Goal: Book appointment/travel/reservation

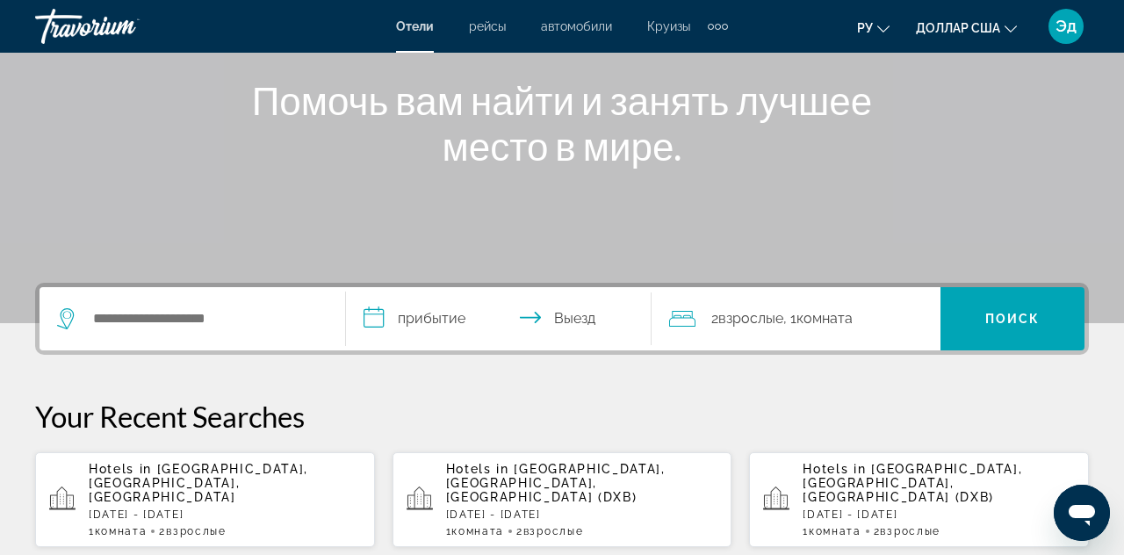
scroll to position [204, 0]
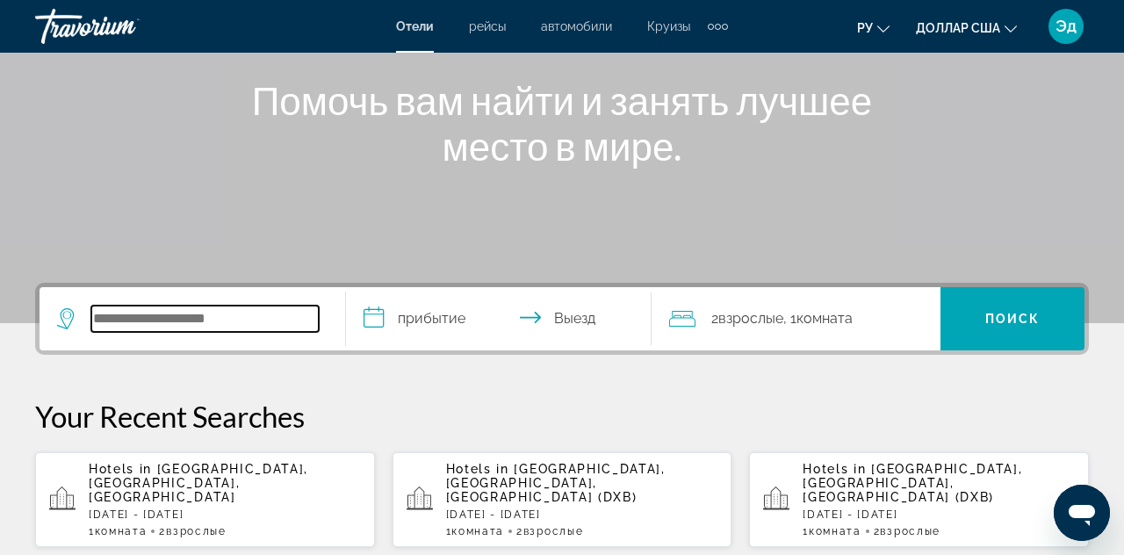
click at [274, 321] on input "Виджет поиска" at bounding box center [204, 319] width 227 height 26
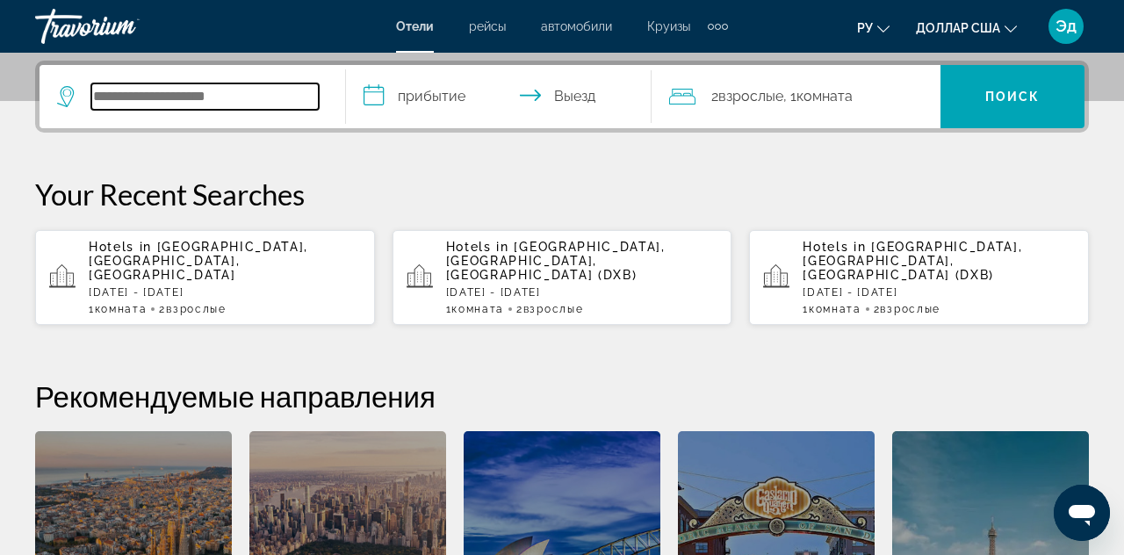
scroll to position [429, 0]
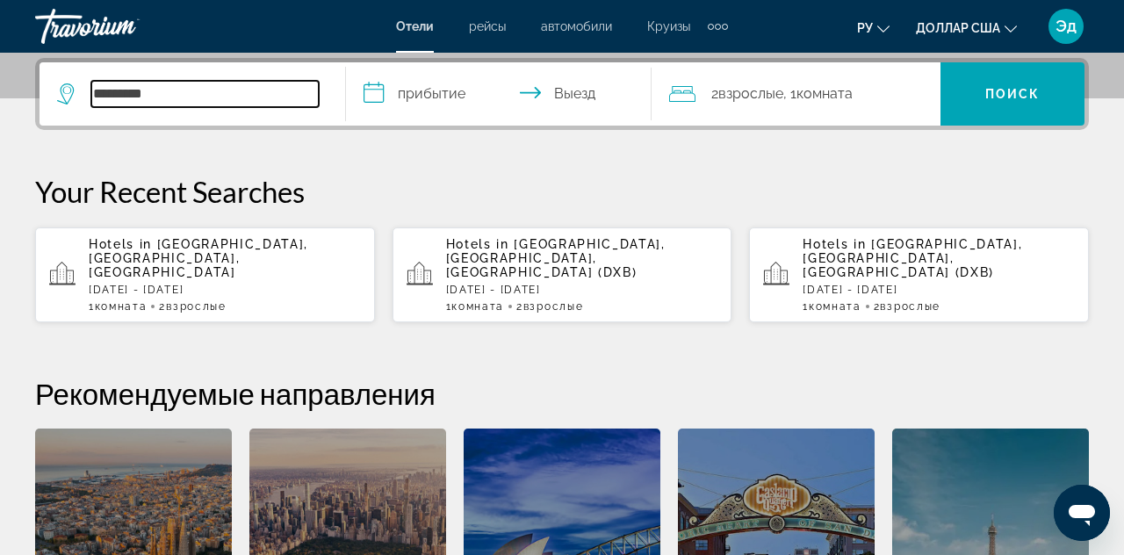
type input "*******"
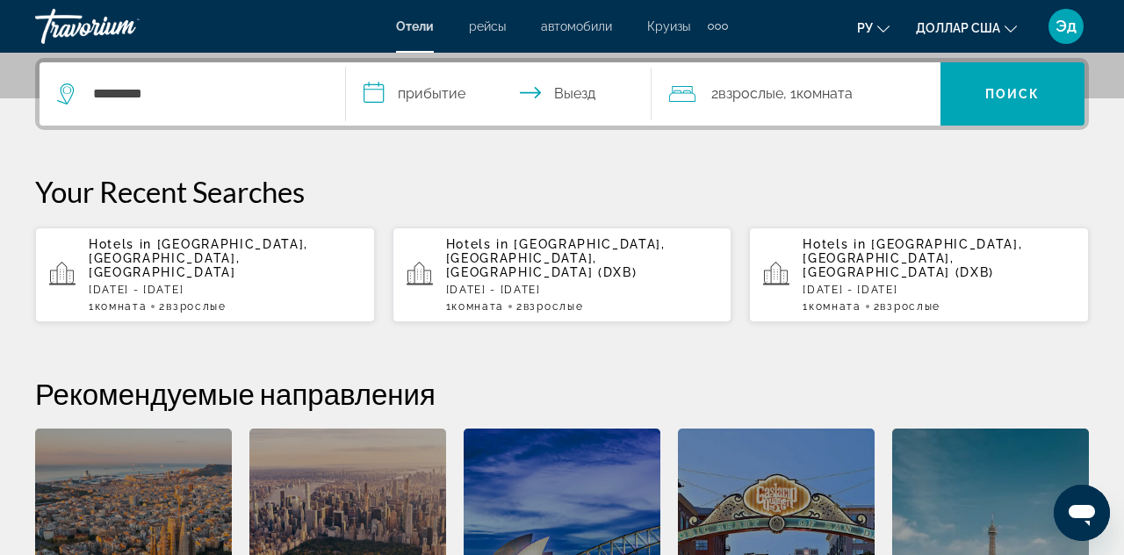
click at [427, 92] on input "**********" at bounding box center [503, 96] width 314 height 68
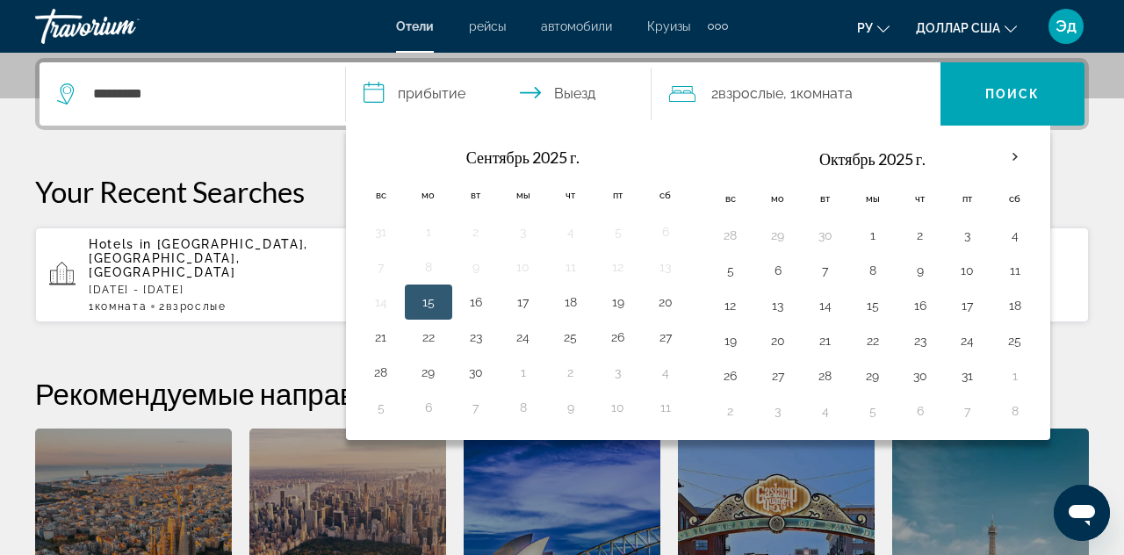
scroll to position [436, 0]
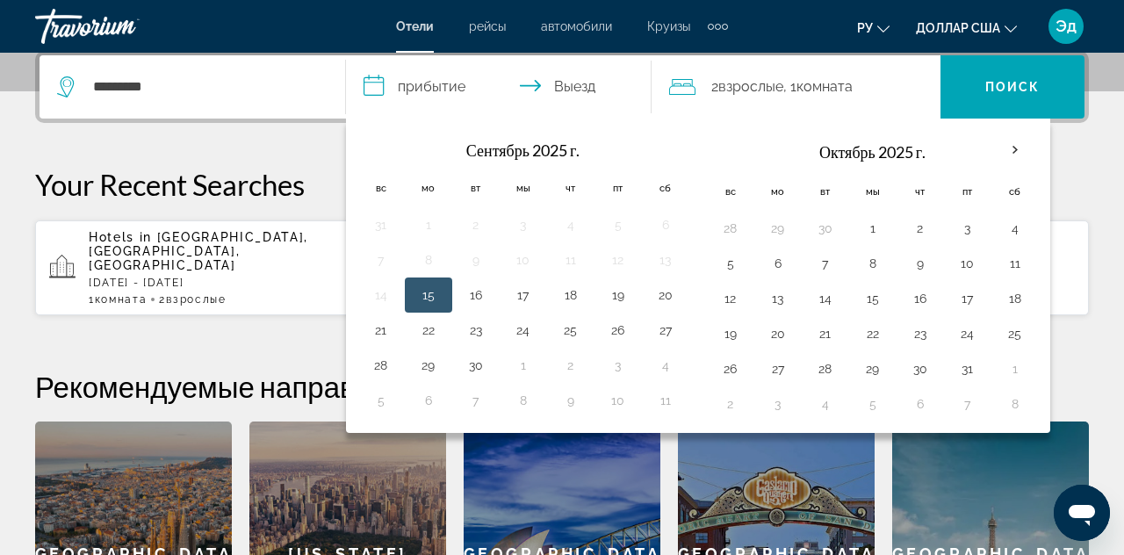
click at [999, 149] on th "В следующем месяце" at bounding box center [1014, 150] width 47 height 39
click at [1006, 152] on th "В следующем месяце" at bounding box center [1014, 150] width 47 height 39
click at [1013, 147] on th "В следующем месяце" at bounding box center [1014, 150] width 47 height 39
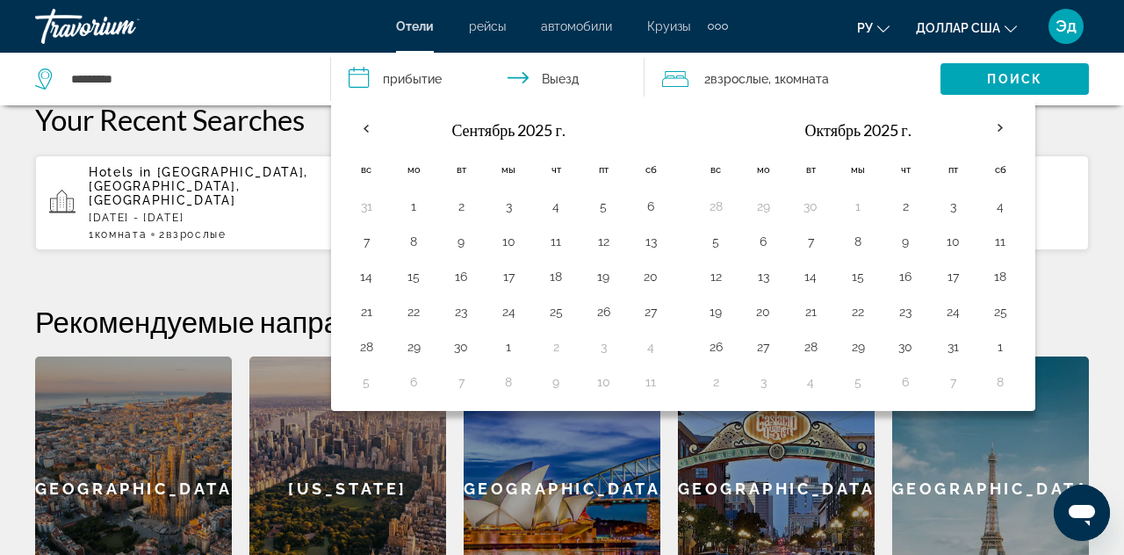
scroll to position [494, 0]
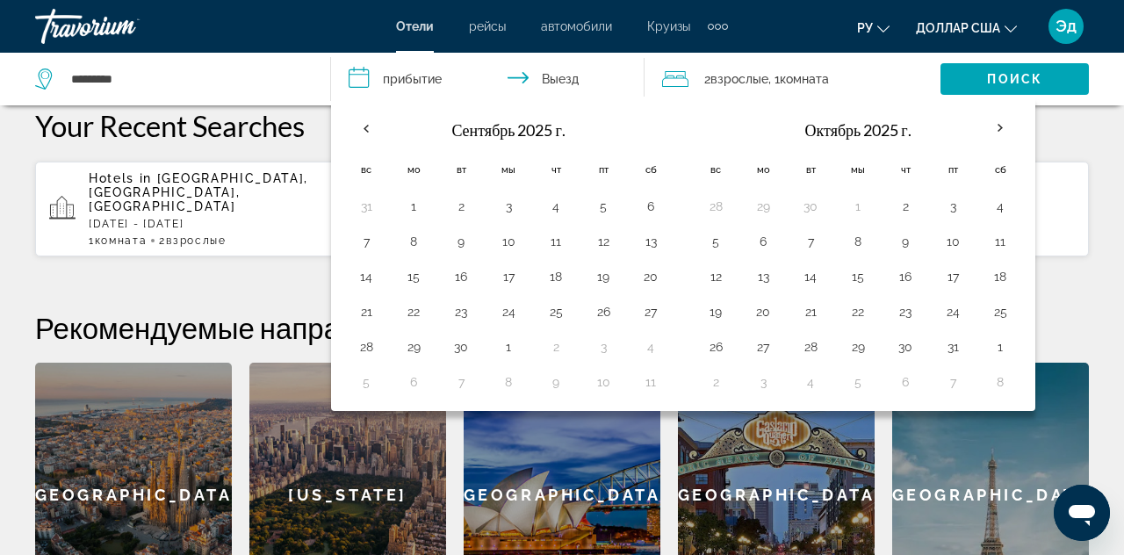
click at [947, 234] on button "10" at bounding box center [953, 241] width 28 height 25
click at [950, 278] on button "17" at bounding box center [953, 276] width 28 height 25
type input "**********"
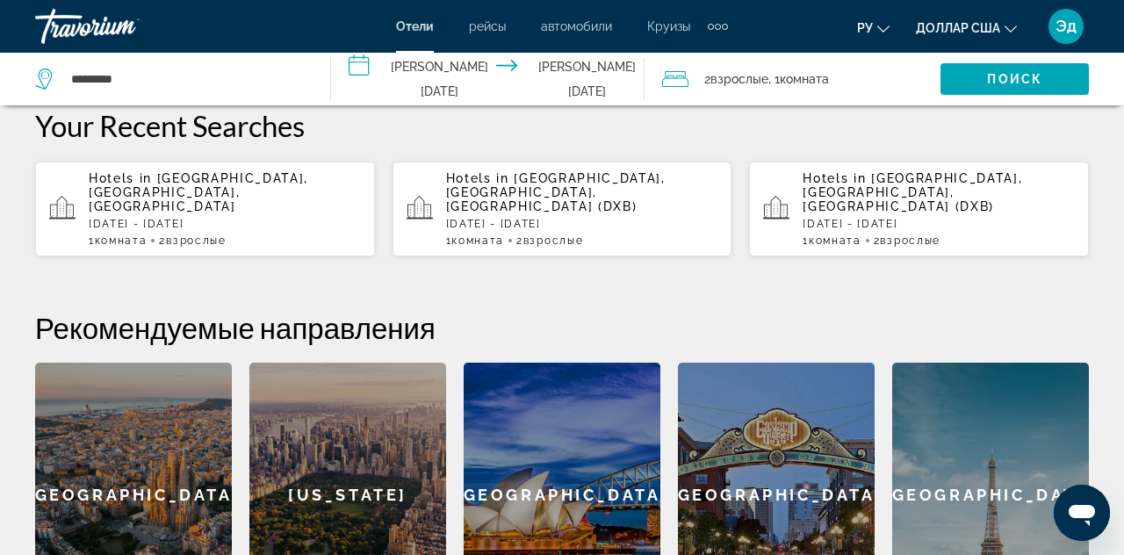
click at [1041, 78] on font "Поиск" at bounding box center [1014, 79] width 55 height 14
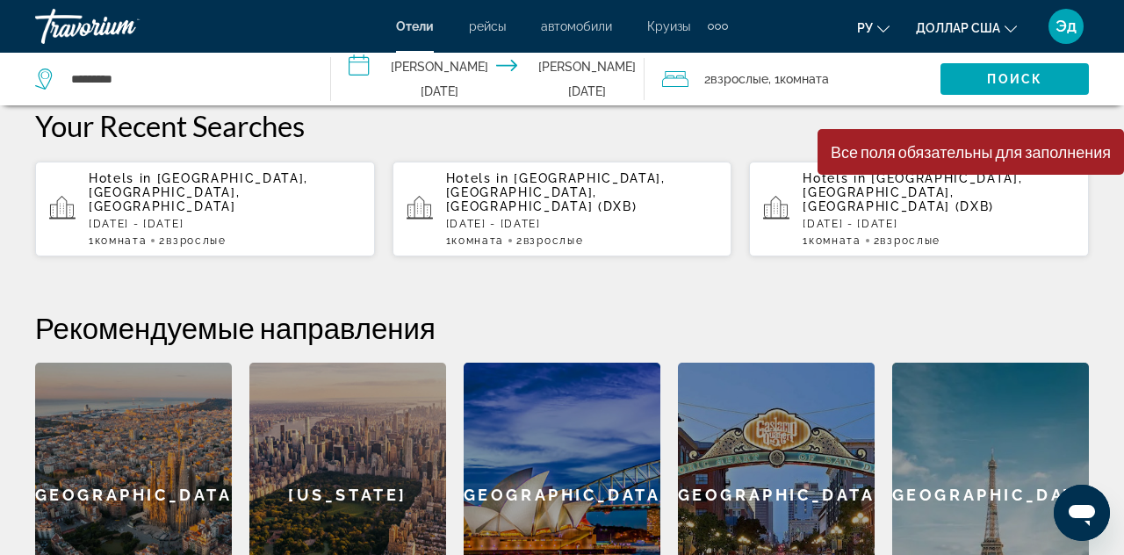
click at [813, 87] on span ", 1 Комната номера" at bounding box center [798, 79] width 61 height 25
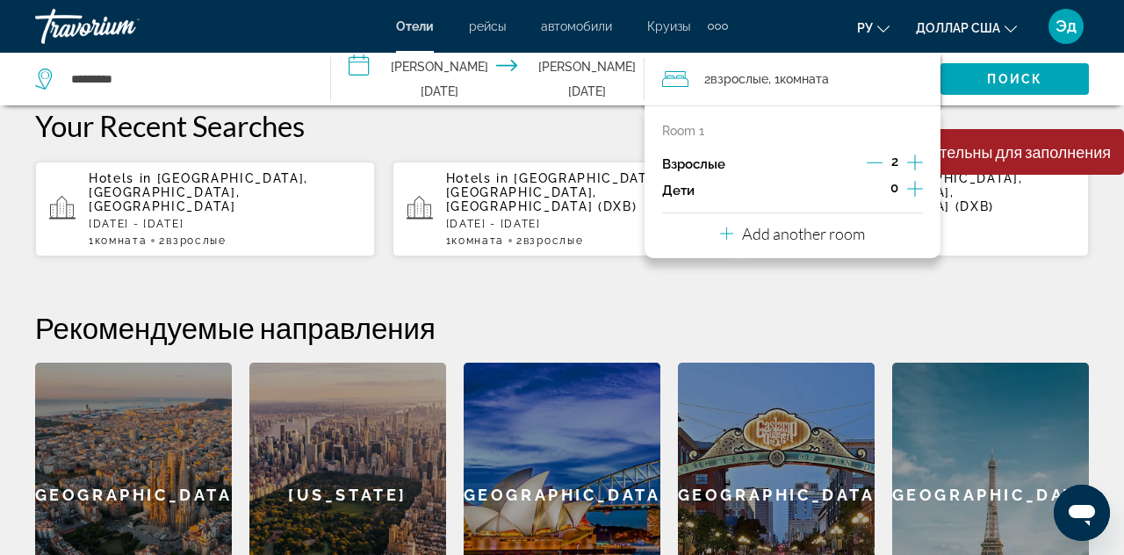
click at [836, 242] on p "Add another room" at bounding box center [803, 233] width 123 height 19
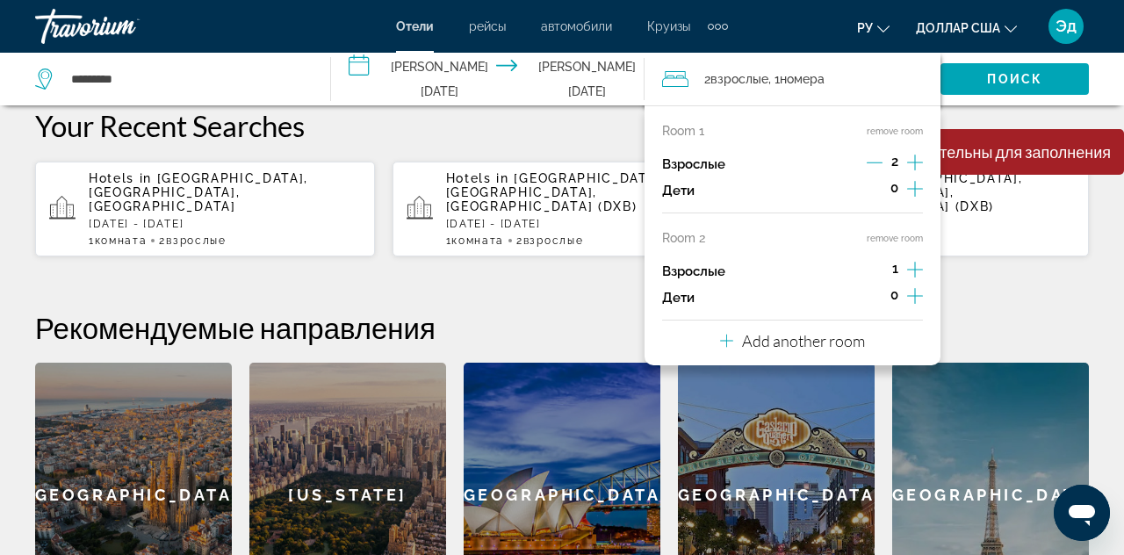
click at [730, 339] on icon "Travelers: 3 adults, 0 children" at bounding box center [726, 340] width 13 height 21
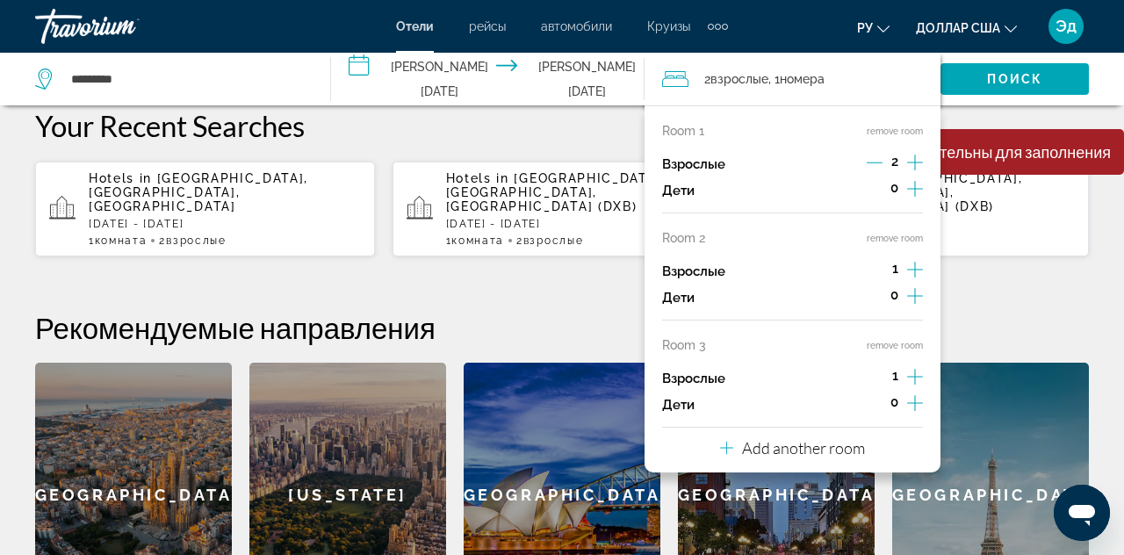
click at [1010, 456] on div "Paris" at bounding box center [990, 495] width 197 height 264
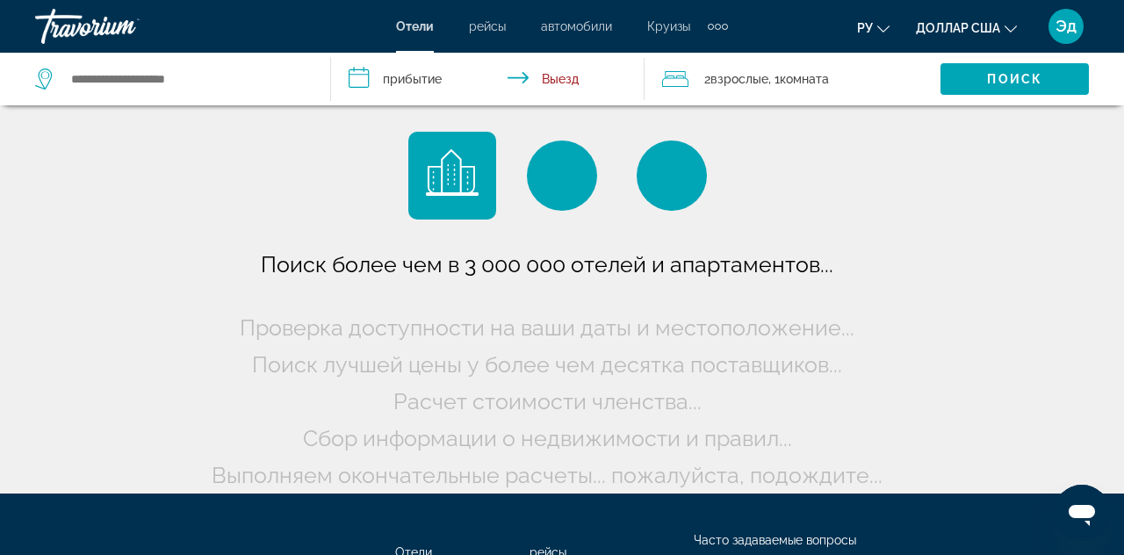
click at [1046, 352] on div "Поиск более чем в 3 000 000 отелей и апартаментов..." at bounding box center [562, 247] width 1124 height 494
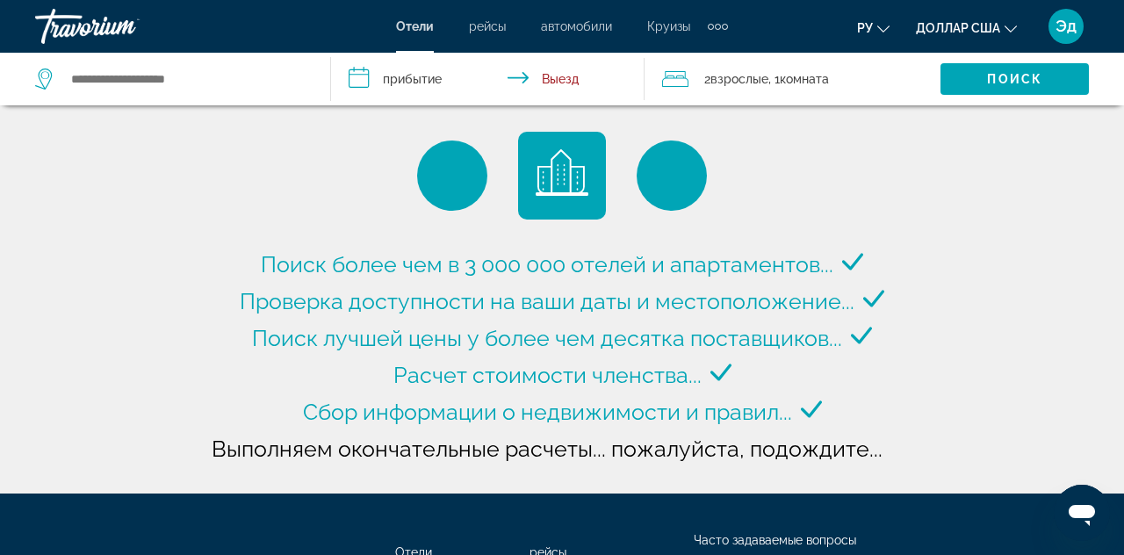
type input "**********"
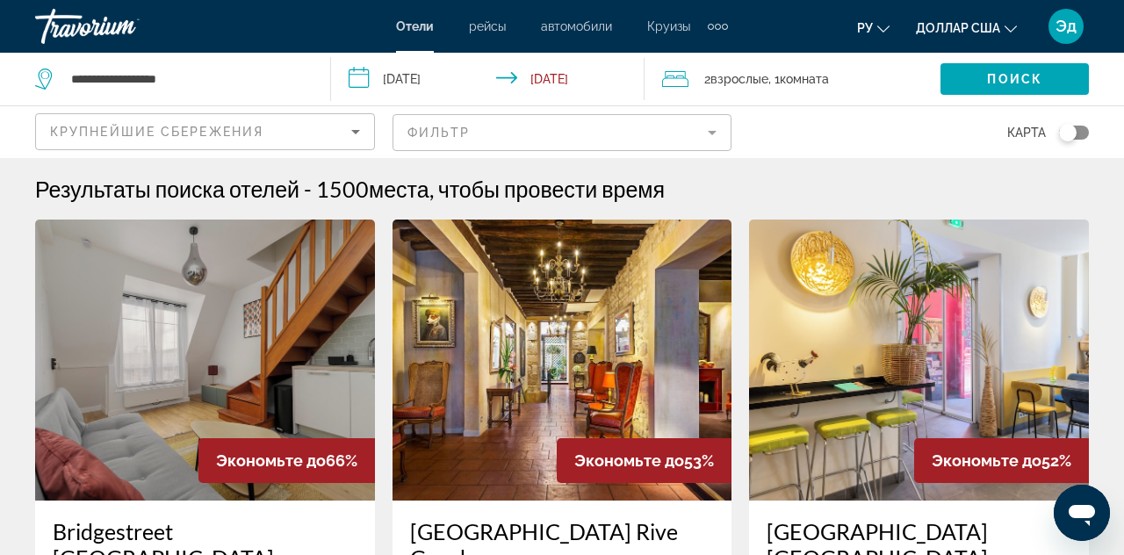
click at [1033, 200] on div "Результаты поиска отелей - 1500 места, чтобы провести время" at bounding box center [562, 189] width 1054 height 26
click at [105, 33] on div "Травориум" at bounding box center [123, 27] width 176 height 46
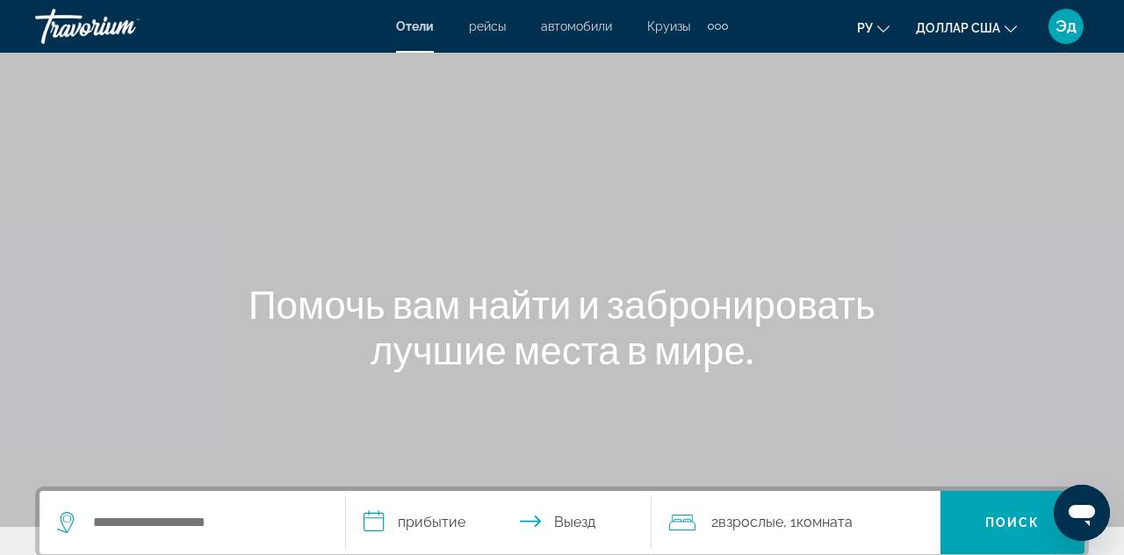
click at [98, 36] on div "Травориум" at bounding box center [123, 27] width 176 height 46
click at [77, 26] on div "Травориум" at bounding box center [123, 27] width 176 height 46
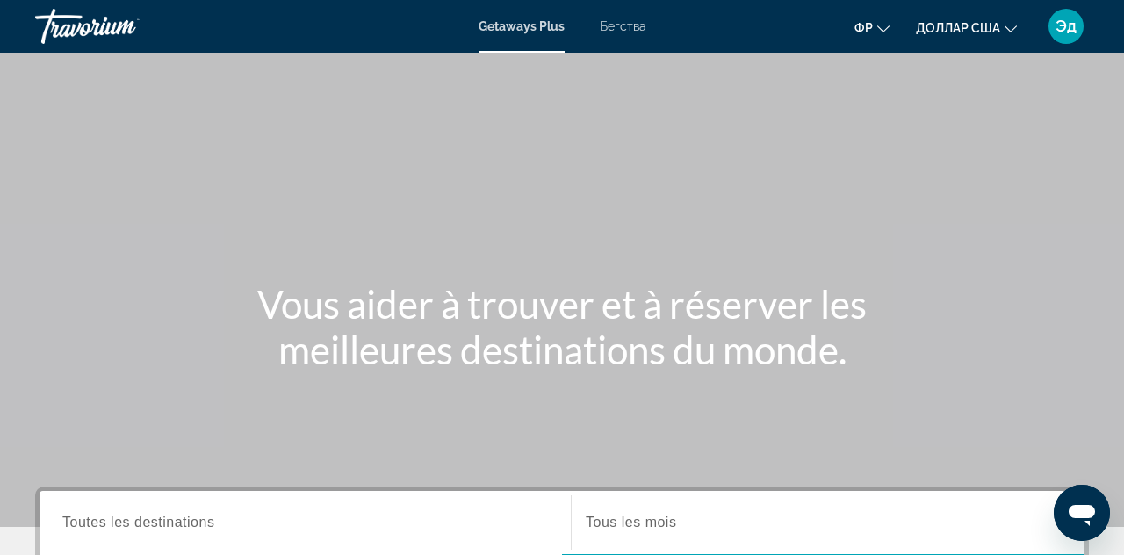
click at [947, 119] on div "Основное содержание" at bounding box center [562, 263] width 1124 height 527
click at [619, 25] on font "Бегства" at bounding box center [623, 26] width 47 height 14
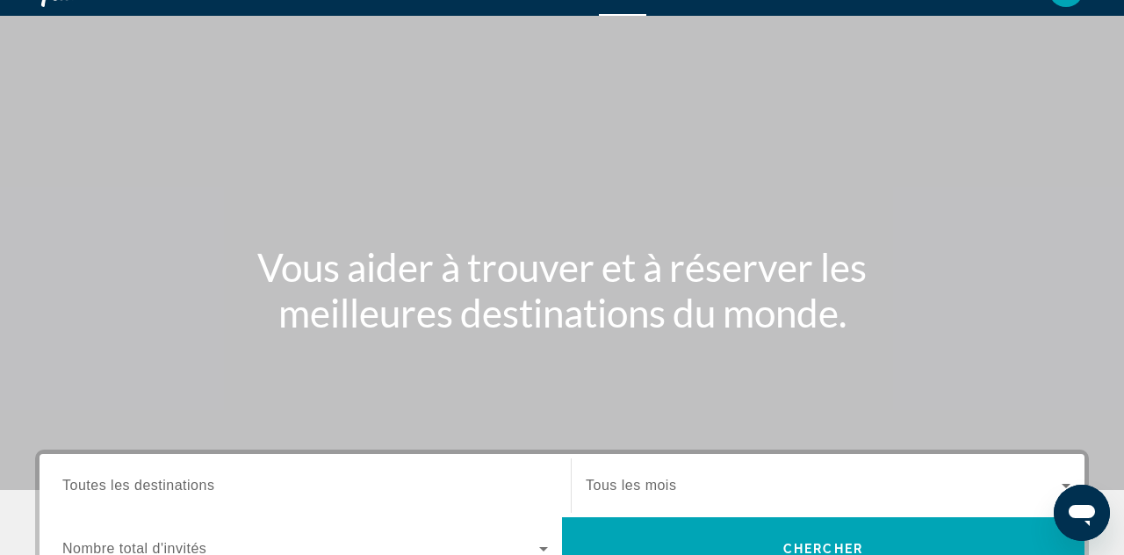
scroll to position [56, 0]
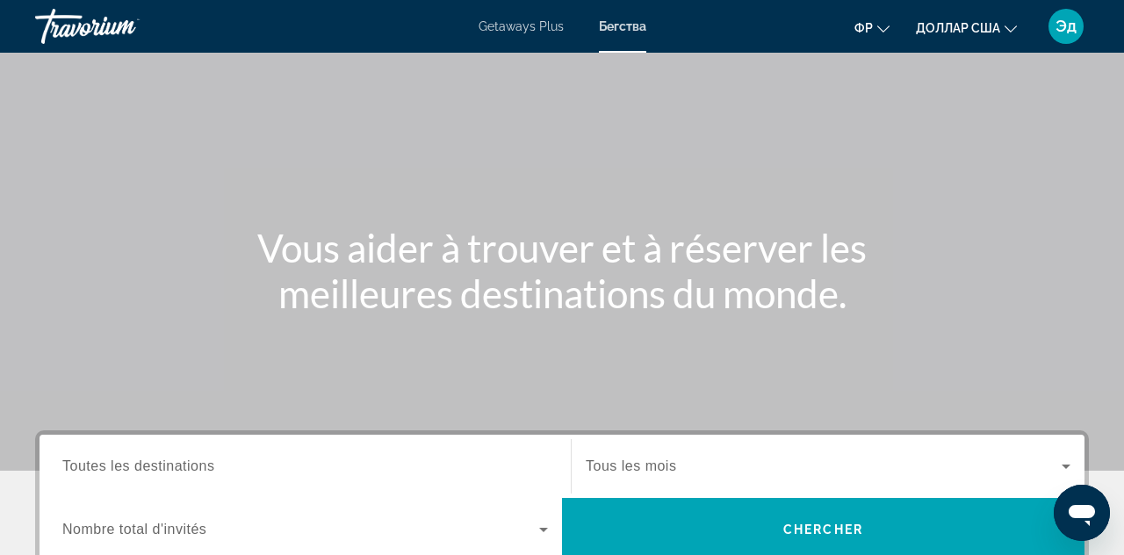
click at [451, 474] on input "Destination Toutes les destinations" at bounding box center [305, 467] width 486 height 21
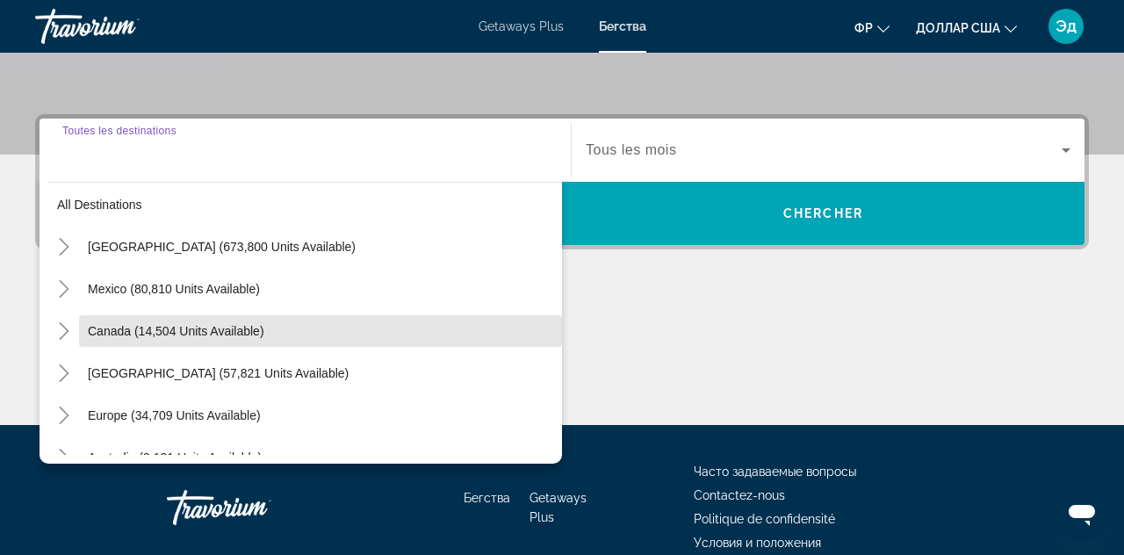
scroll to position [0, 0]
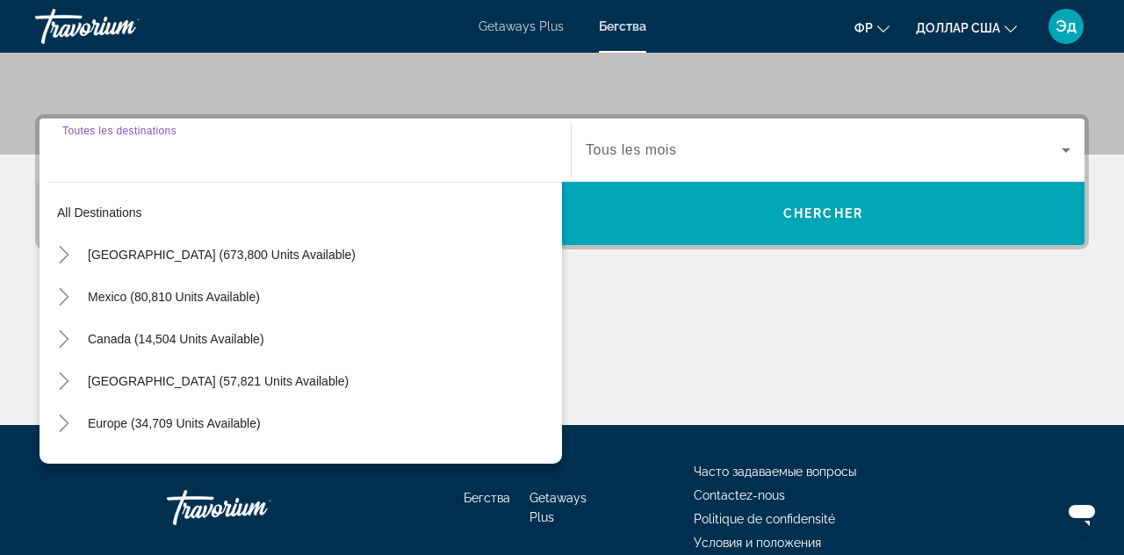
click at [518, 31] on font "Getaways Plus" at bounding box center [521, 26] width 85 height 14
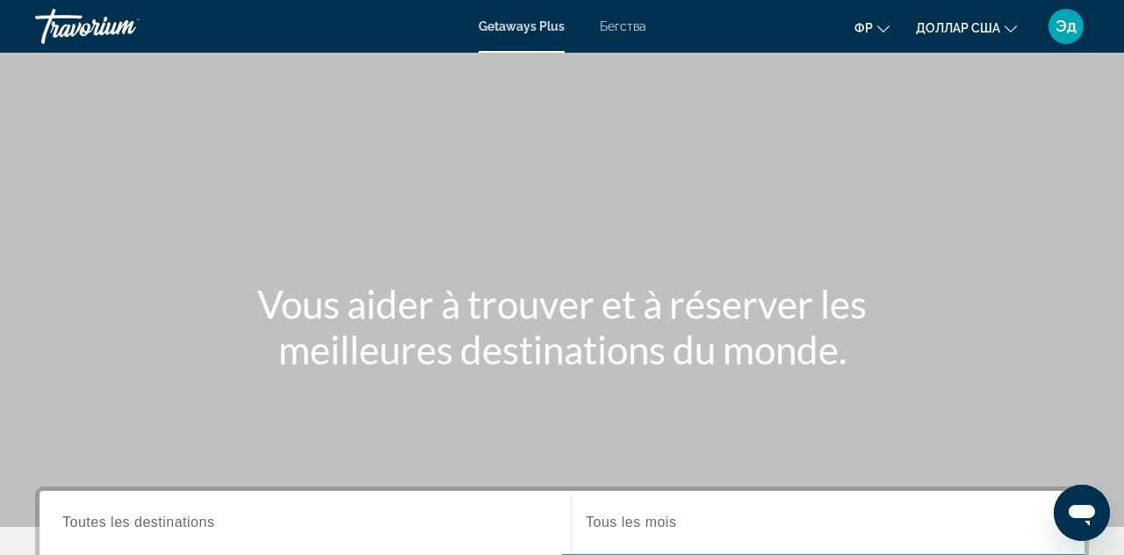
click at [436, 515] on input "Destination Toutes les destinations" at bounding box center [305, 523] width 486 height 21
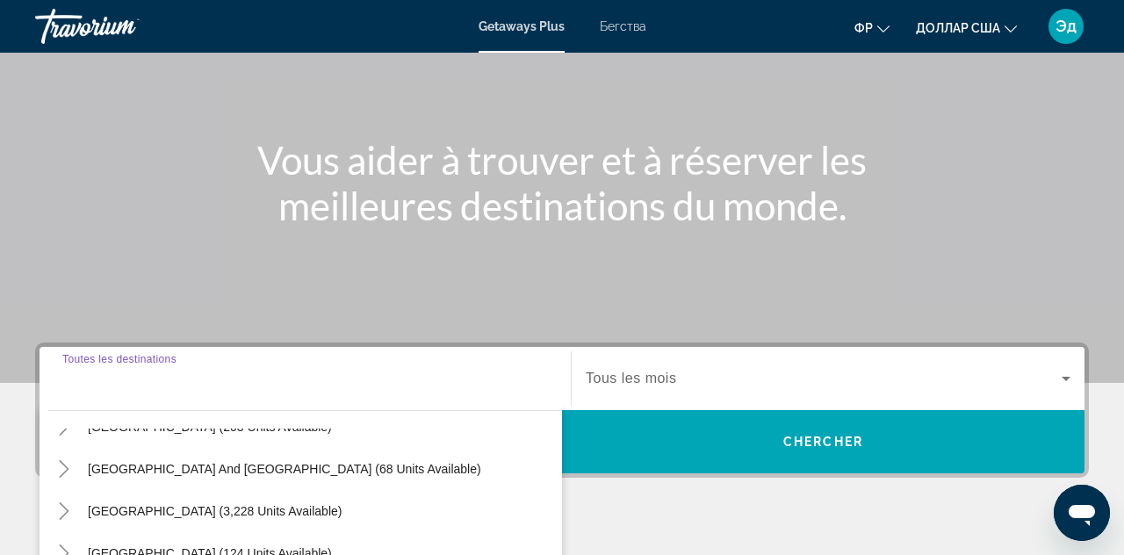
scroll to position [372, 0]
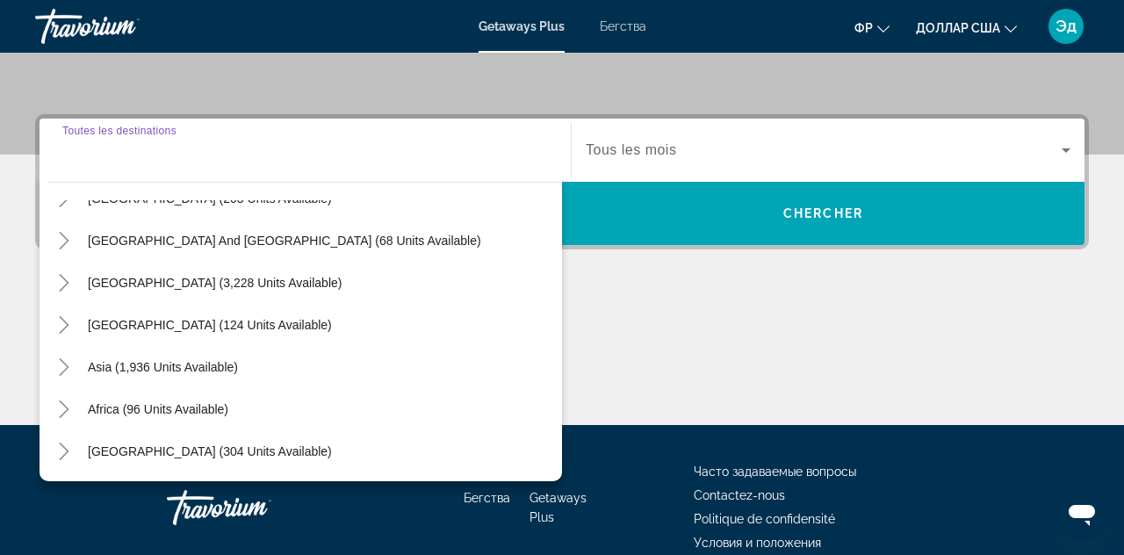
click at [697, 304] on div "Основное содержание" at bounding box center [562, 359] width 1054 height 132
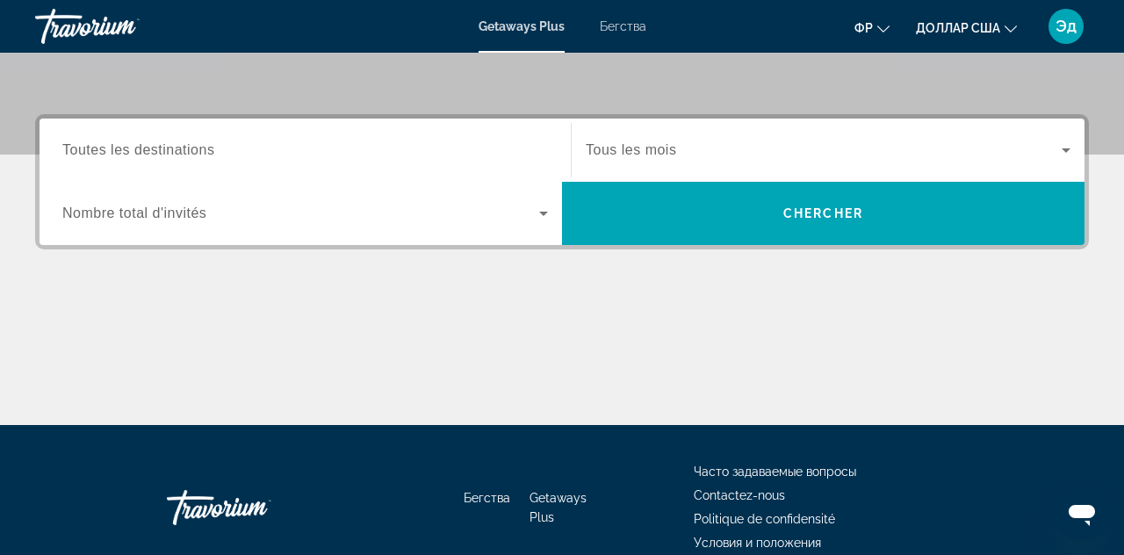
click at [187, 218] on span "Nombre total d'invités" at bounding box center [134, 212] width 144 height 15
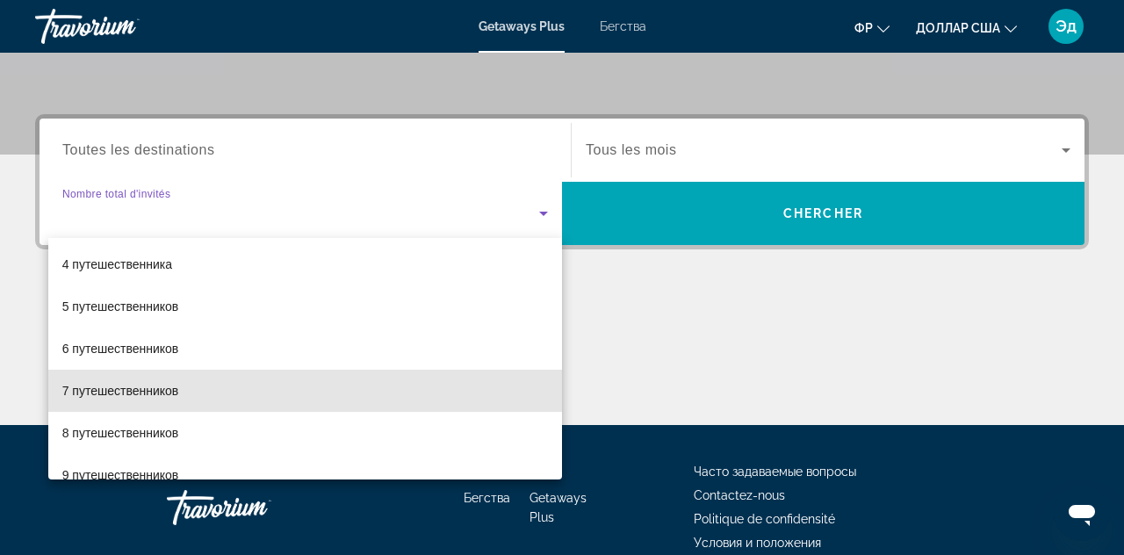
scroll to position [0, 0]
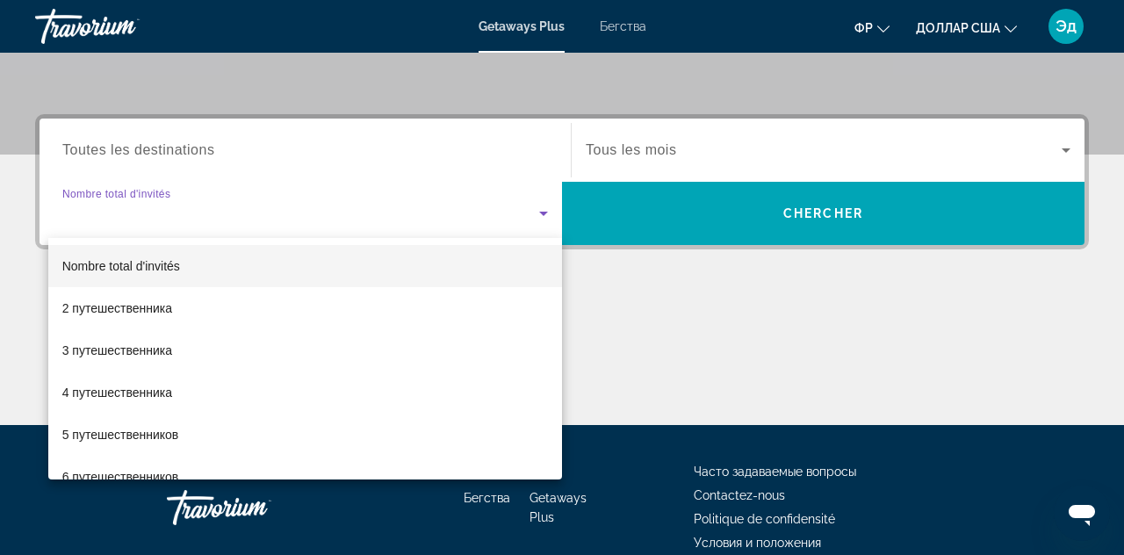
click at [202, 151] on div at bounding box center [562, 277] width 1124 height 555
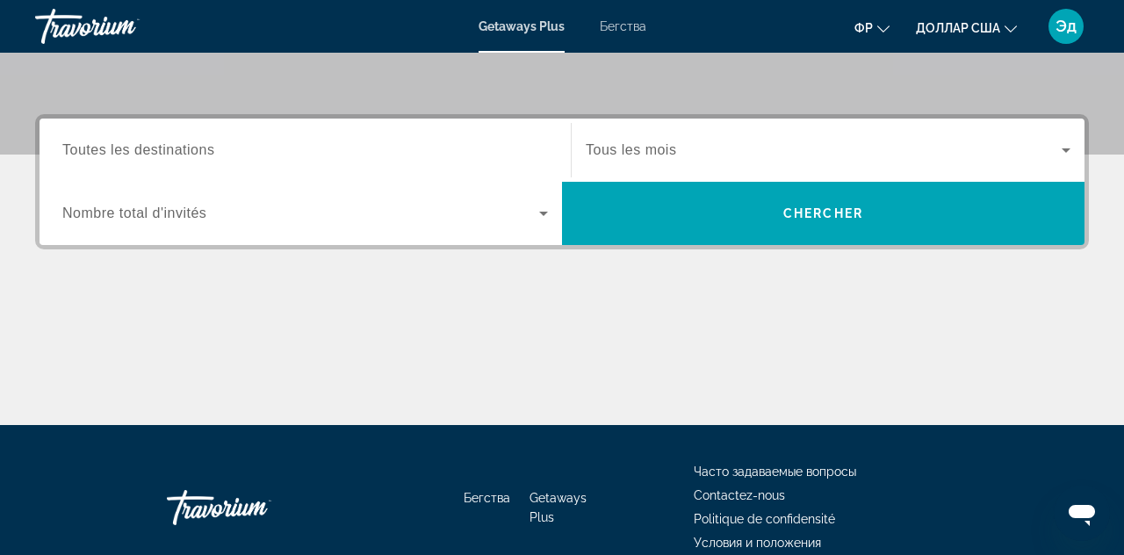
click at [176, 148] on span "Toutes les destinations" at bounding box center [138, 149] width 152 height 15
click at [176, 148] on input "Destination Toutes les destinations" at bounding box center [305, 151] width 486 height 21
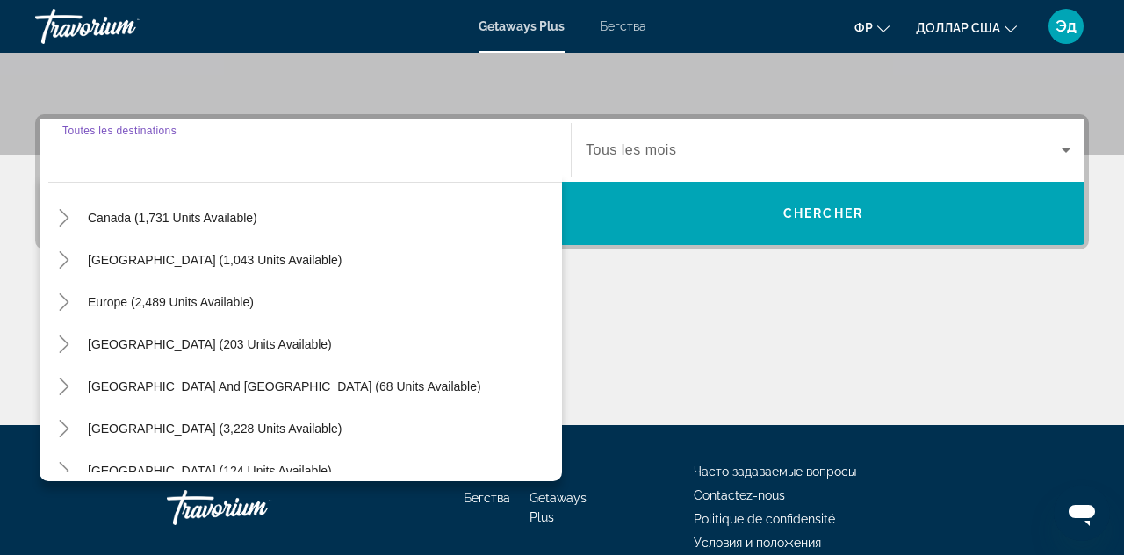
scroll to position [285, 0]
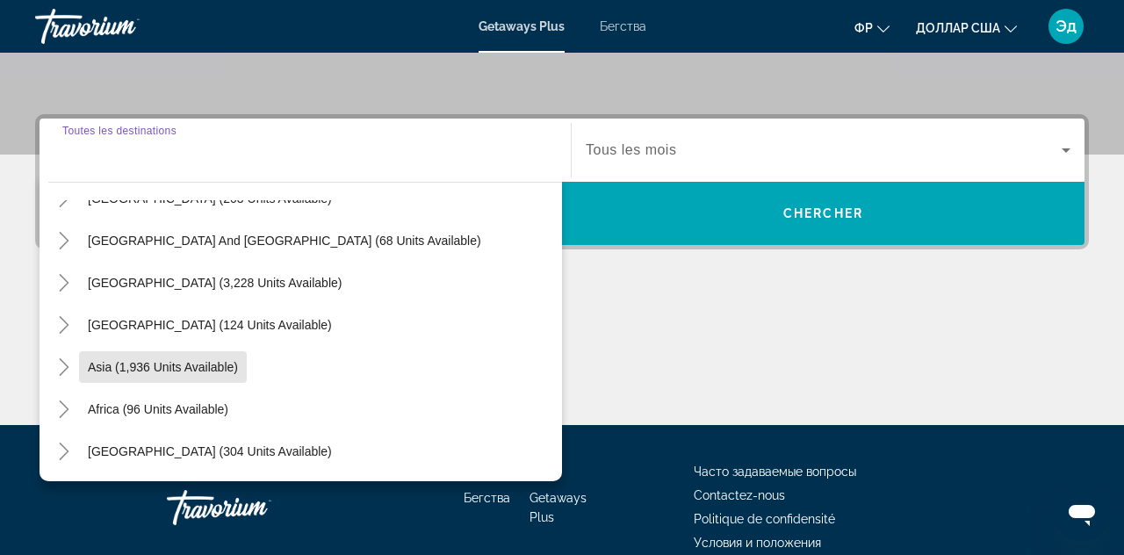
click at [151, 357] on span "Search widget" at bounding box center [163, 367] width 168 height 42
type input "**********"
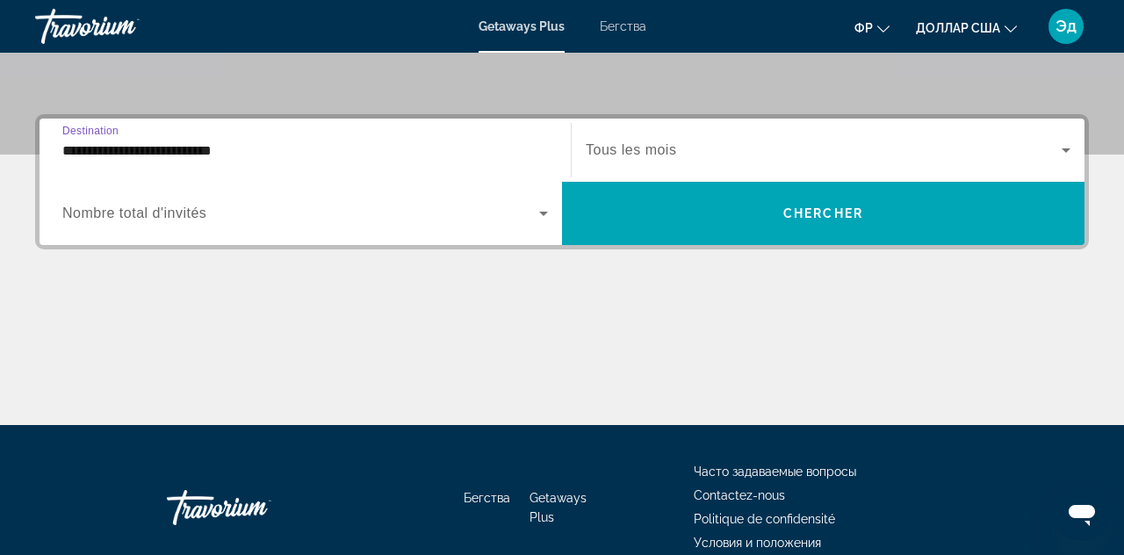
click at [1056, 147] on icon "Search widget" at bounding box center [1066, 150] width 21 height 21
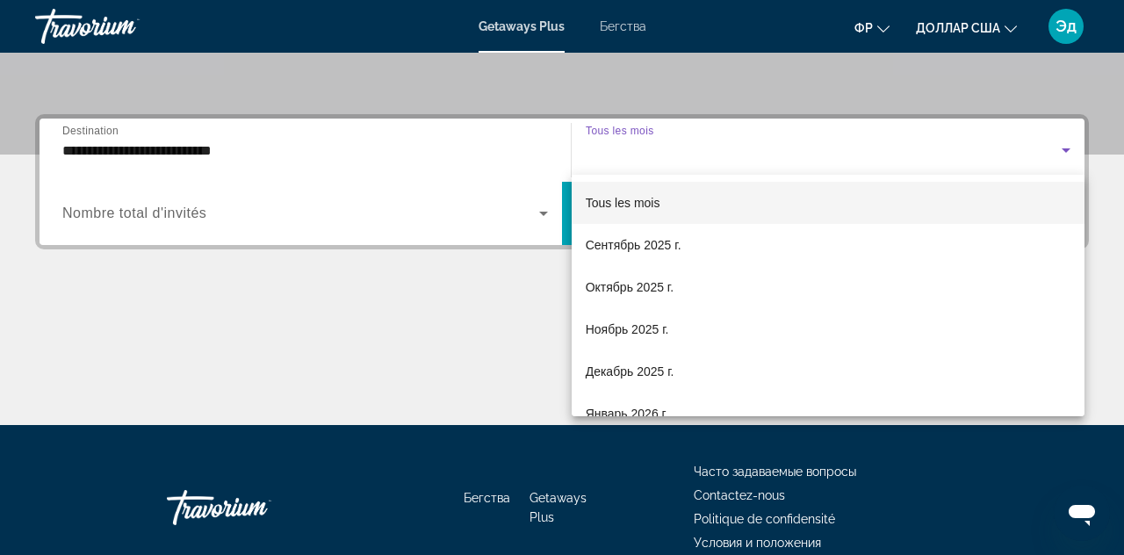
click at [527, 335] on div at bounding box center [562, 277] width 1124 height 555
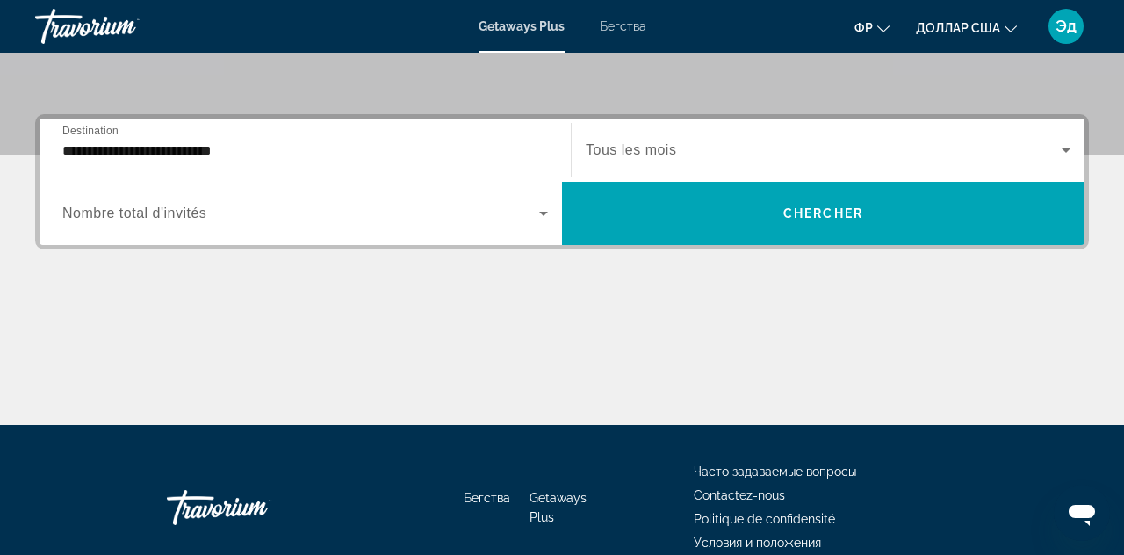
click at [536, 212] on icon "Search widget" at bounding box center [543, 213] width 21 height 21
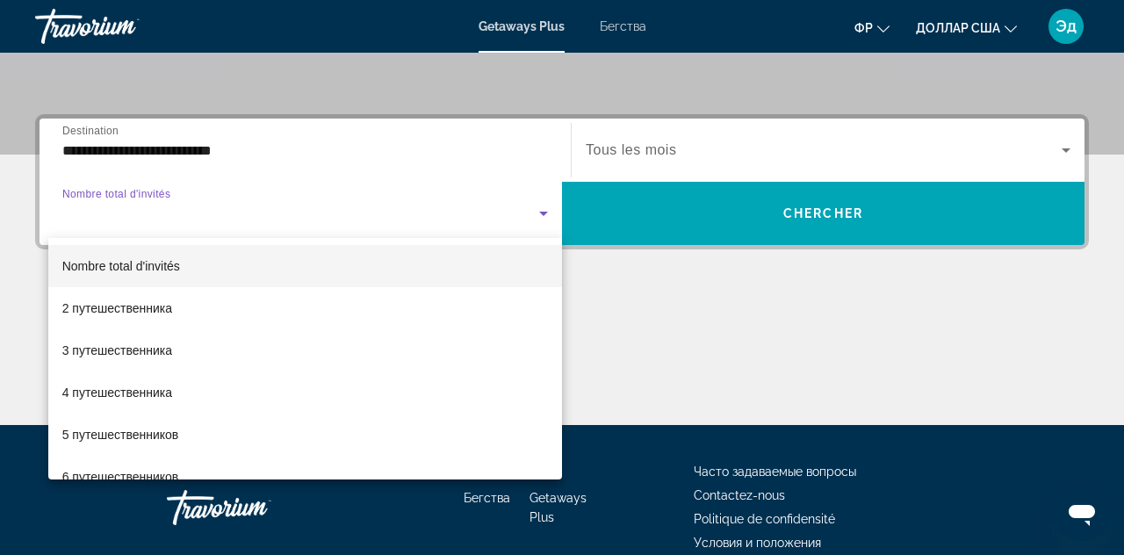
click at [676, 289] on div at bounding box center [562, 277] width 1124 height 555
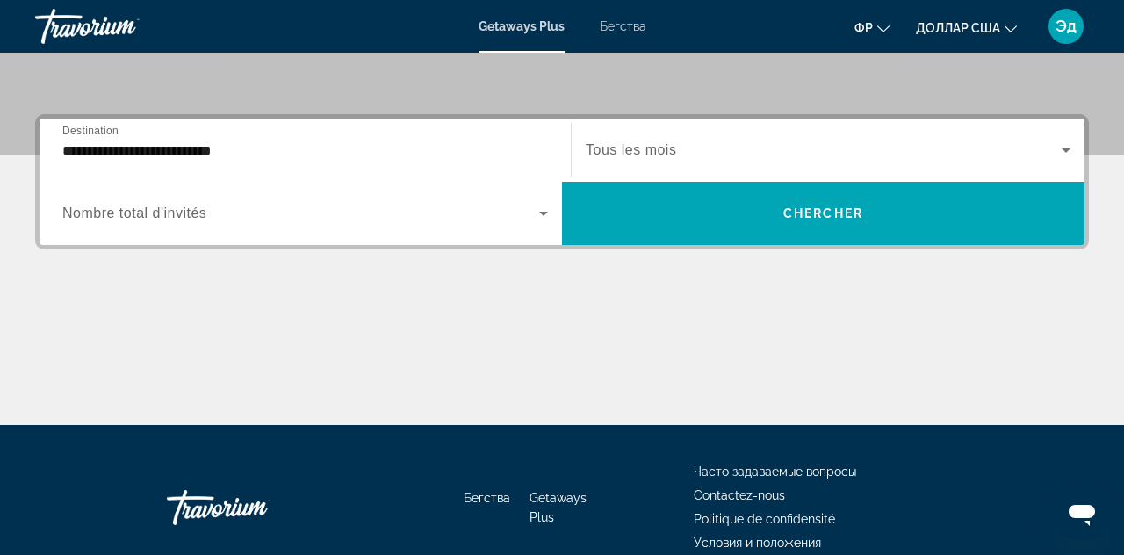
click at [624, 32] on font "Бегства" at bounding box center [623, 26] width 47 height 14
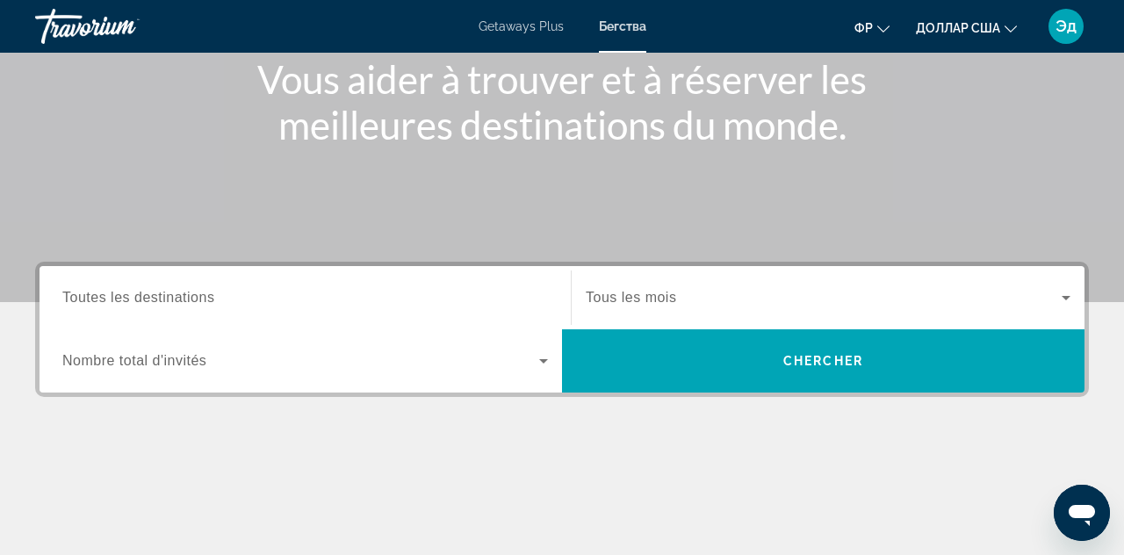
scroll to position [226, 0]
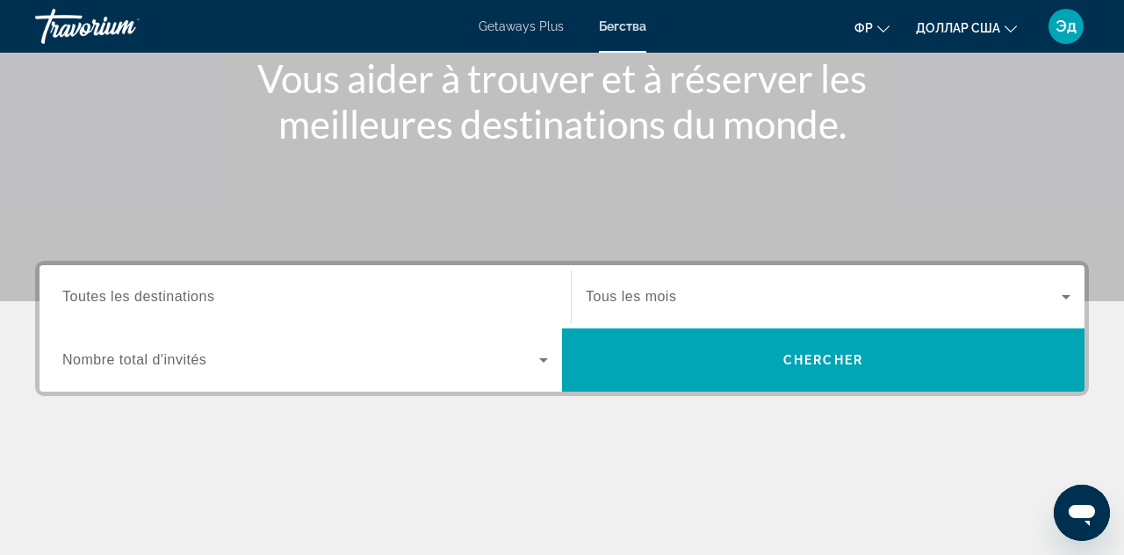
click at [530, 292] on input "Destination Toutes les destinations" at bounding box center [305, 297] width 486 height 21
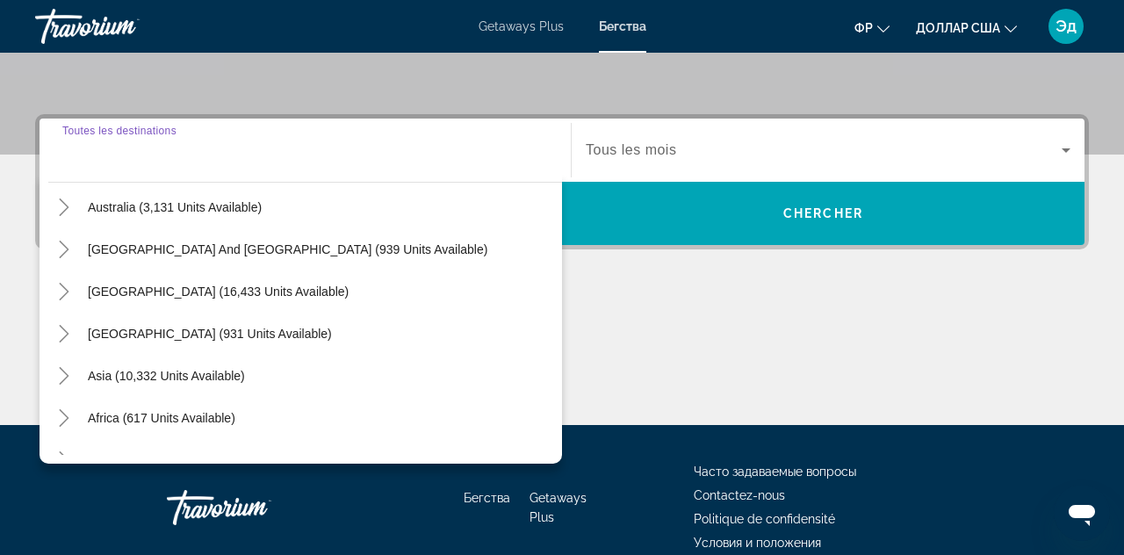
scroll to position [259, 0]
click at [193, 369] on span "Asia (10,332 units available)" at bounding box center [166, 375] width 157 height 14
type input "**********"
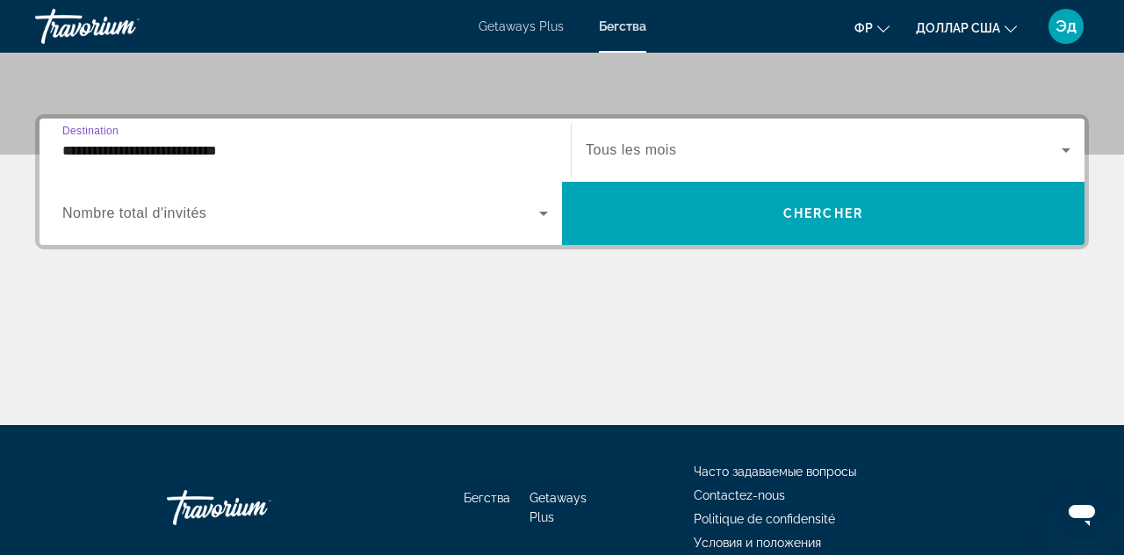
click at [543, 213] on icon "Search widget" at bounding box center [543, 214] width 9 height 4
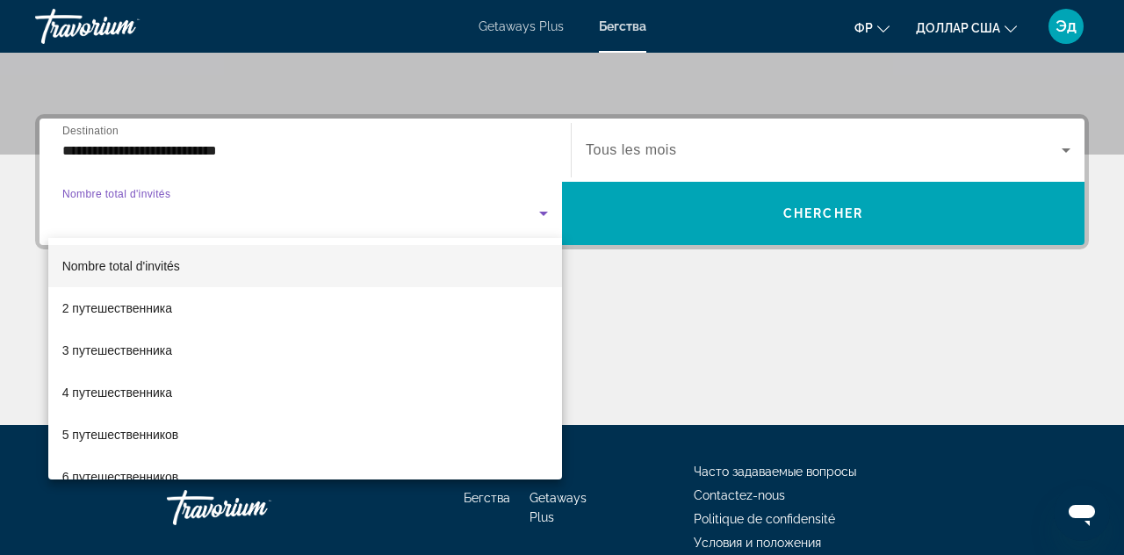
click at [544, 216] on div at bounding box center [562, 277] width 1124 height 555
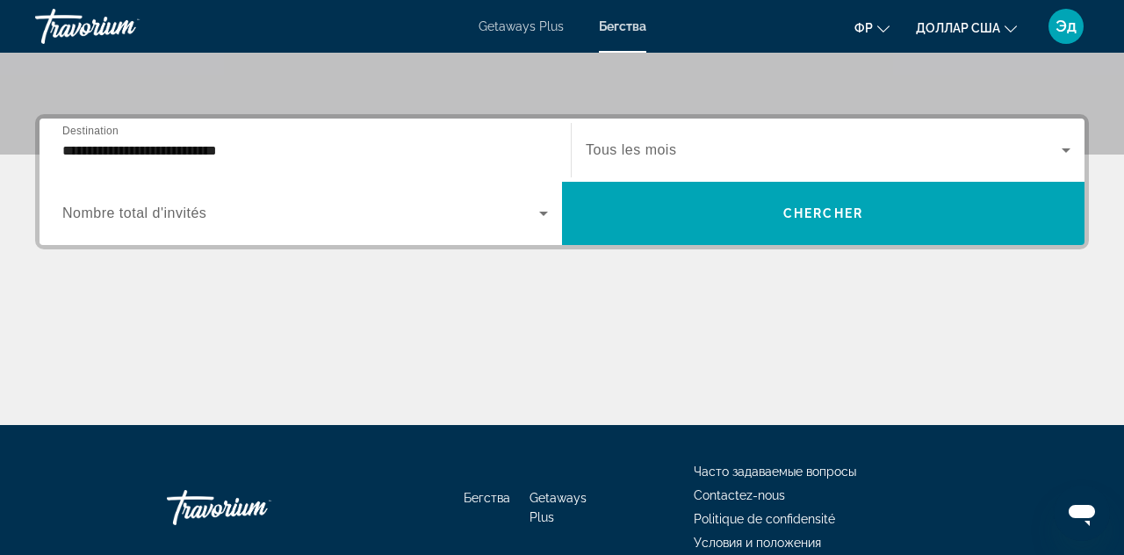
click at [1038, 157] on span "Search widget" at bounding box center [824, 150] width 476 height 21
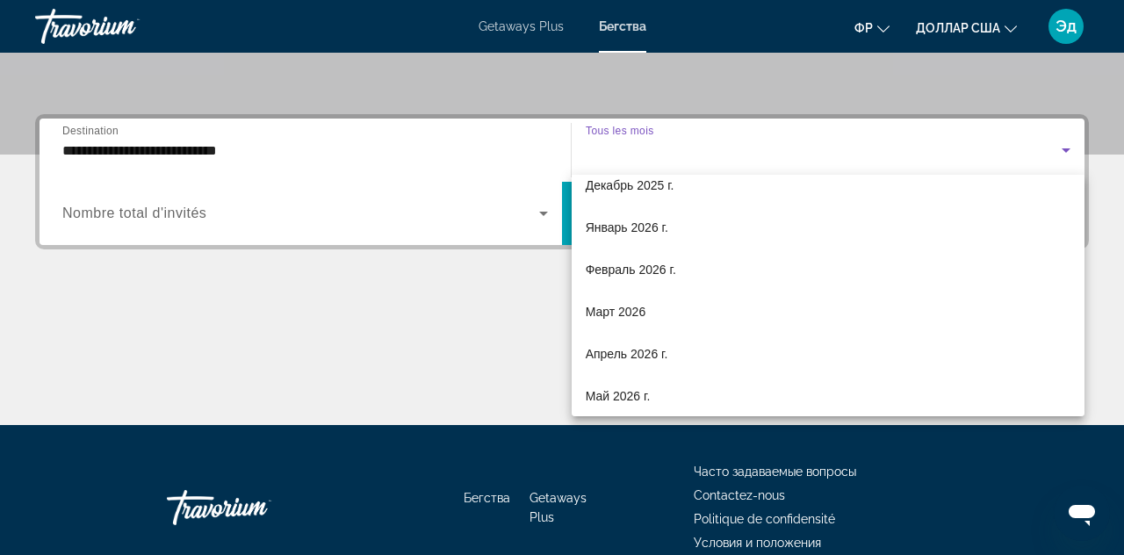
scroll to position [188, 0]
click at [670, 255] on mat-option "Февраль 2026 г." at bounding box center [829, 268] width 514 height 42
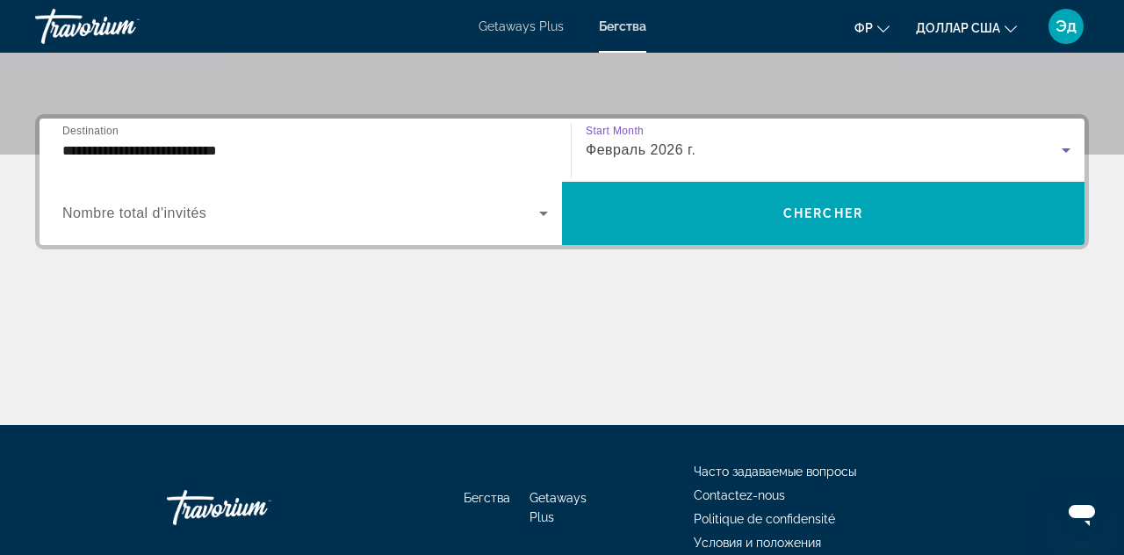
click at [941, 215] on span "Search widget" at bounding box center [823, 213] width 523 height 42
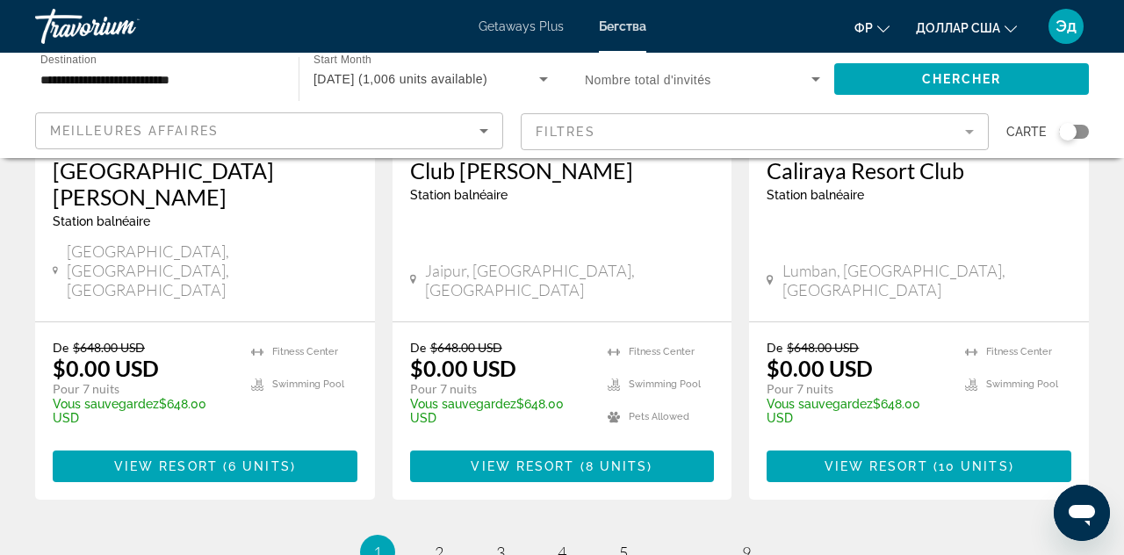
scroll to position [2372, 0]
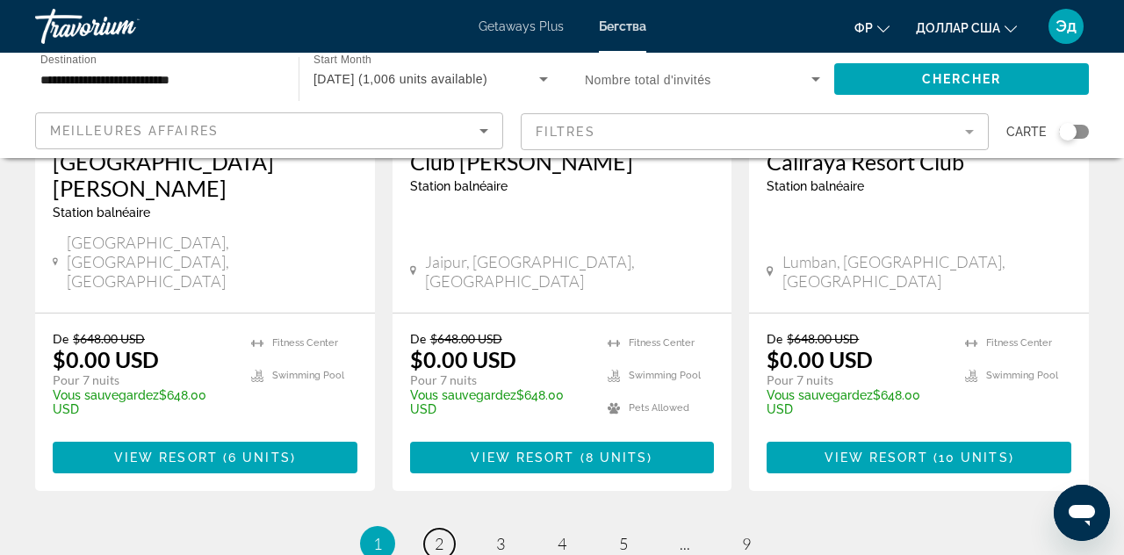
click at [436, 534] on span "2" at bounding box center [439, 543] width 9 height 19
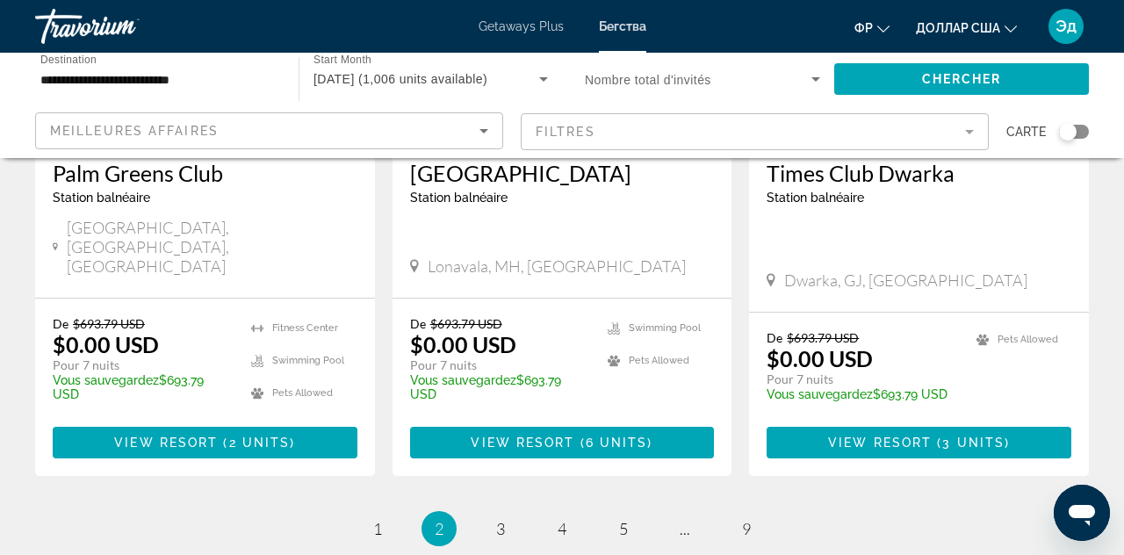
scroll to position [2295, 0]
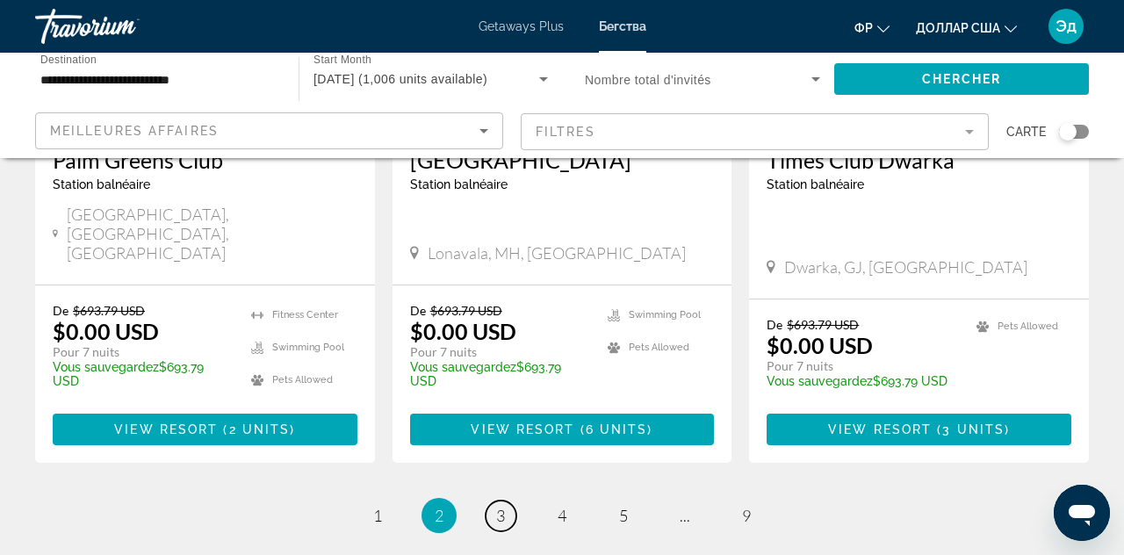
click at [495, 501] on link "page 3" at bounding box center [501, 516] width 31 height 31
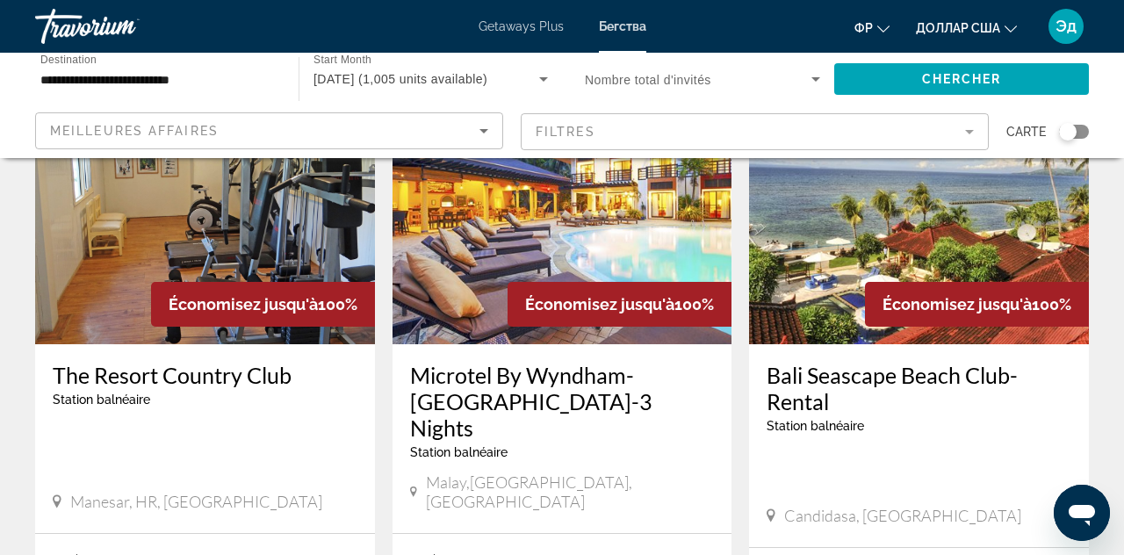
scroll to position [801, 0]
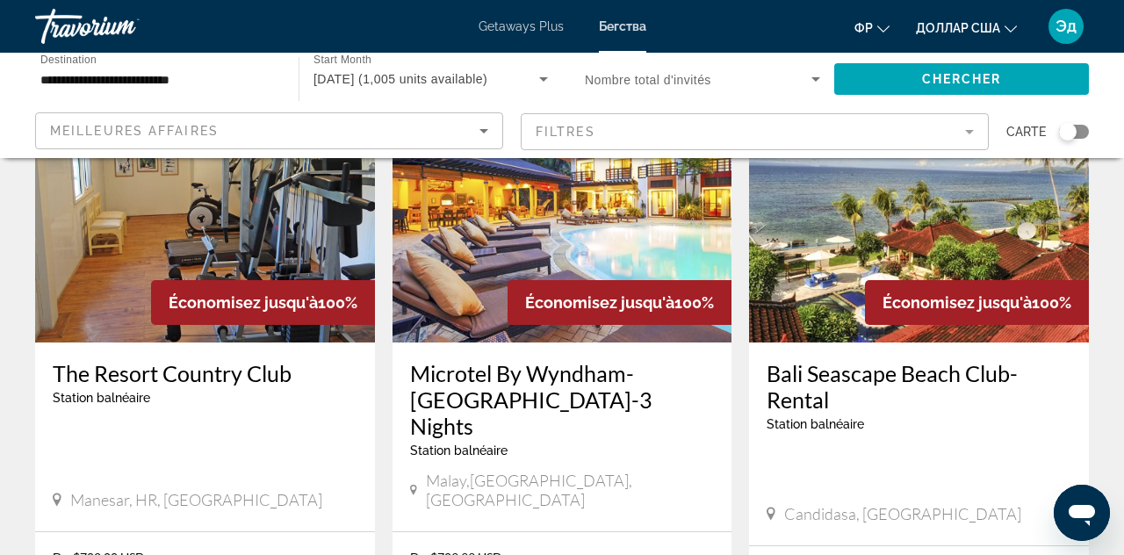
click at [977, 374] on h3 "Bali Seascape Beach Club-Rental" at bounding box center [919, 386] width 305 height 53
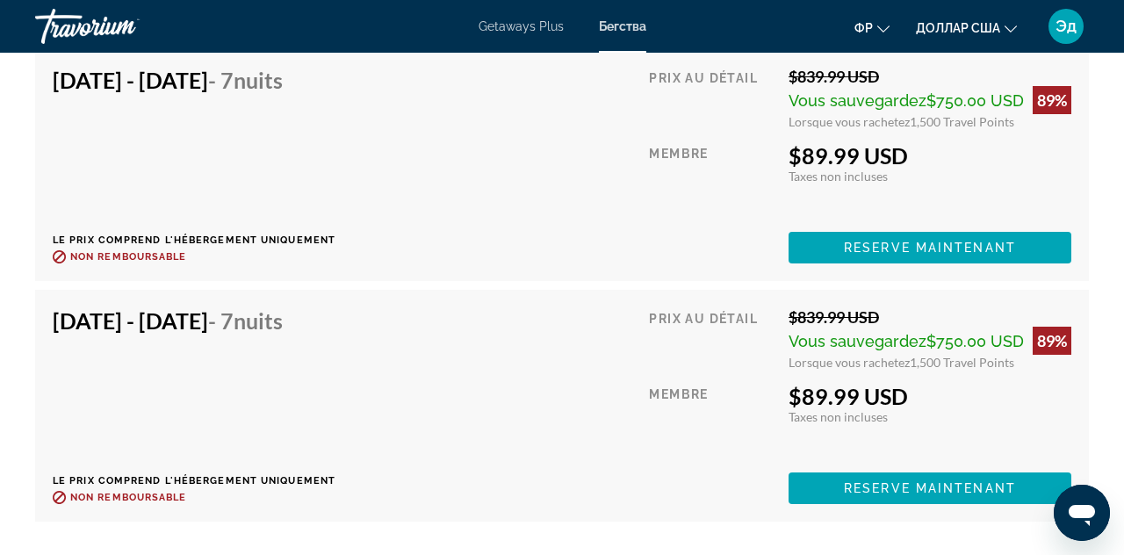
scroll to position [6513, 0]
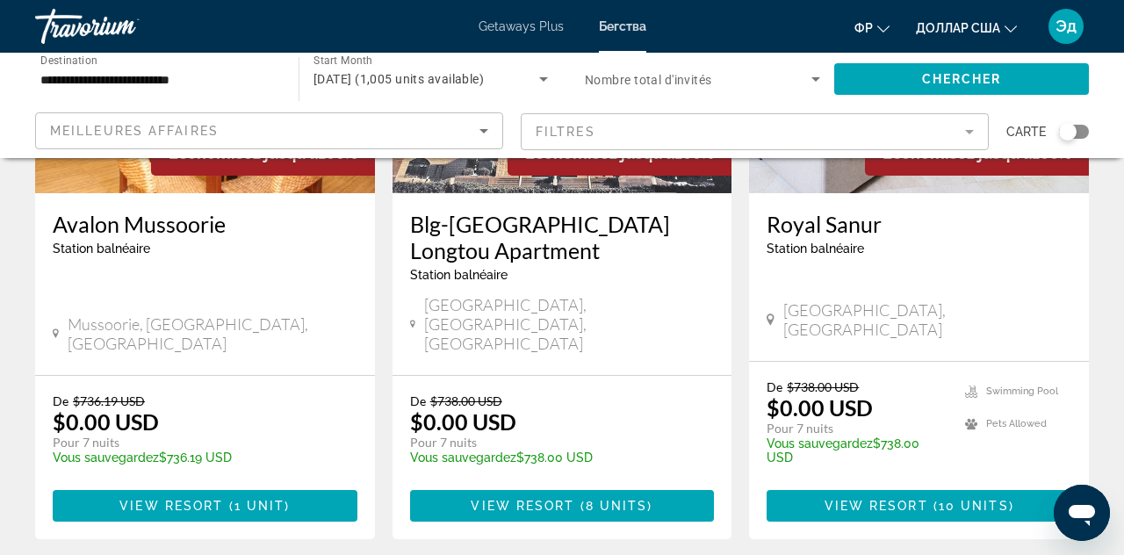
scroll to position [2321, 0]
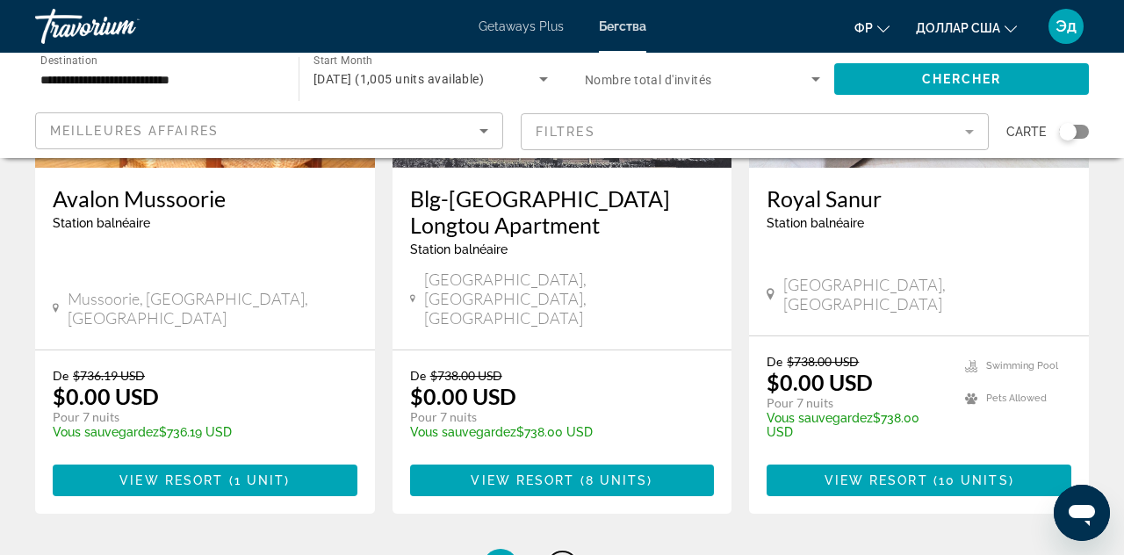
click at [563, 554] on span "4" at bounding box center [562, 566] width 9 height 19
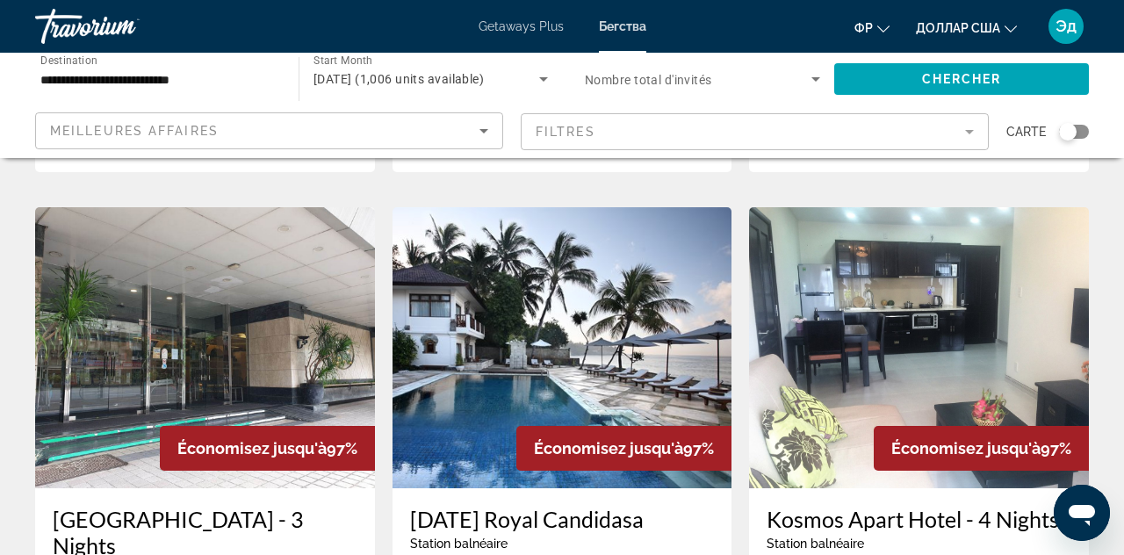
scroll to position [1978, 0]
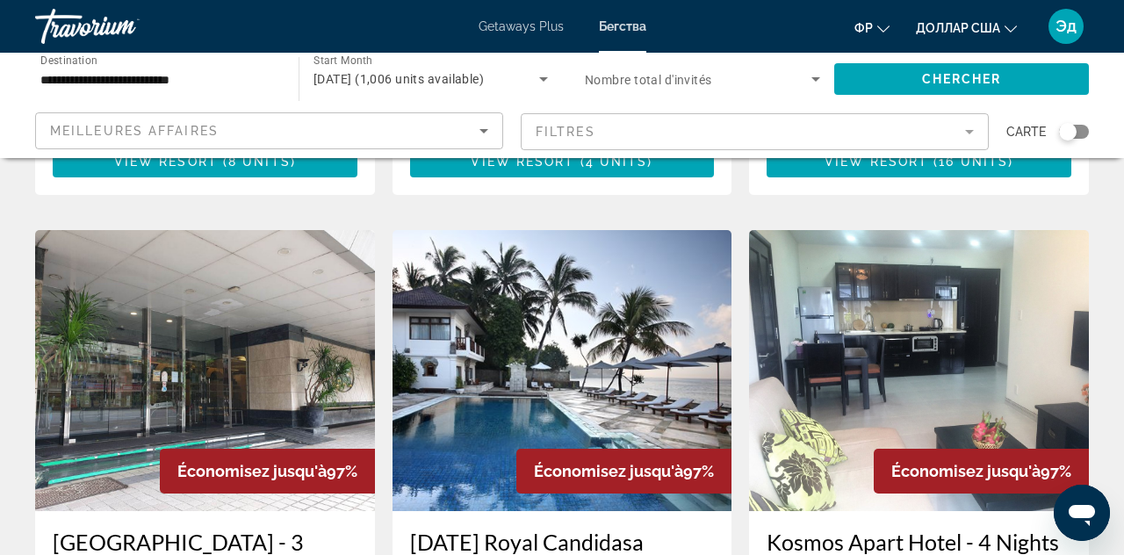
click at [653, 337] on img "Основное содержание" at bounding box center [563, 370] width 340 height 281
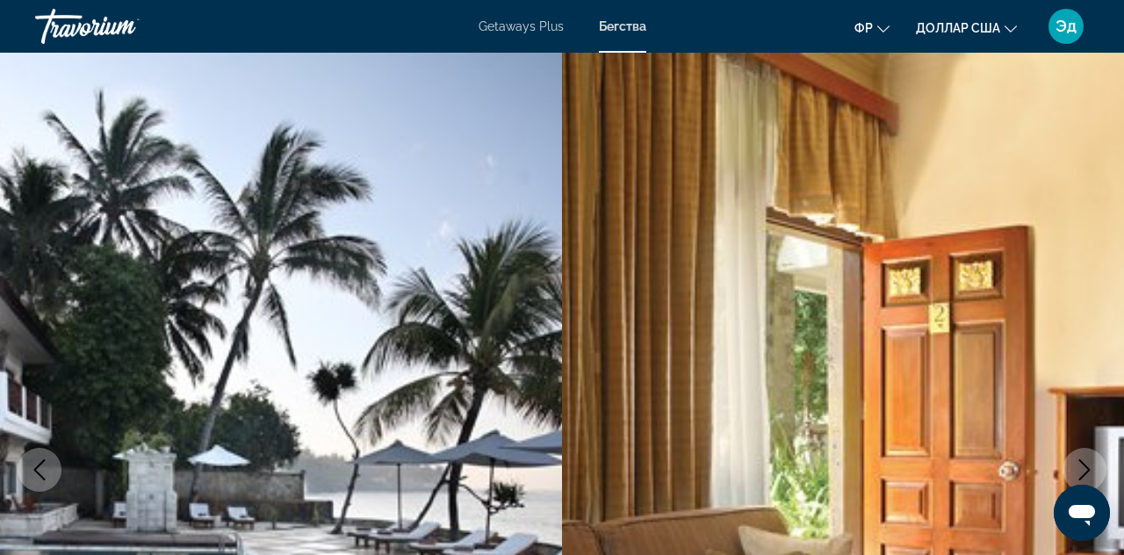
click at [1091, 457] on button "Next image" at bounding box center [1085, 470] width 44 height 44
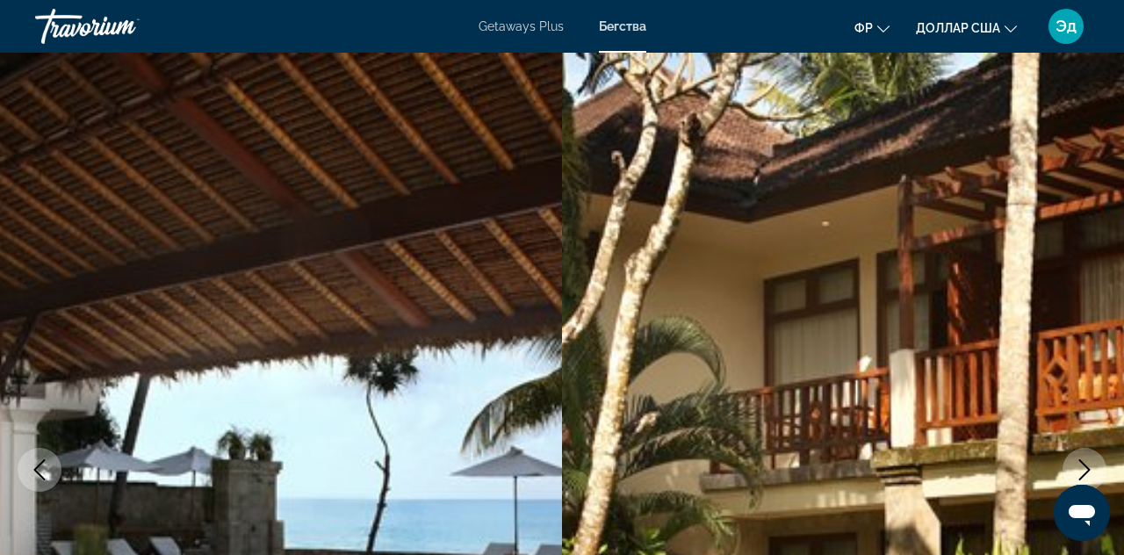
click at [1091, 457] on button "Next image" at bounding box center [1085, 470] width 44 height 44
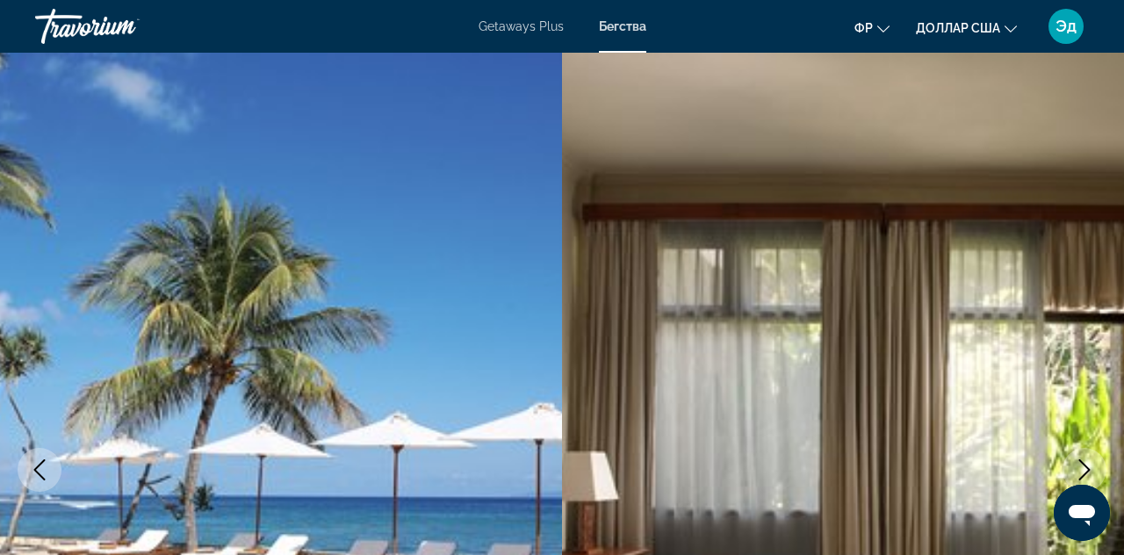
click at [1091, 457] on button "Next image" at bounding box center [1085, 470] width 44 height 44
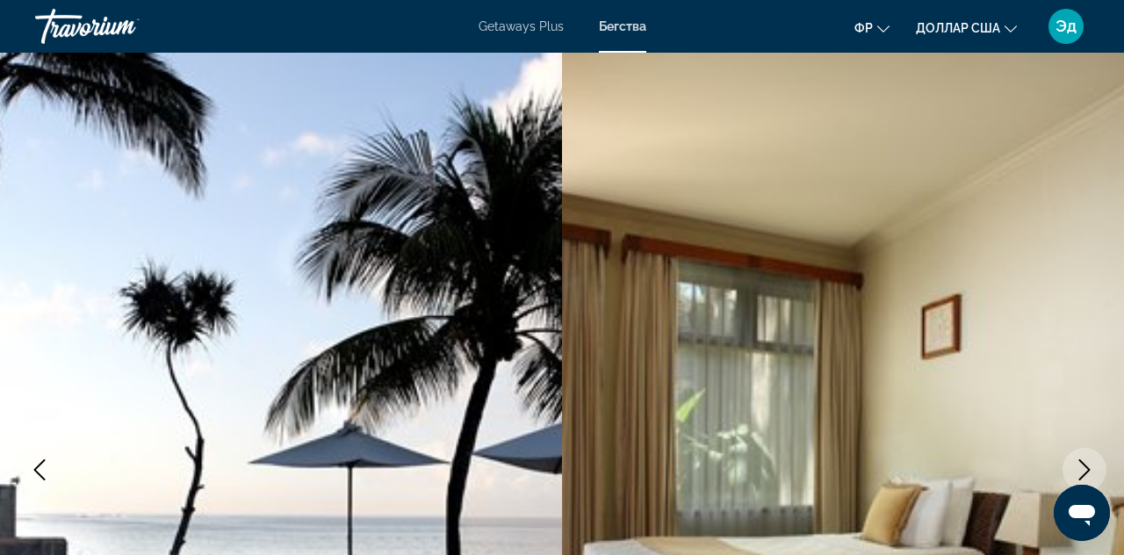
click at [1081, 464] on icon "Next image" at bounding box center [1084, 469] width 21 height 21
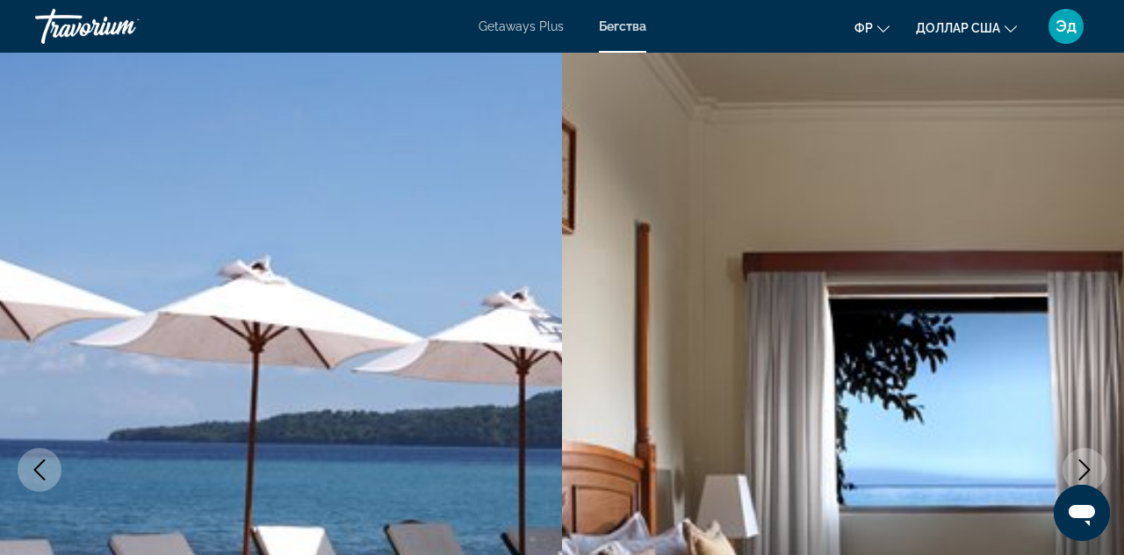
click at [1082, 464] on icon "Next image" at bounding box center [1084, 469] width 11 height 21
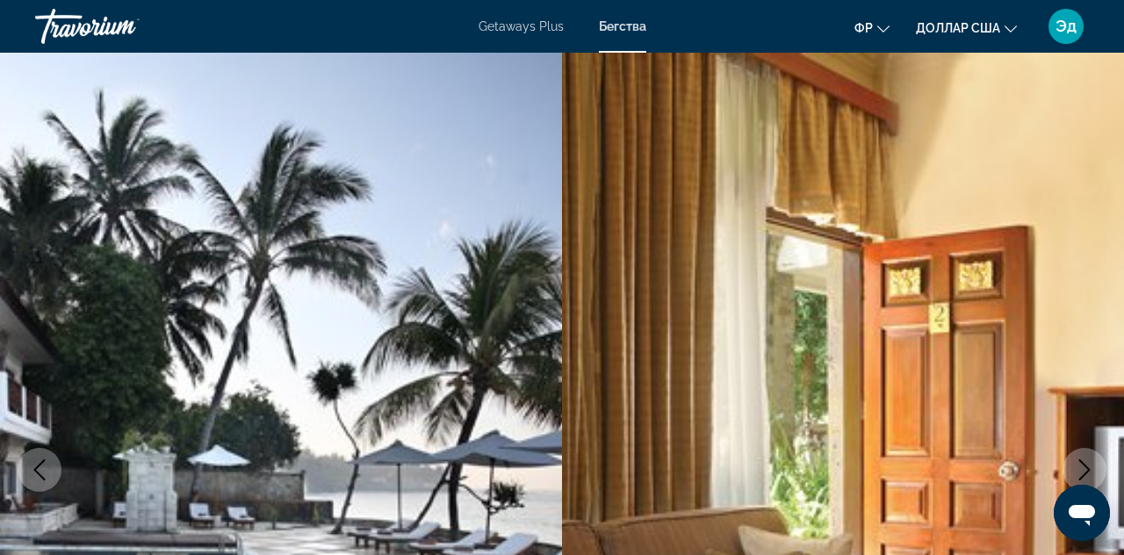
click at [1083, 464] on icon "Next image" at bounding box center [1084, 469] width 11 height 21
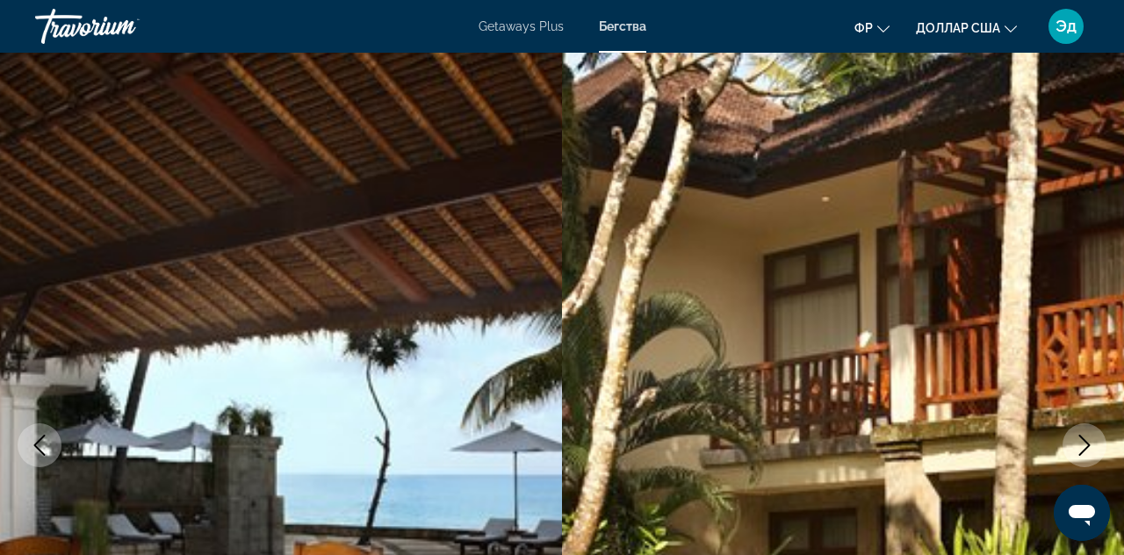
scroll to position [33, 0]
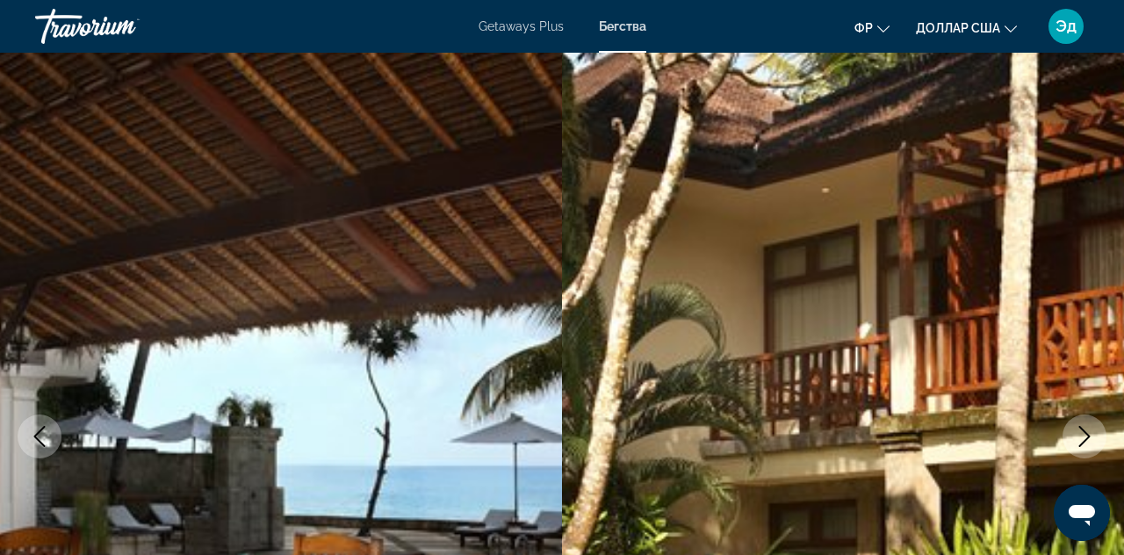
click at [1096, 427] on button "Next image" at bounding box center [1085, 436] width 44 height 44
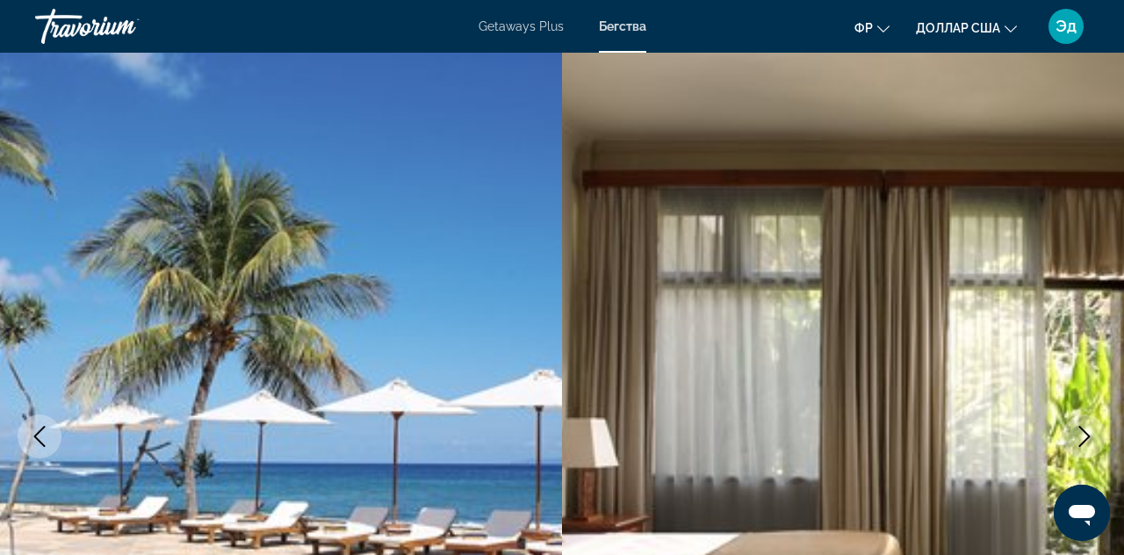
click at [1090, 435] on icon "Next image" at bounding box center [1084, 436] width 21 height 21
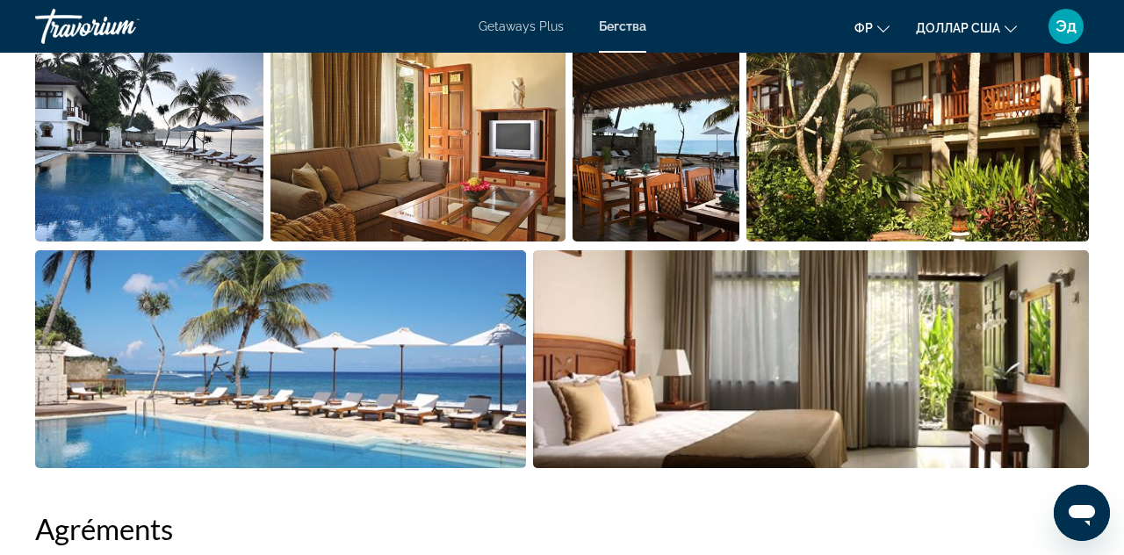
scroll to position [1258, 0]
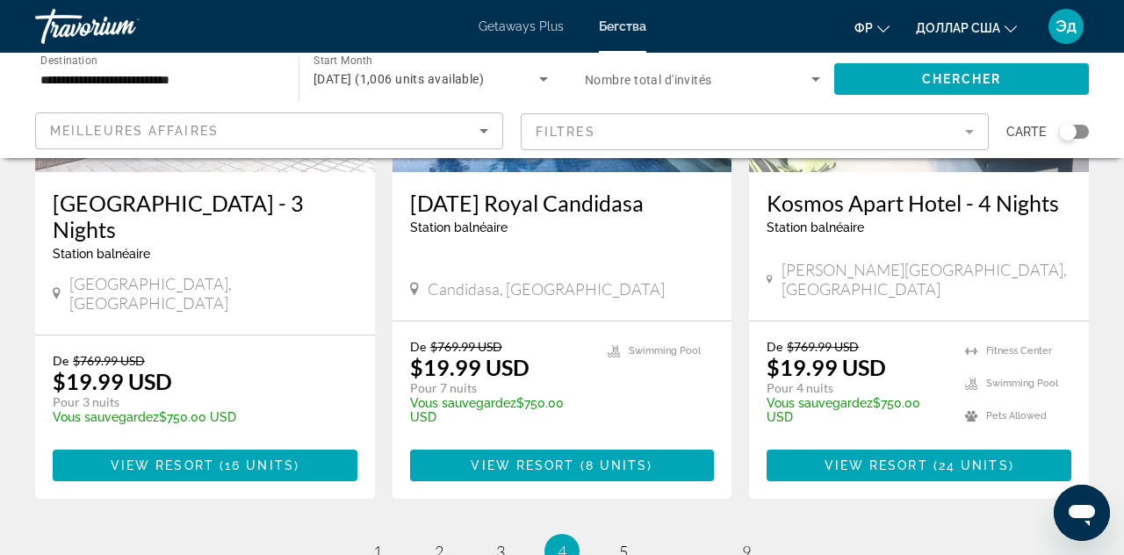
scroll to position [2374, 0]
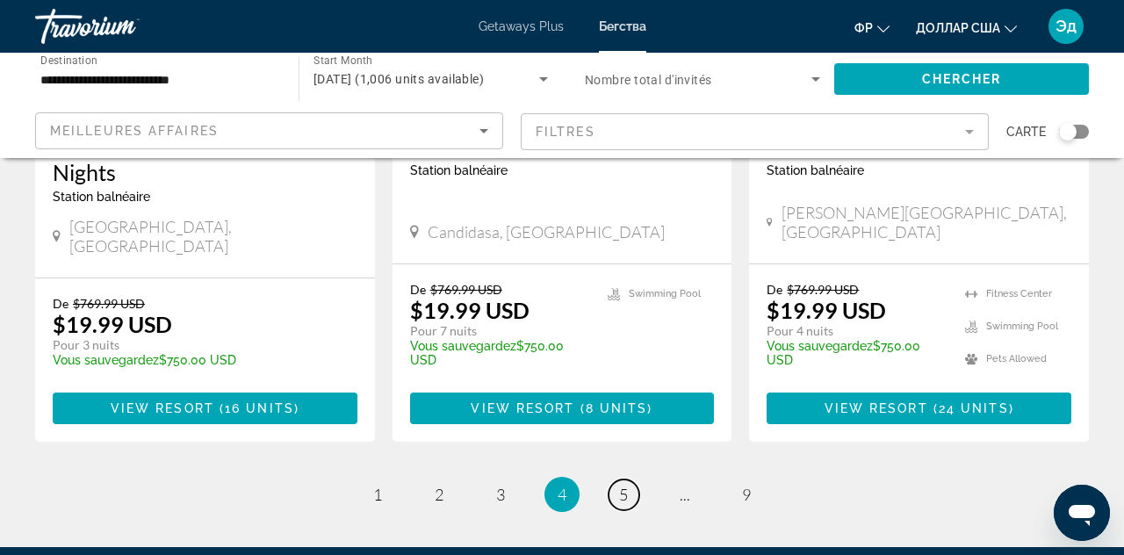
click at [632, 479] on link "page 5" at bounding box center [624, 494] width 31 height 31
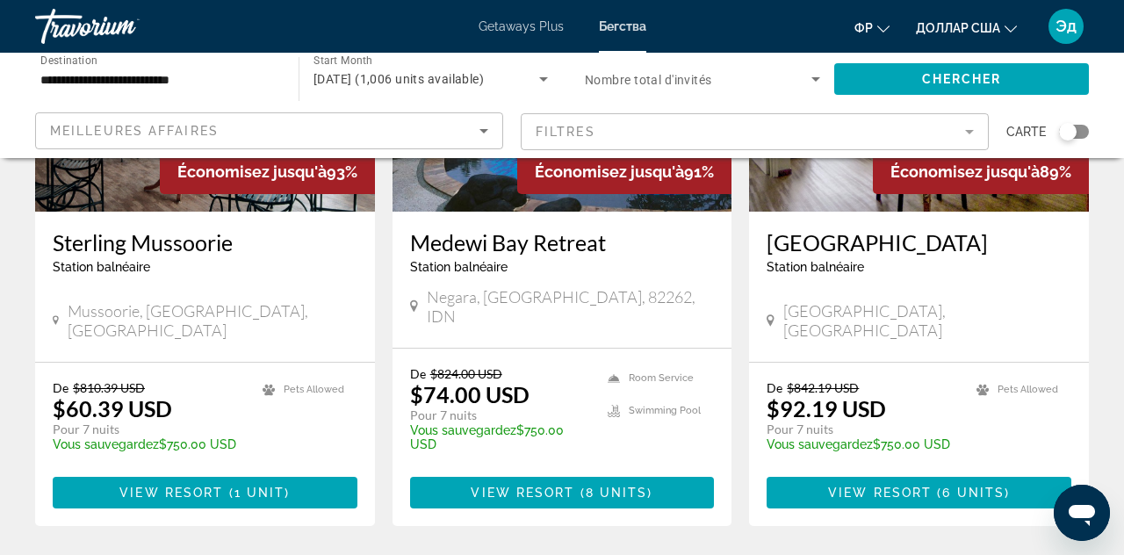
scroll to position [2283, 0]
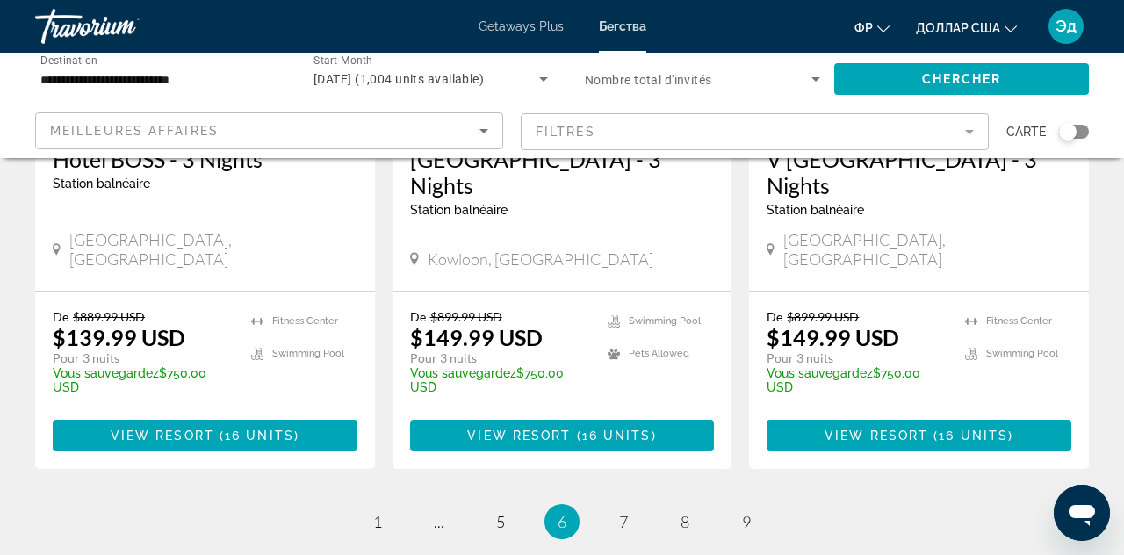
scroll to position [2374, 0]
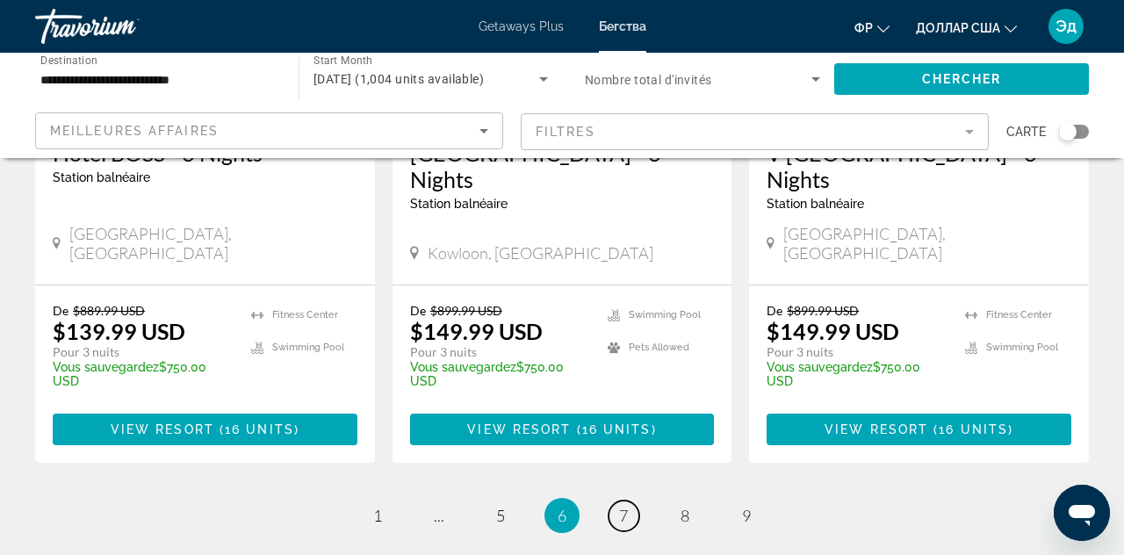
click at [624, 506] on span "7" at bounding box center [623, 515] width 9 height 19
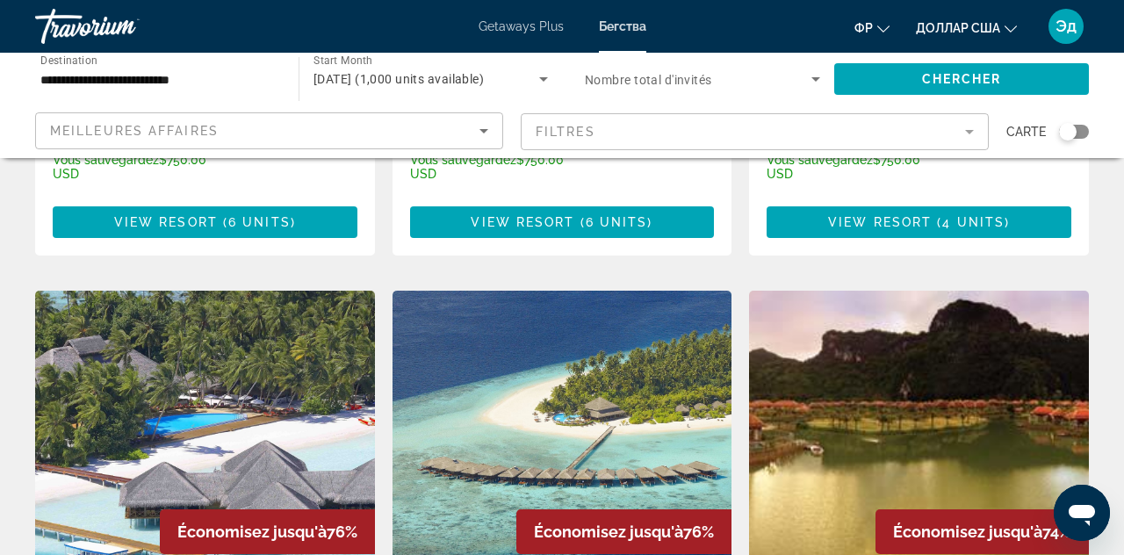
scroll to position [615, 0]
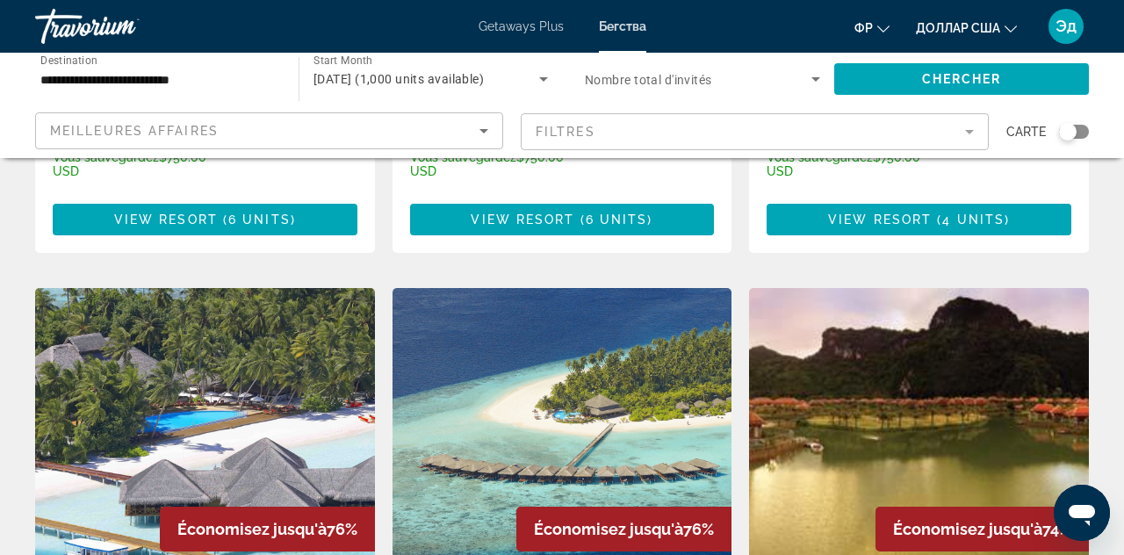
click at [645, 406] on img "Основное содержание" at bounding box center [563, 428] width 340 height 281
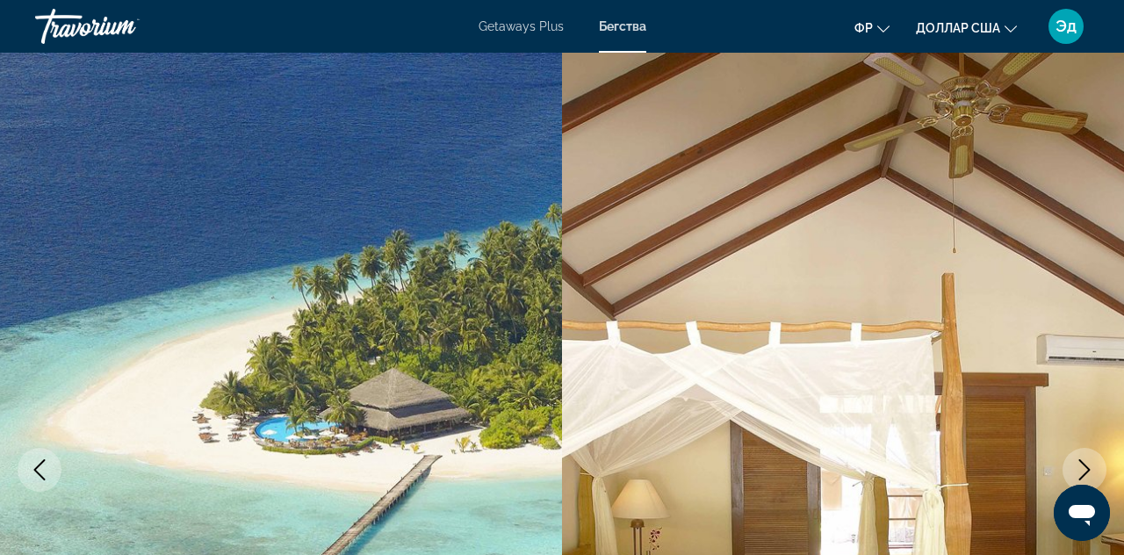
click at [1075, 459] on icon "Next image" at bounding box center [1084, 469] width 21 height 21
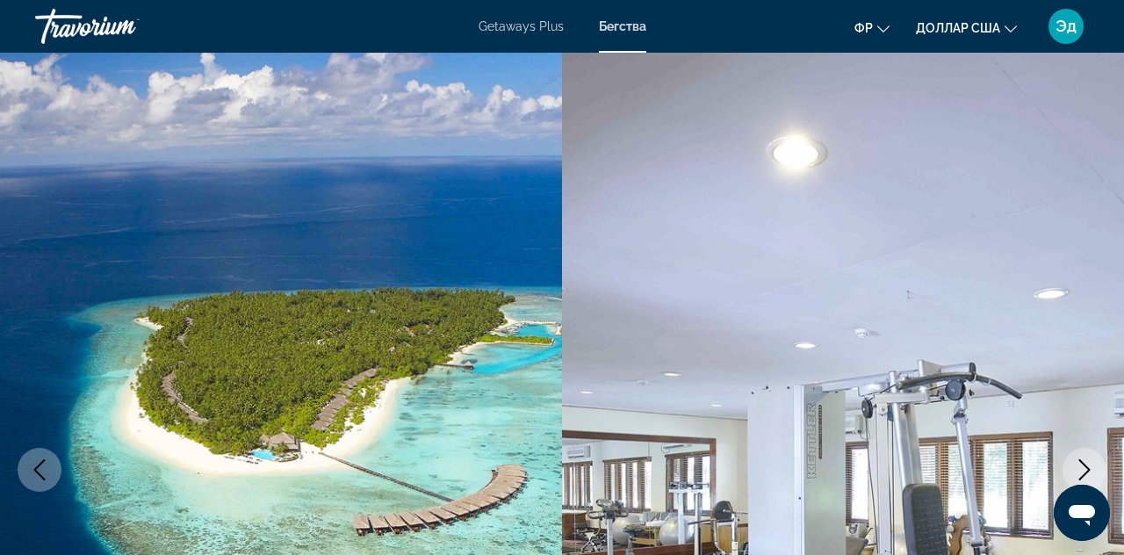
click at [1074, 460] on icon "Next image" at bounding box center [1084, 469] width 21 height 21
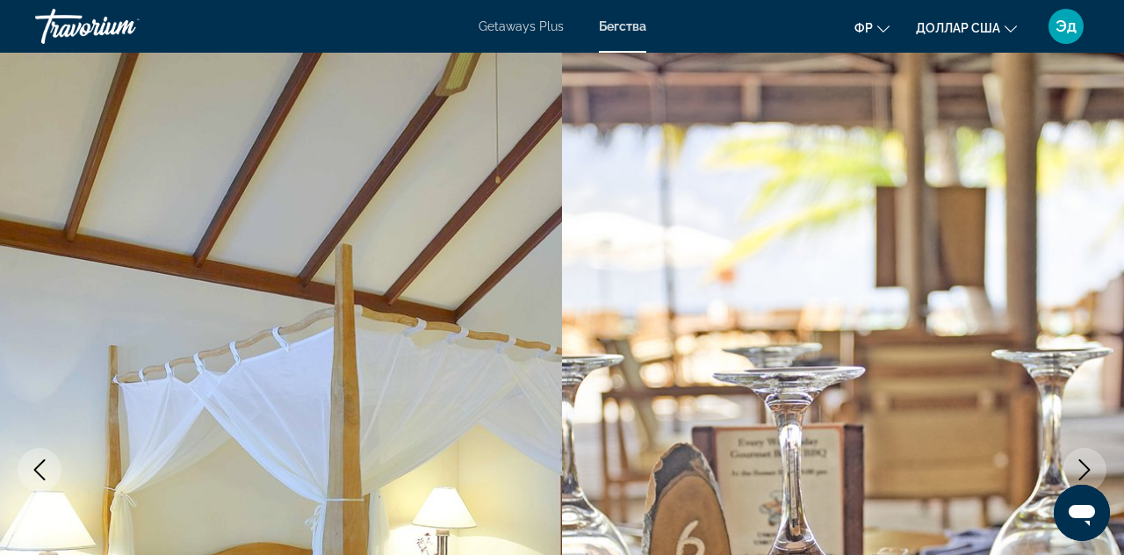
click at [1076, 467] on icon "Next image" at bounding box center [1084, 469] width 21 height 21
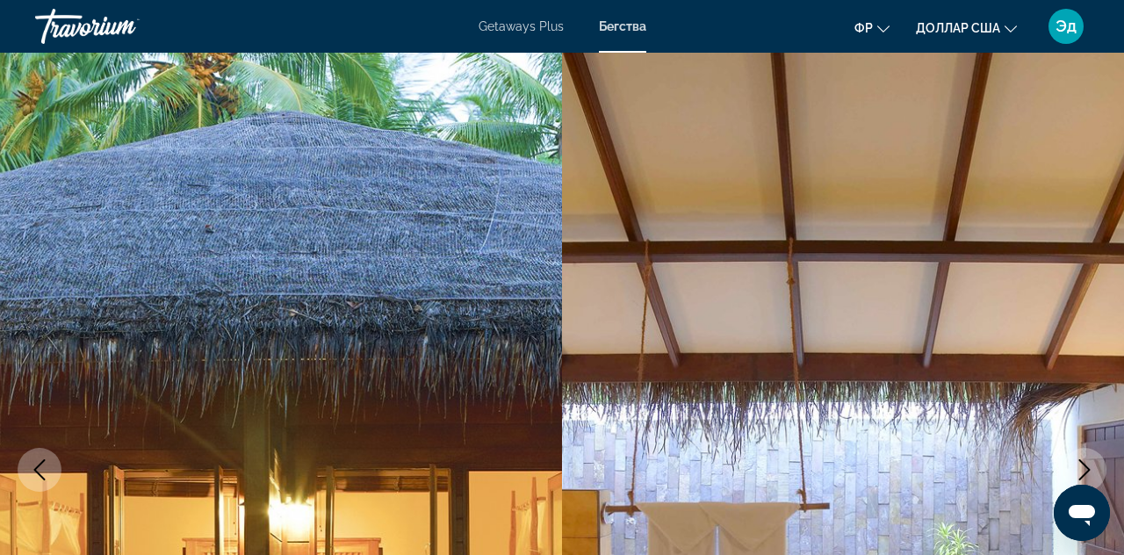
click at [1077, 467] on icon "Next image" at bounding box center [1084, 469] width 21 height 21
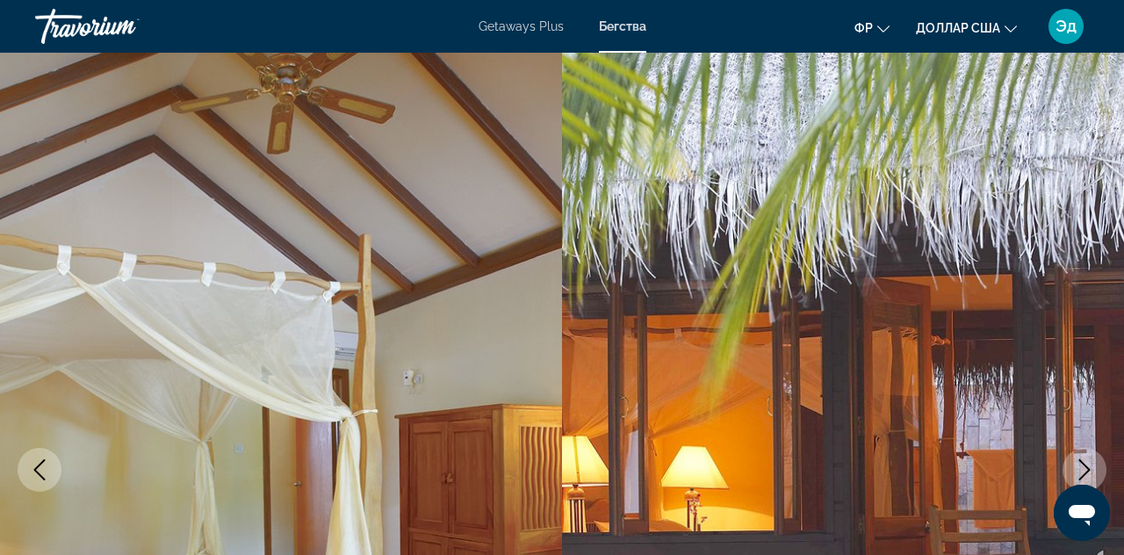
click at [1068, 471] on button "Next image" at bounding box center [1085, 470] width 44 height 44
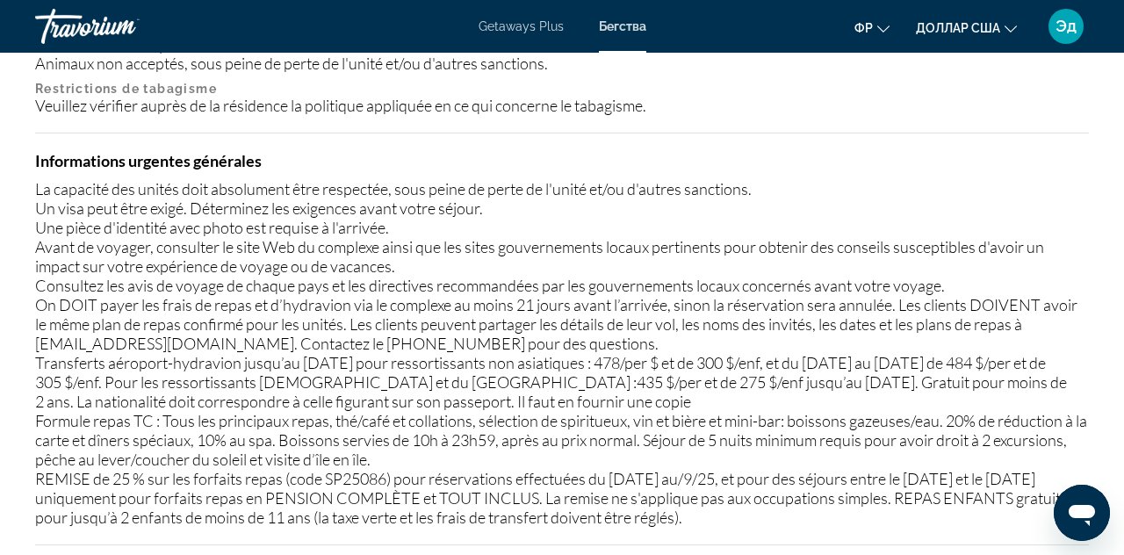
scroll to position [2408, 0]
click at [878, 25] on icon "Изменить язык" at bounding box center [883, 29] width 12 height 12
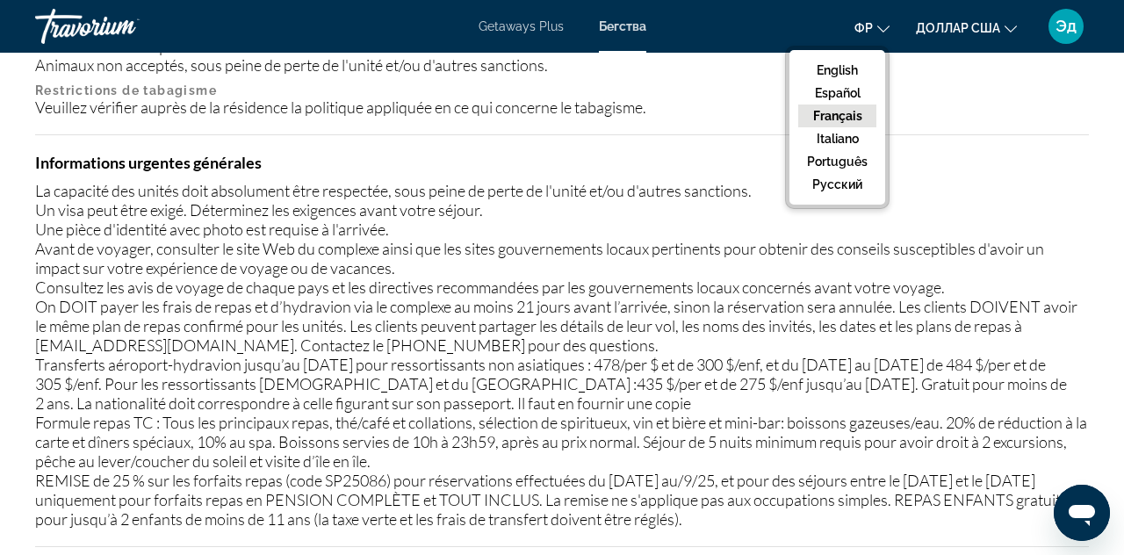
click at [844, 180] on button "русский" at bounding box center [837, 184] width 78 height 23
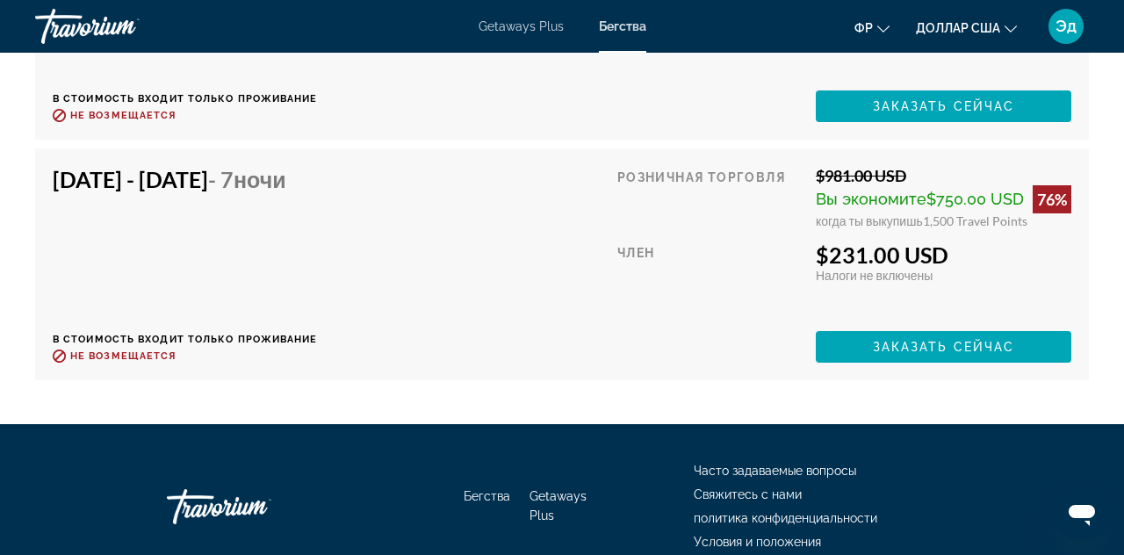
scroll to position [4089, 0]
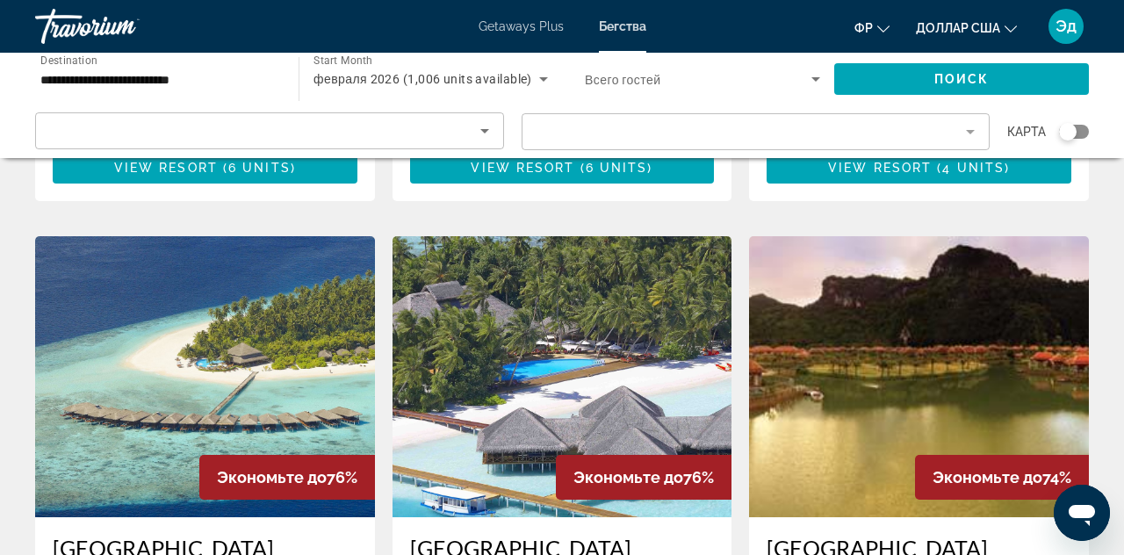
scroll to position [655, 0]
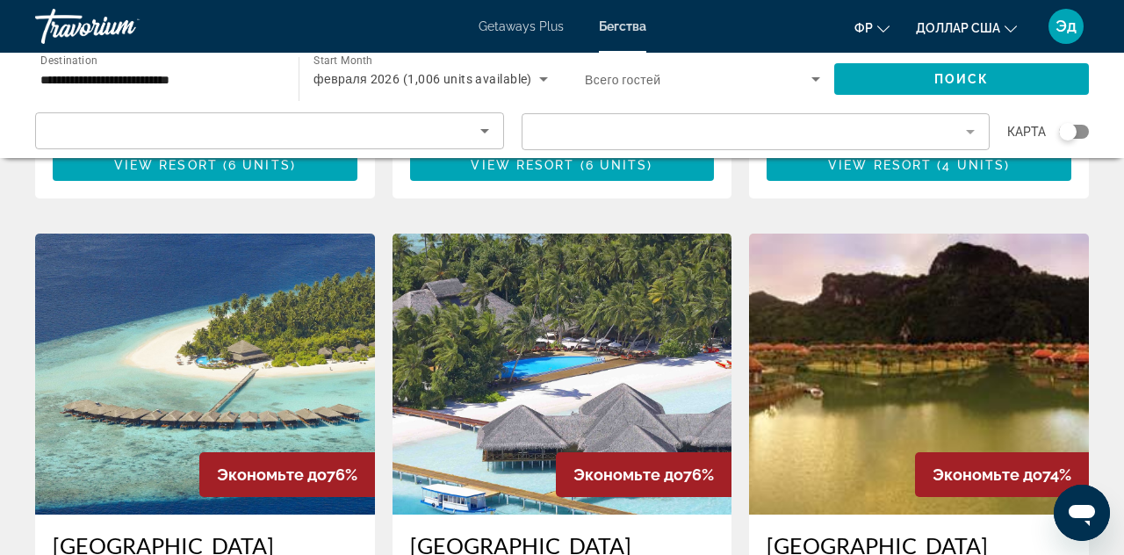
click at [652, 346] on img "Основное содержание" at bounding box center [563, 374] width 340 height 281
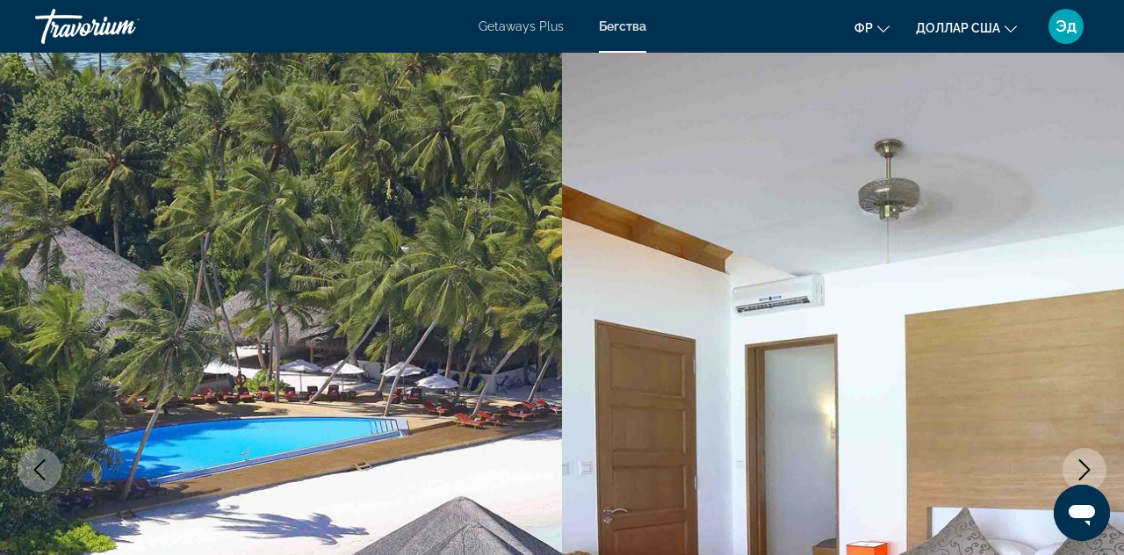
click at [1084, 467] on icon "Next image" at bounding box center [1084, 469] width 21 height 21
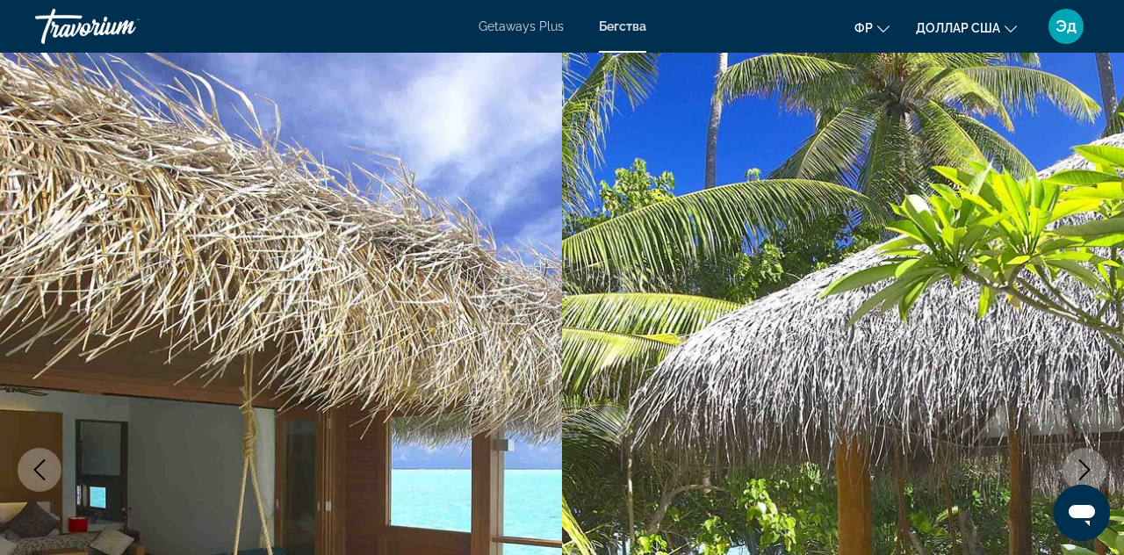
click at [1084, 467] on icon "Next image" at bounding box center [1084, 469] width 21 height 21
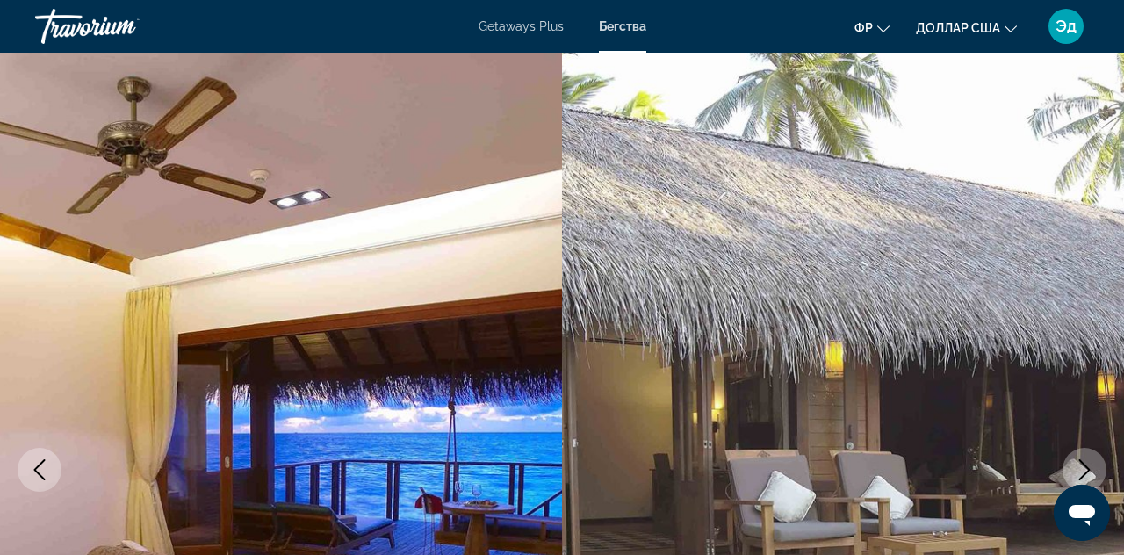
click at [42, 464] on icon "Previous image" at bounding box center [39, 469] width 21 height 21
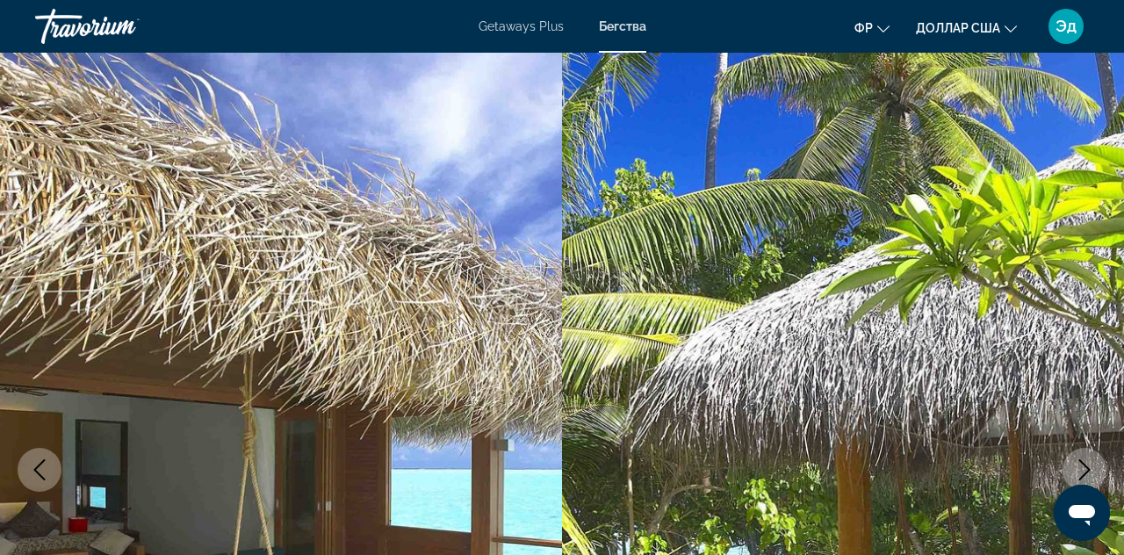
click at [1081, 472] on icon "Next image" at bounding box center [1084, 469] width 21 height 21
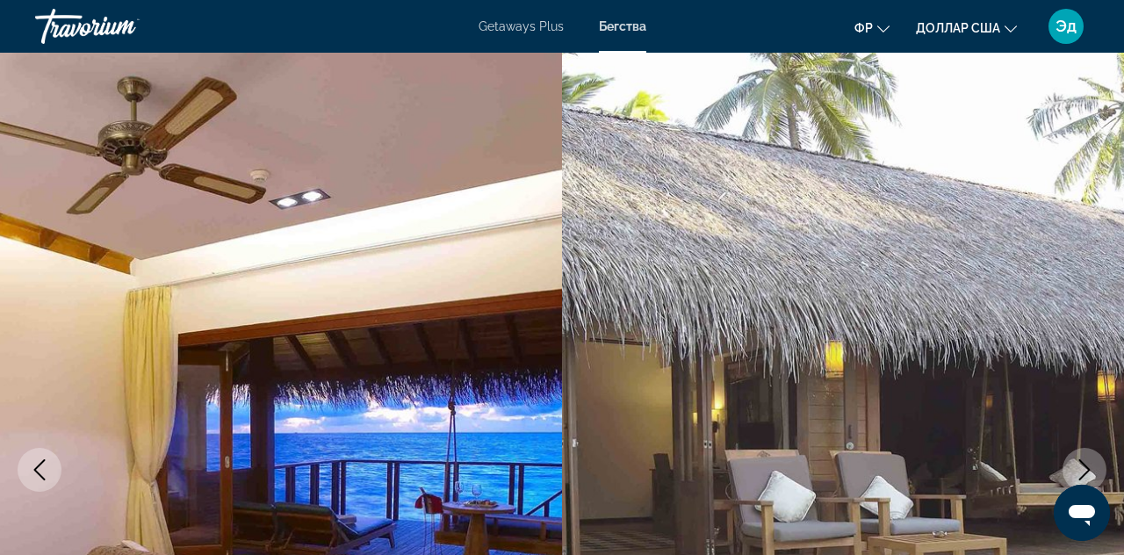
click at [1082, 472] on icon "Next image" at bounding box center [1084, 469] width 21 height 21
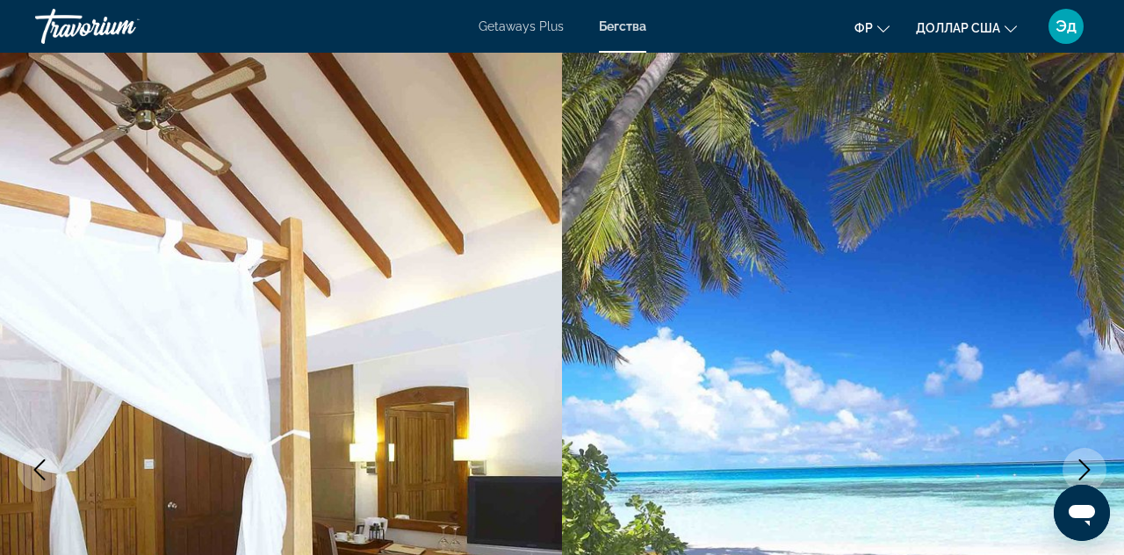
click at [1080, 479] on icon "Next image" at bounding box center [1084, 469] width 11 height 21
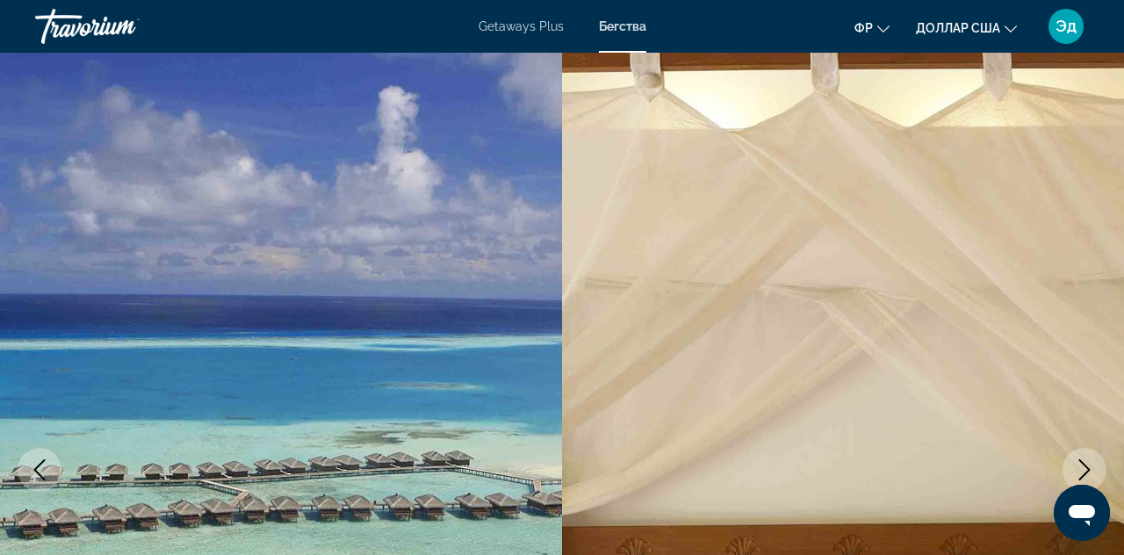
click at [1085, 473] on icon "Next image" at bounding box center [1084, 469] width 11 height 21
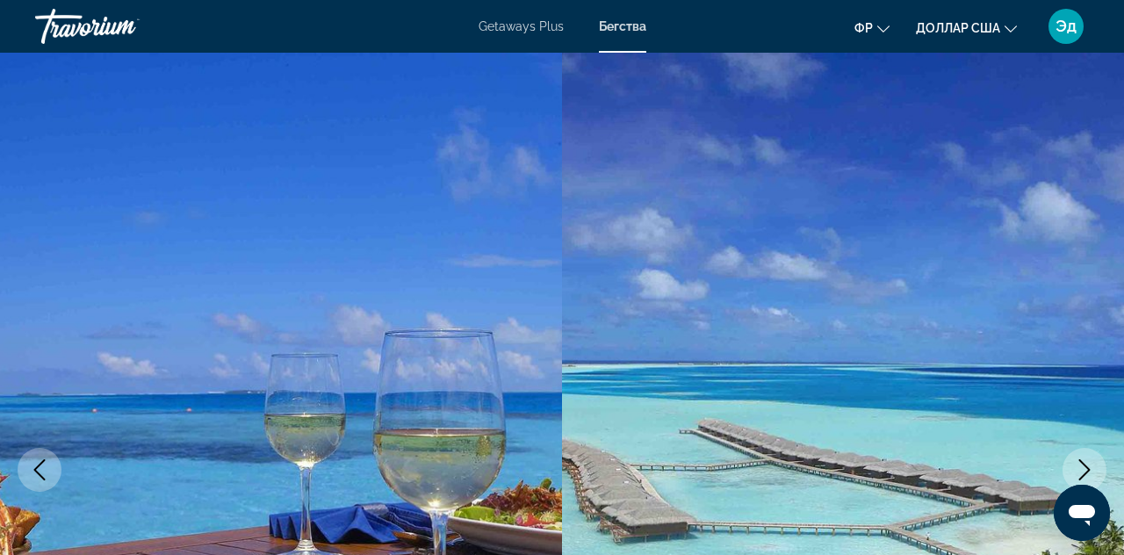
click at [1085, 472] on icon "Next image" at bounding box center [1084, 469] width 11 height 21
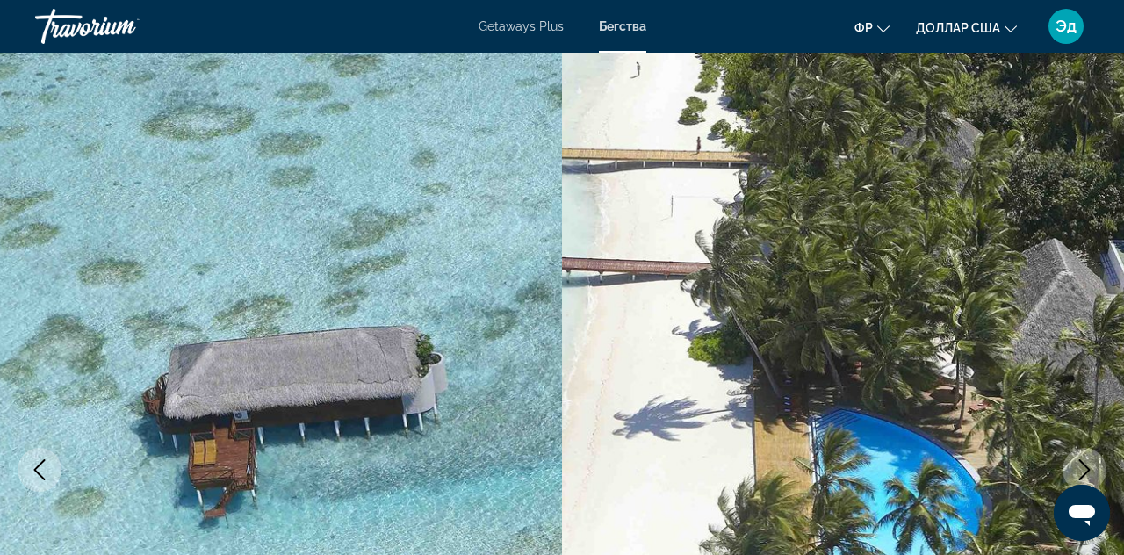
click at [1085, 472] on icon "Next image" at bounding box center [1084, 469] width 11 height 21
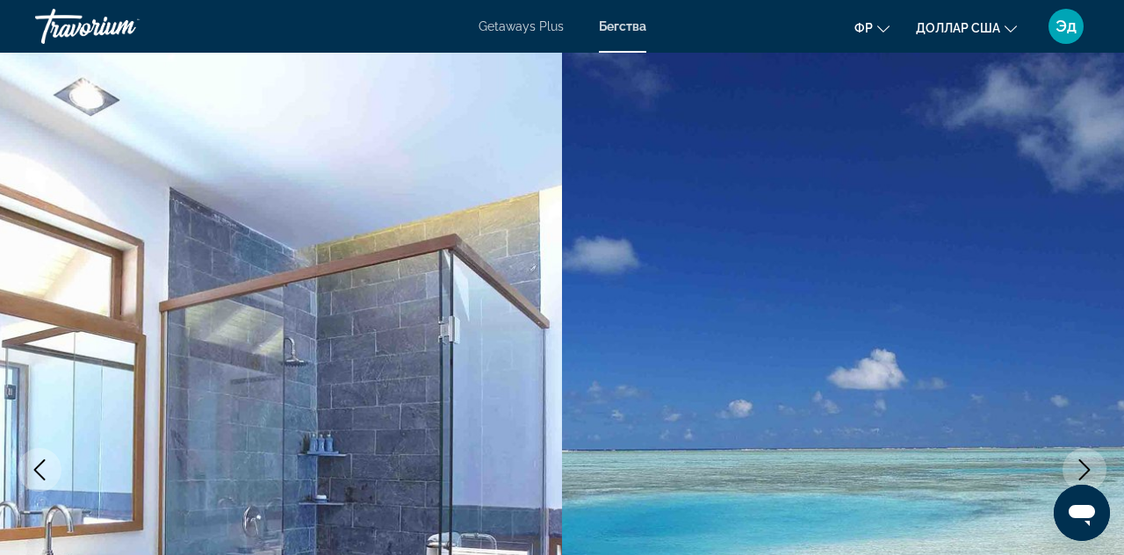
click at [1085, 473] on icon "Next image" at bounding box center [1084, 469] width 11 height 21
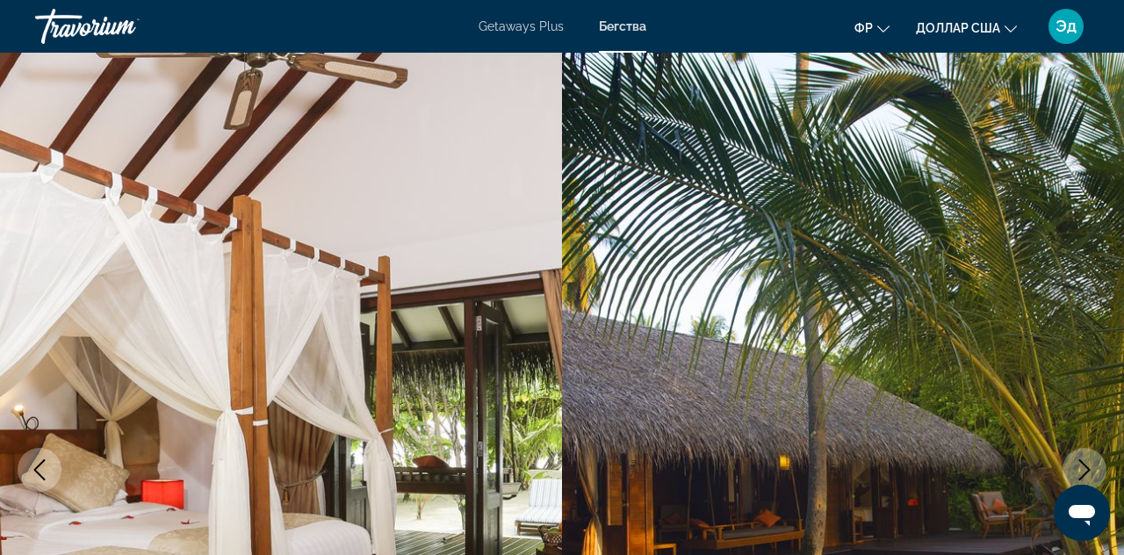
click at [1085, 473] on icon "Next image" at bounding box center [1084, 469] width 11 height 21
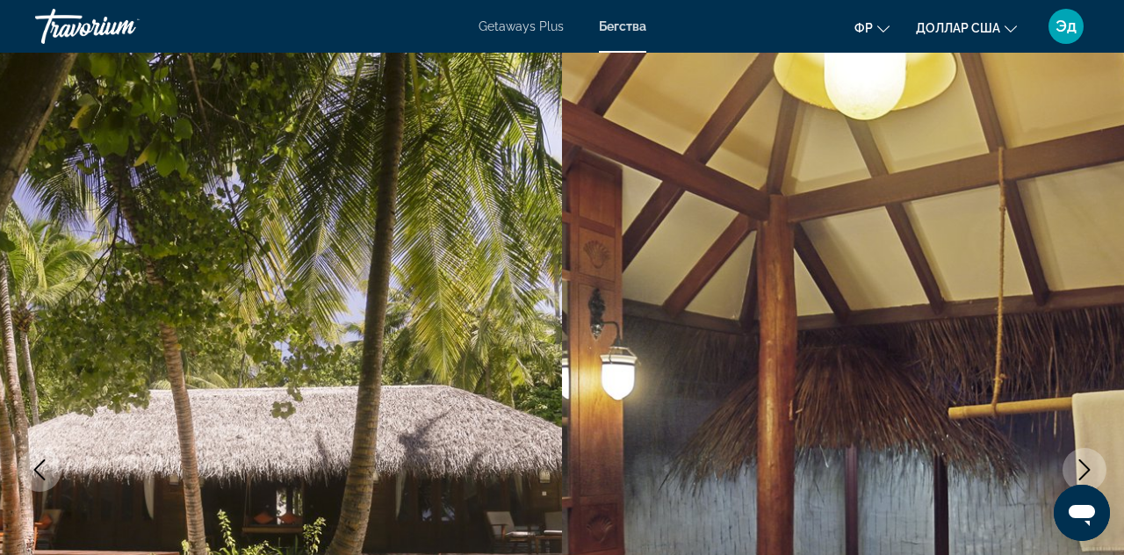
click at [1085, 473] on icon "Next image" at bounding box center [1084, 469] width 11 height 21
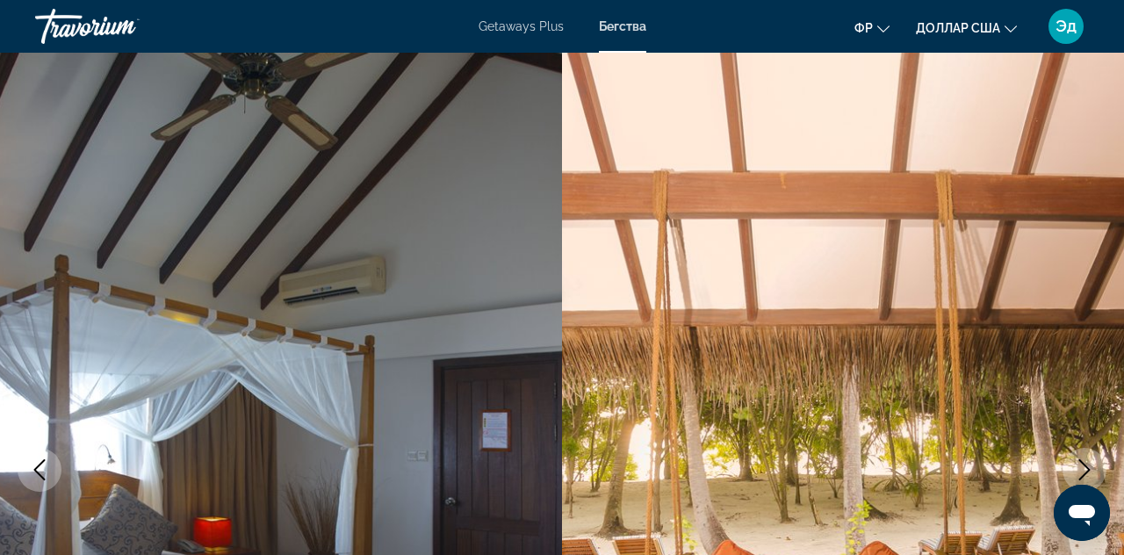
click at [1085, 472] on icon "Next image" at bounding box center [1084, 469] width 11 height 21
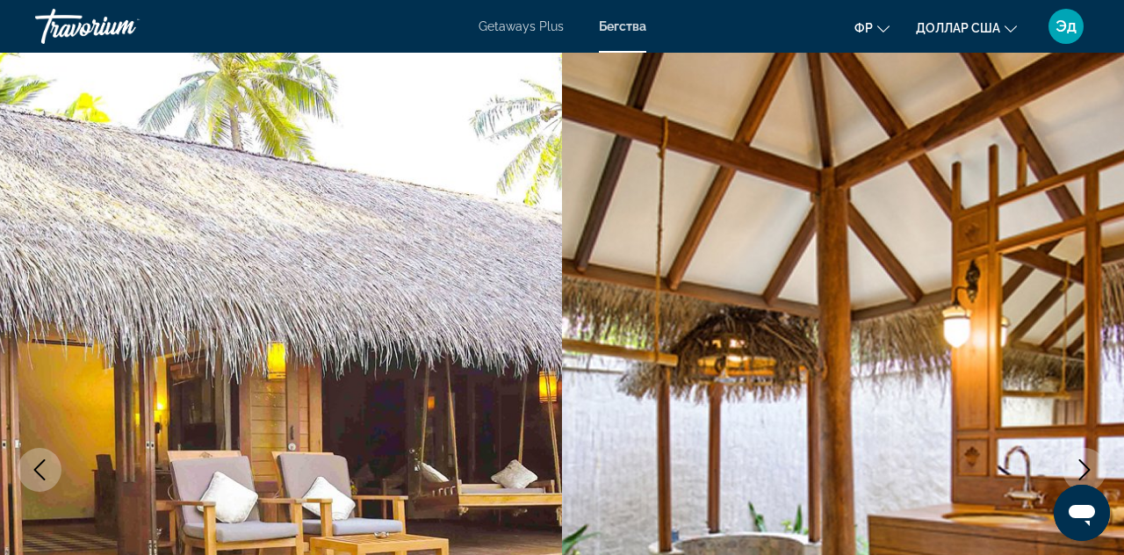
click at [1085, 472] on icon "Next image" at bounding box center [1084, 469] width 11 height 21
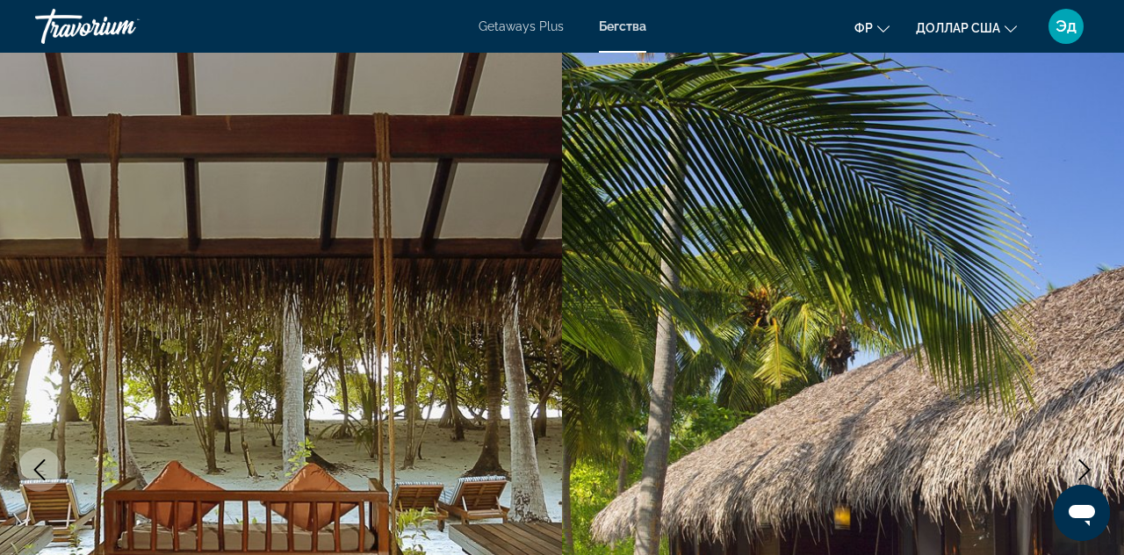
click at [1085, 473] on icon "Next image" at bounding box center [1084, 469] width 11 height 21
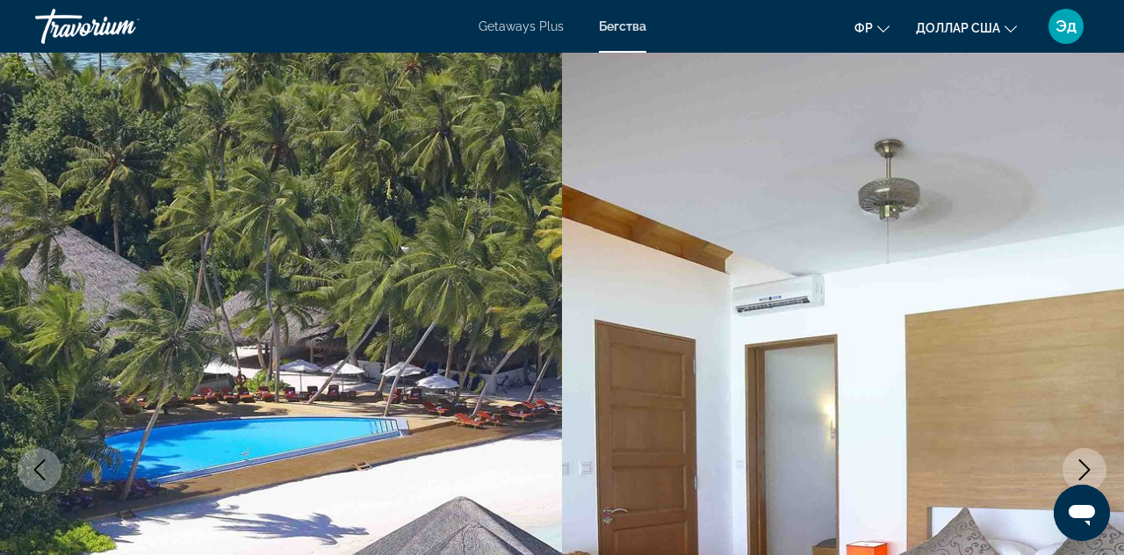
click at [1077, 472] on icon "Next image" at bounding box center [1084, 469] width 21 height 21
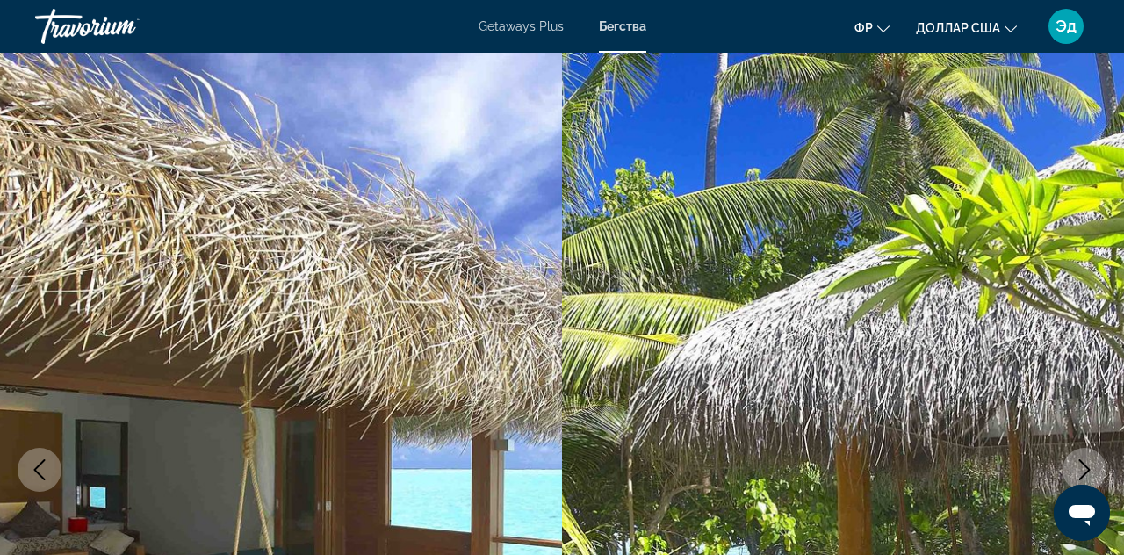
click at [1085, 476] on icon "Next image" at bounding box center [1084, 469] width 21 height 21
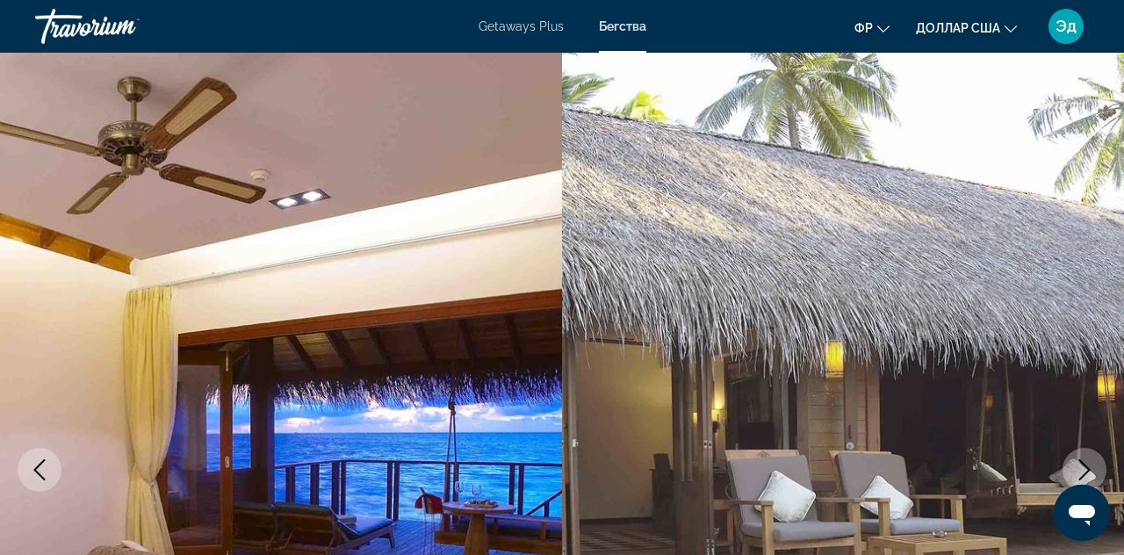
click at [1082, 479] on icon "Next image" at bounding box center [1084, 469] width 21 height 21
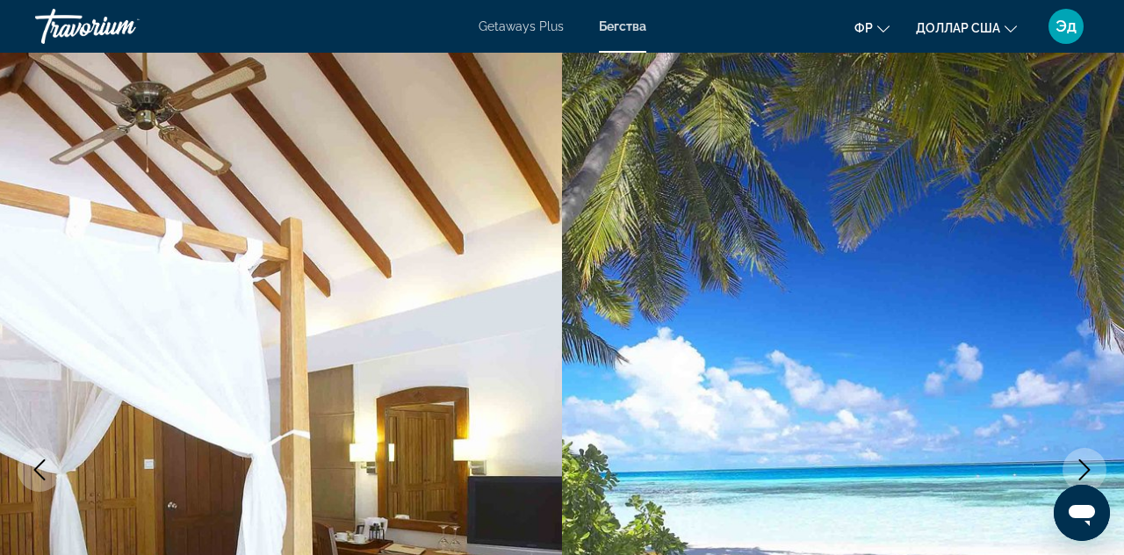
click at [1084, 462] on icon "Next image" at bounding box center [1084, 469] width 21 height 21
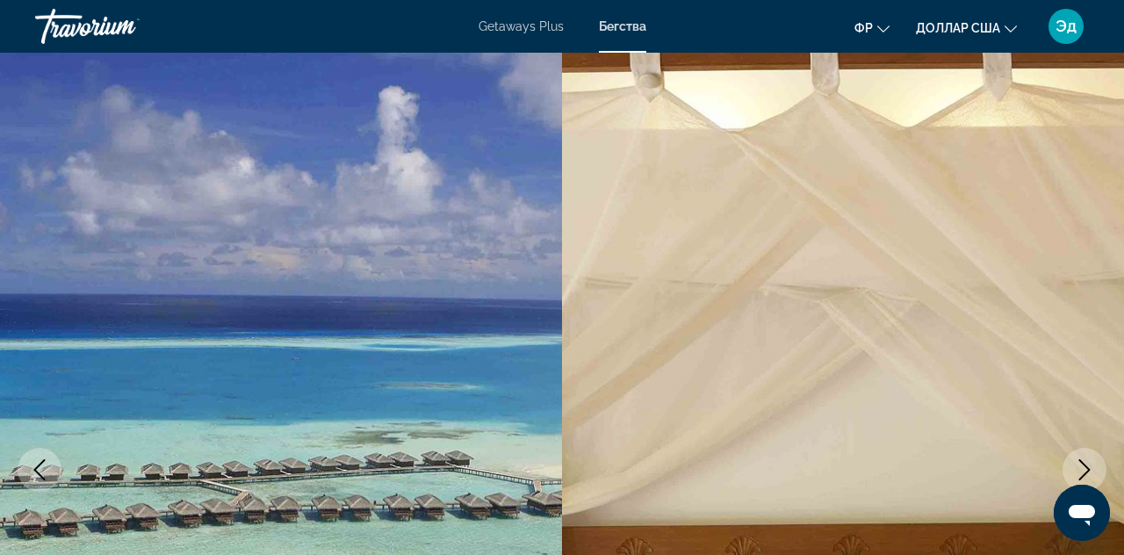
click at [1076, 483] on button "Next image" at bounding box center [1085, 470] width 44 height 44
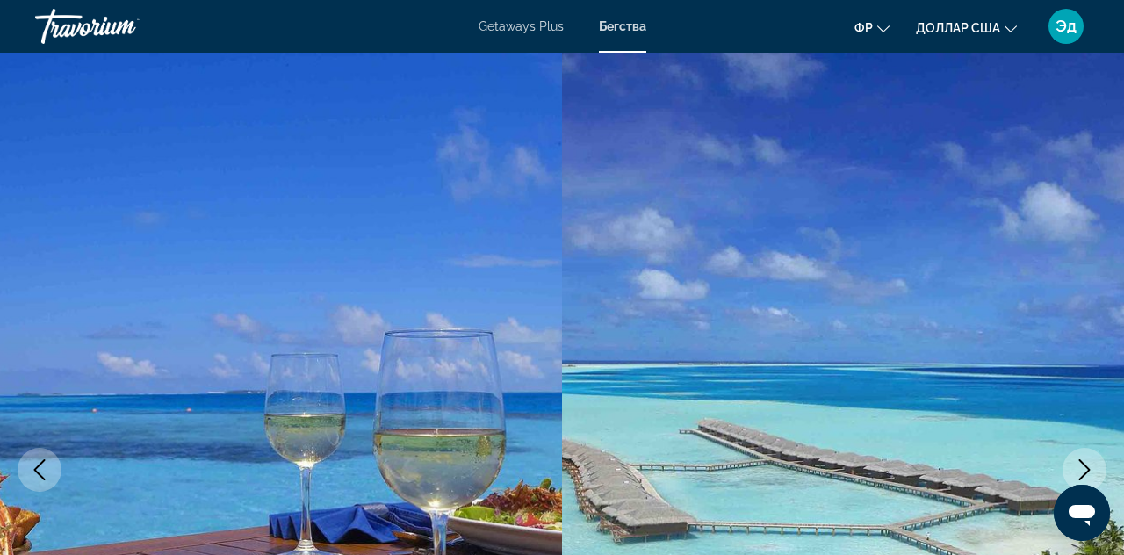
click at [1092, 469] on icon "Next image" at bounding box center [1084, 469] width 21 height 21
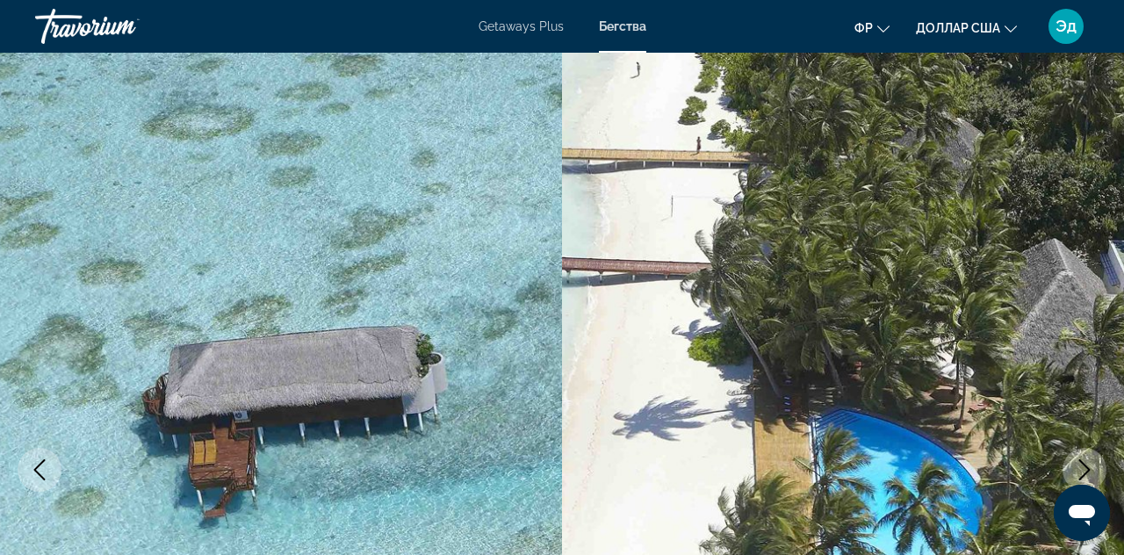
click at [1092, 469] on icon "Next image" at bounding box center [1084, 469] width 21 height 21
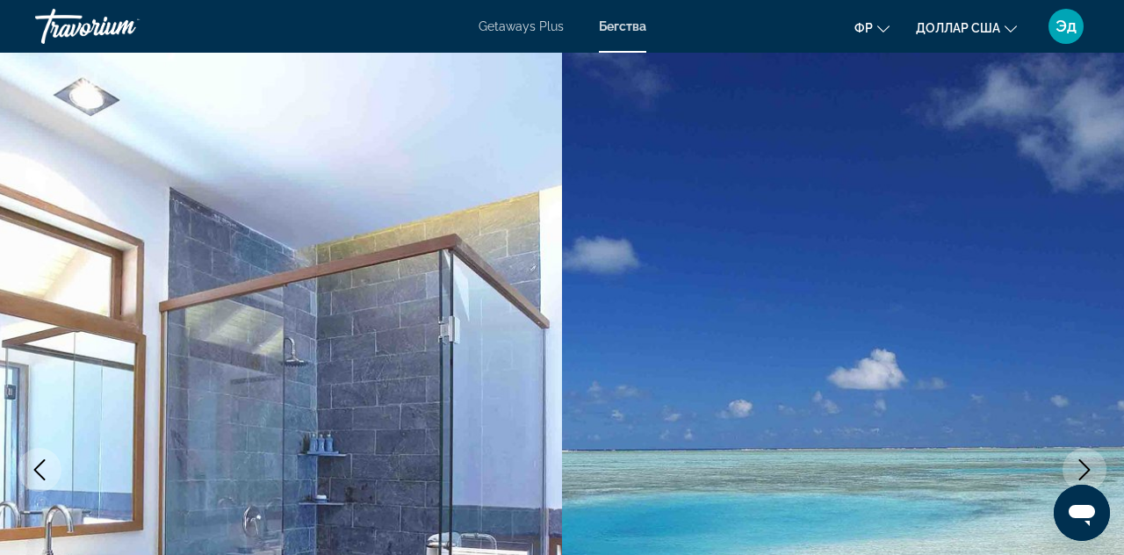
click at [1092, 469] on icon "Next image" at bounding box center [1084, 469] width 21 height 21
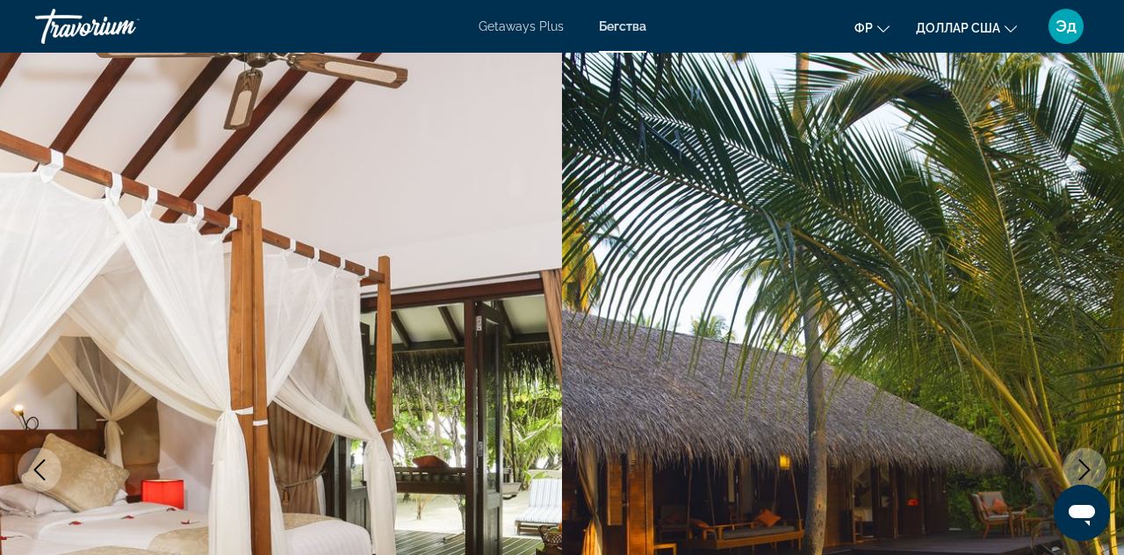
click at [1089, 465] on icon "Next image" at bounding box center [1084, 469] width 21 height 21
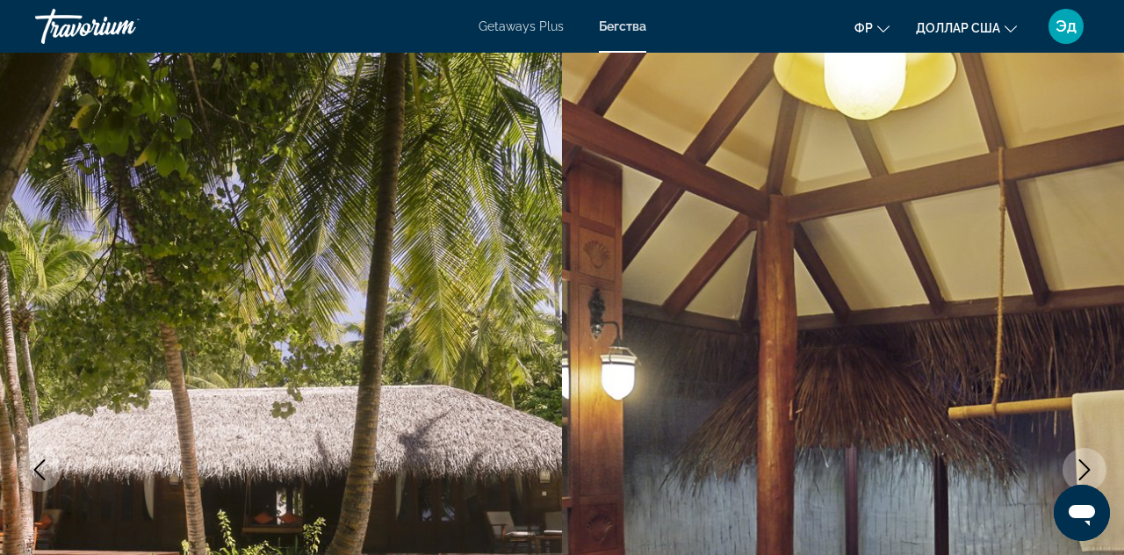
click at [1087, 475] on icon "Next image" at bounding box center [1084, 469] width 21 height 21
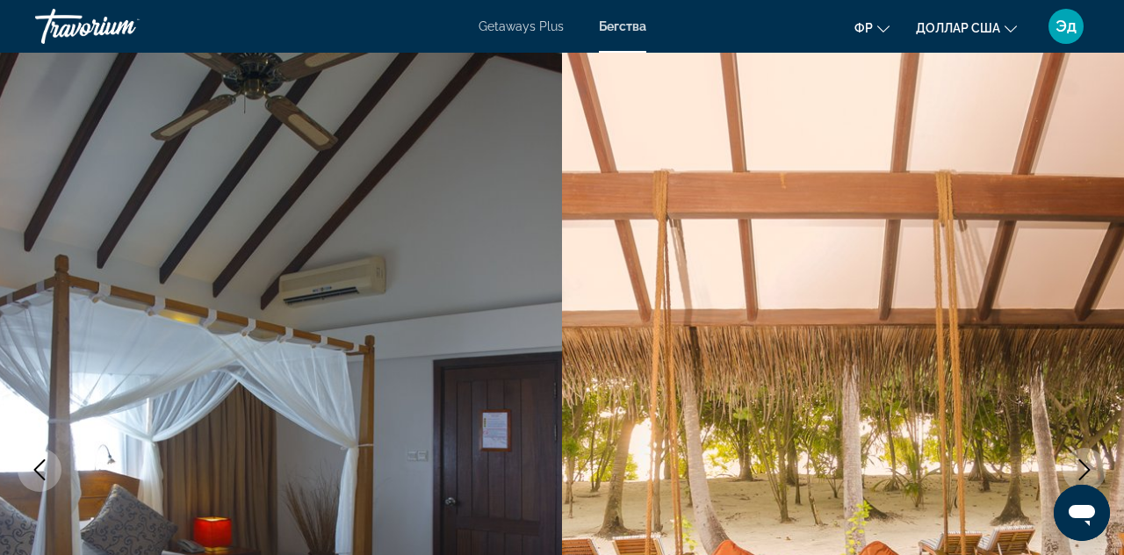
click at [1091, 465] on icon "Next image" at bounding box center [1084, 469] width 21 height 21
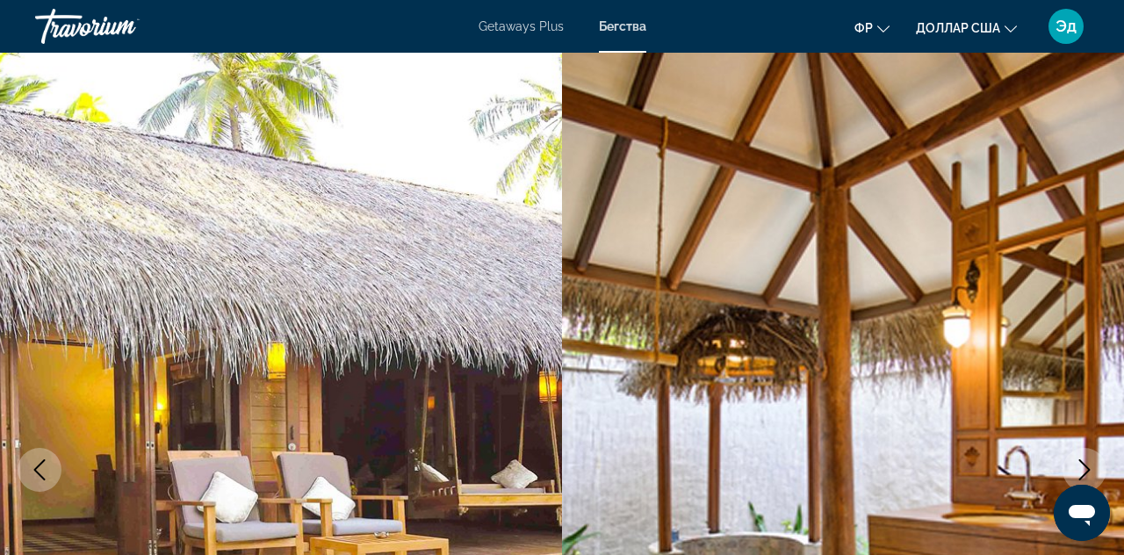
click at [1087, 471] on icon "Next image" at bounding box center [1084, 469] width 21 height 21
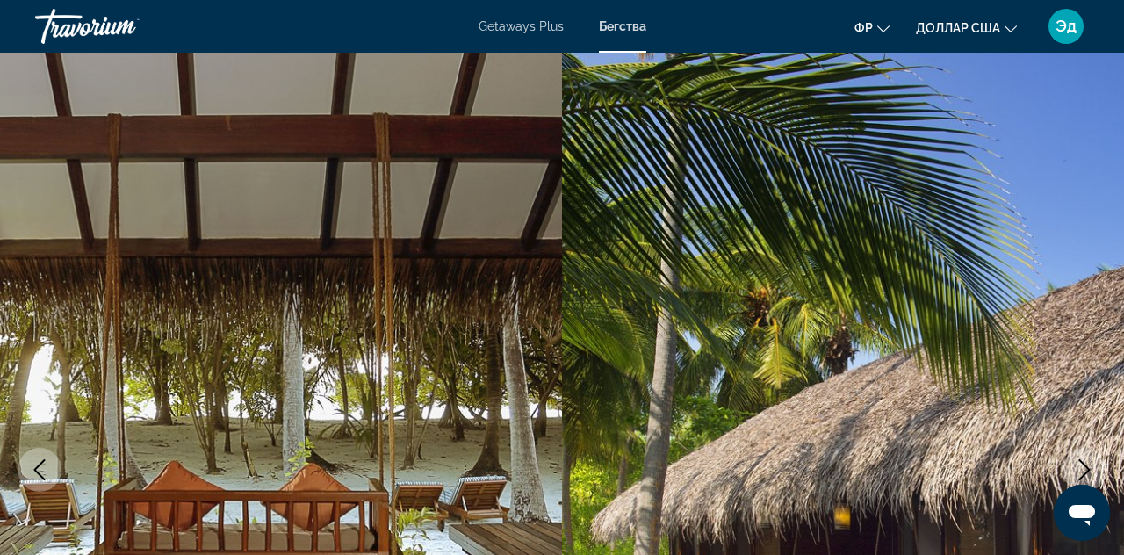
click at [1087, 471] on icon "Next image" at bounding box center [1084, 469] width 11 height 21
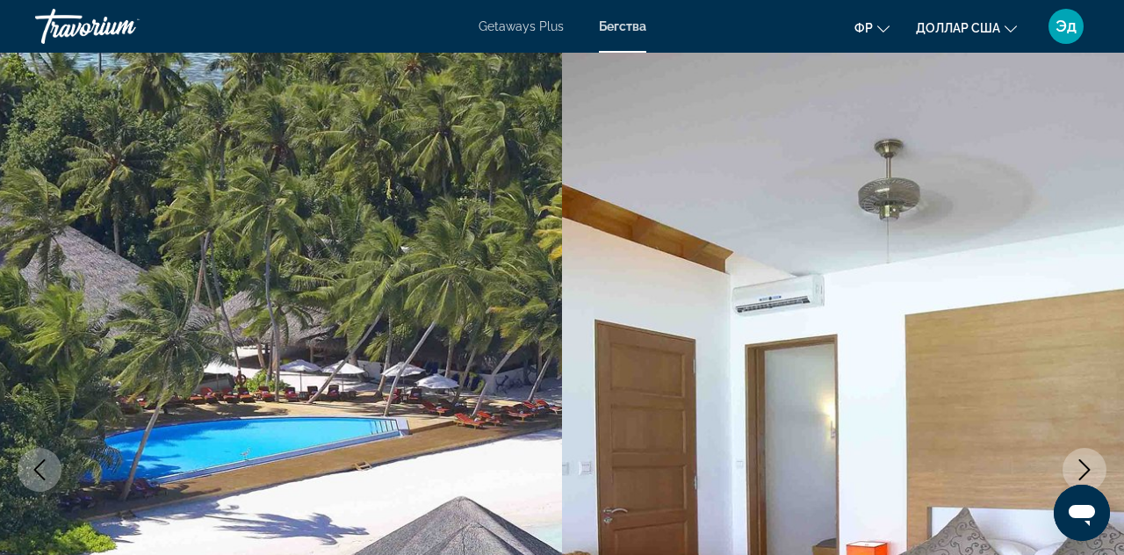
click at [1087, 471] on icon "Next image" at bounding box center [1084, 469] width 11 height 21
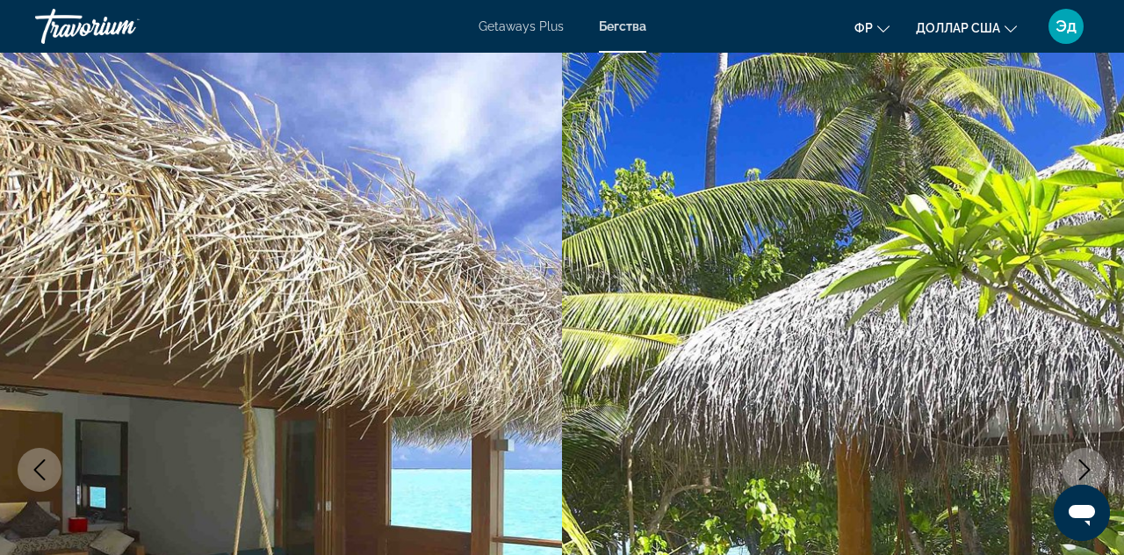
click at [1080, 479] on icon "Next image" at bounding box center [1084, 469] width 11 height 21
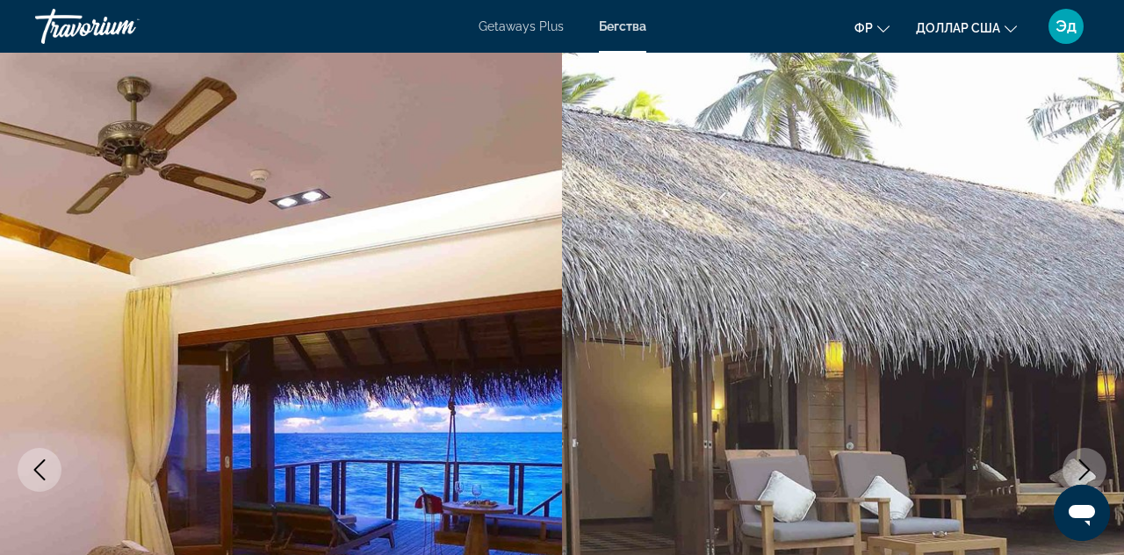
click at [1085, 475] on icon "Next image" at bounding box center [1084, 469] width 11 height 21
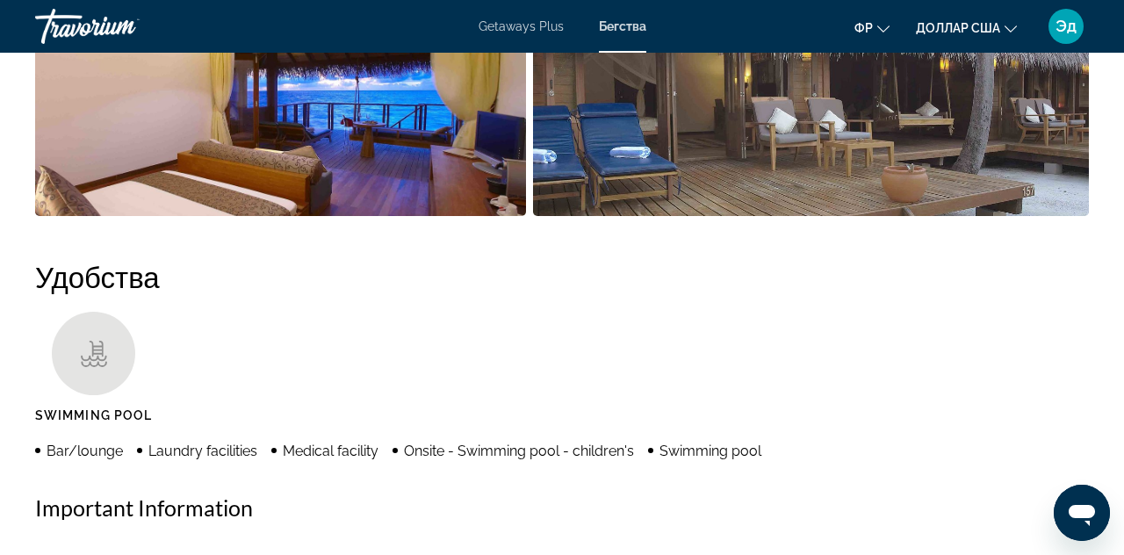
scroll to position [1497, 0]
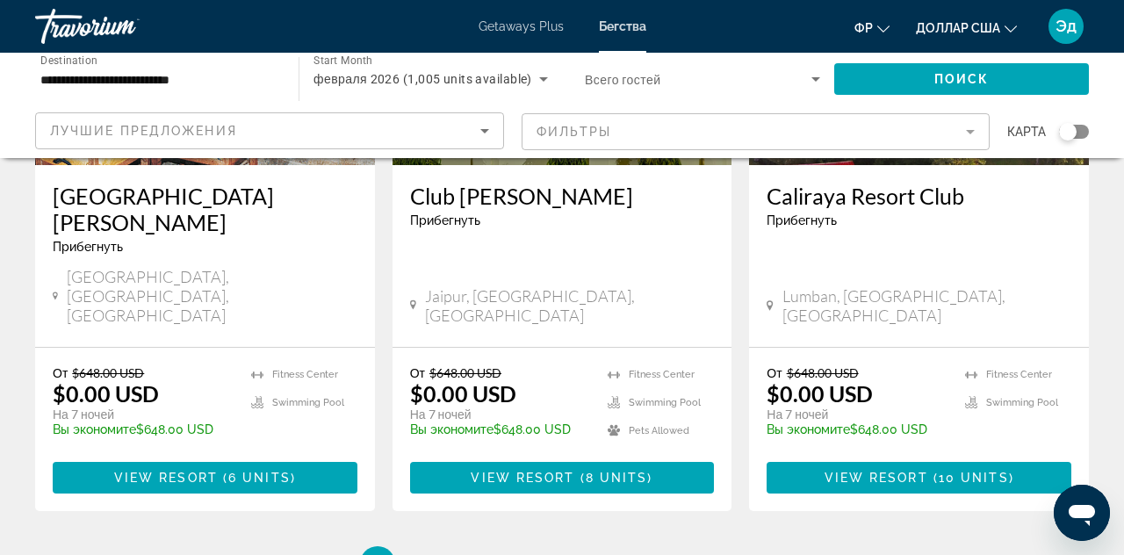
scroll to position [2310, 0]
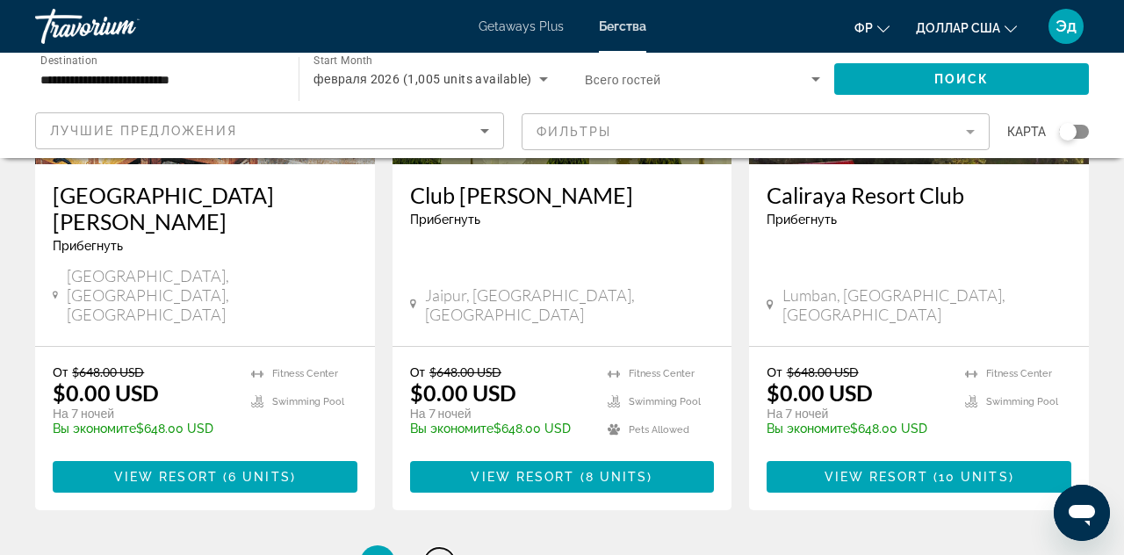
click at [429, 548] on link "page 2" at bounding box center [439, 563] width 31 height 31
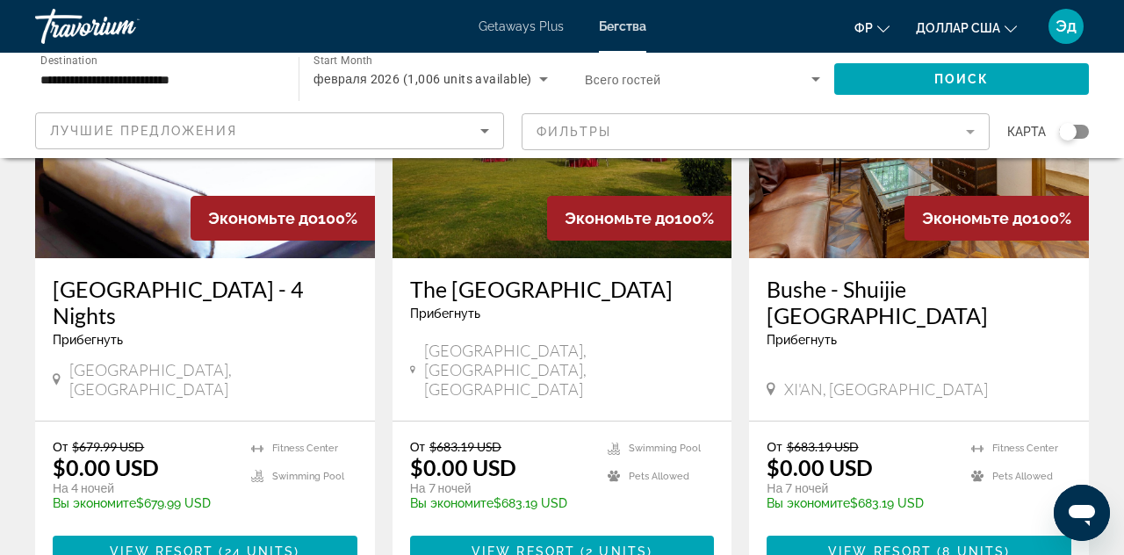
scroll to position [876, 0]
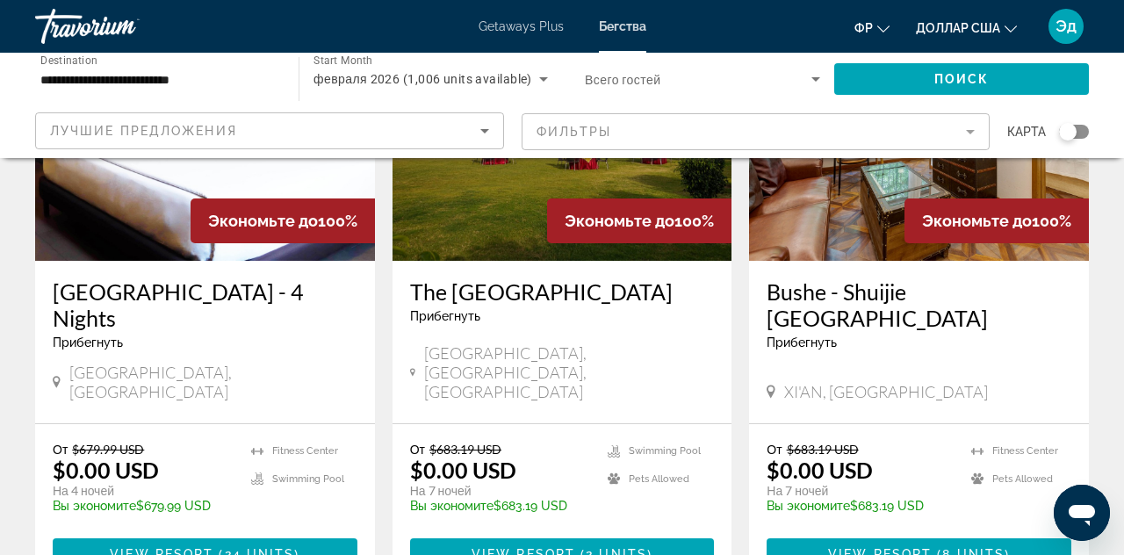
click at [485, 132] on icon "Sort by" at bounding box center [484, 131] width 9 height 4
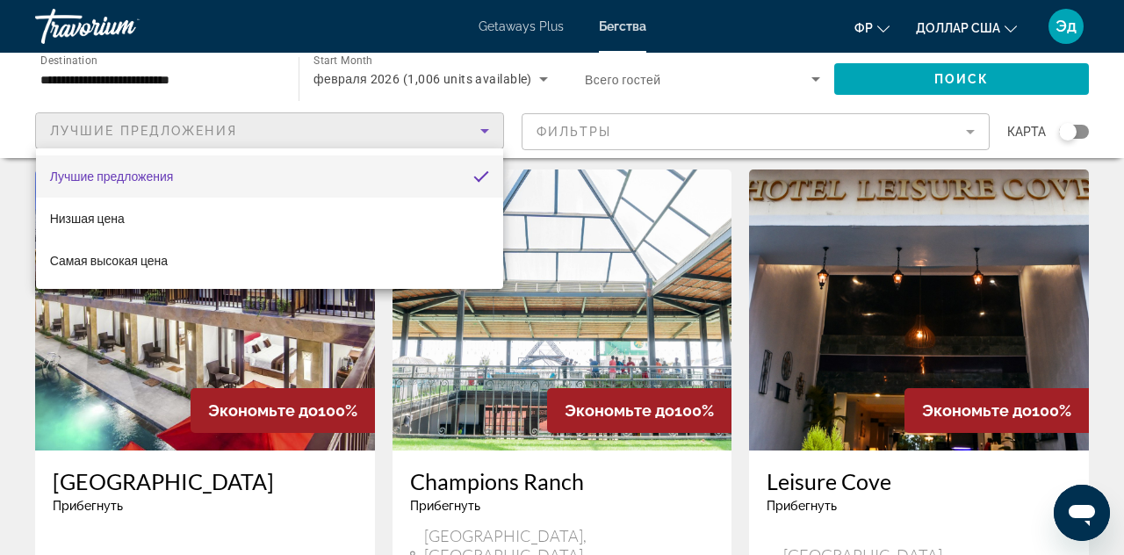
scroll to position [0, 0]
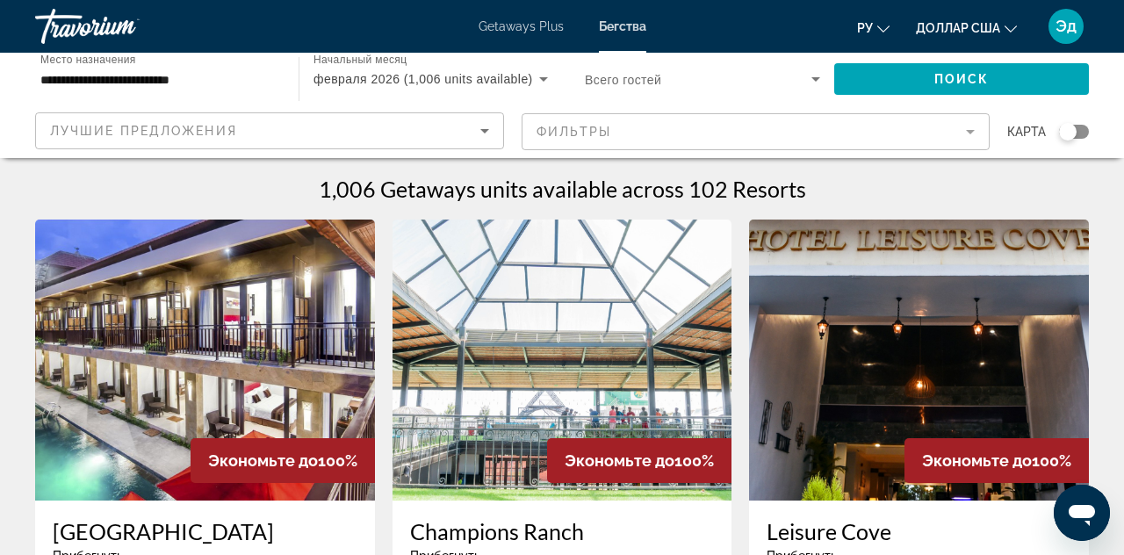
click at [93, 25] on div "Травориум" at bounding box center [123, 27] width 176 height 46
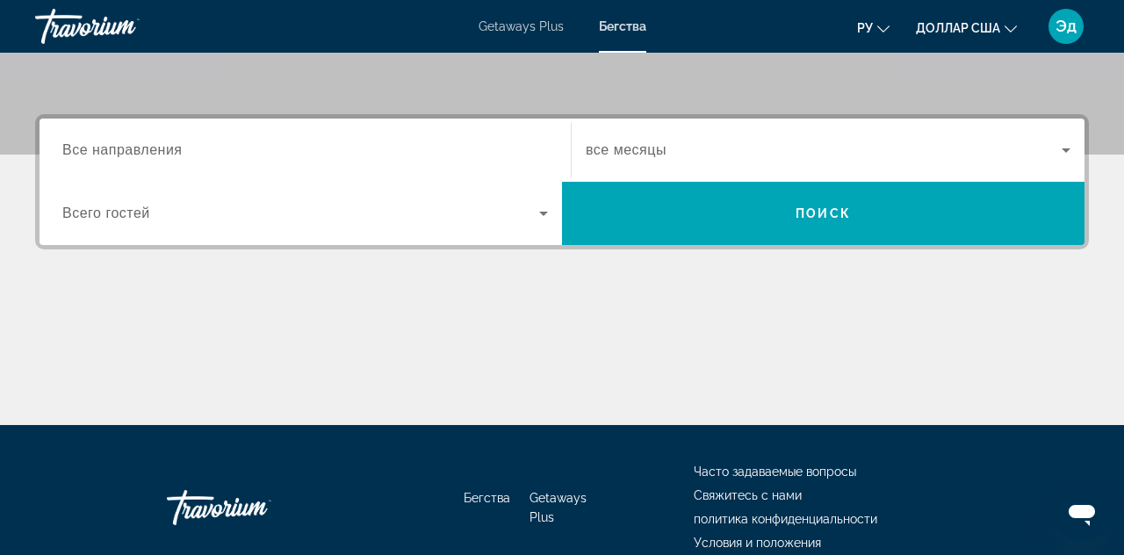
scroll to position [355, 0]
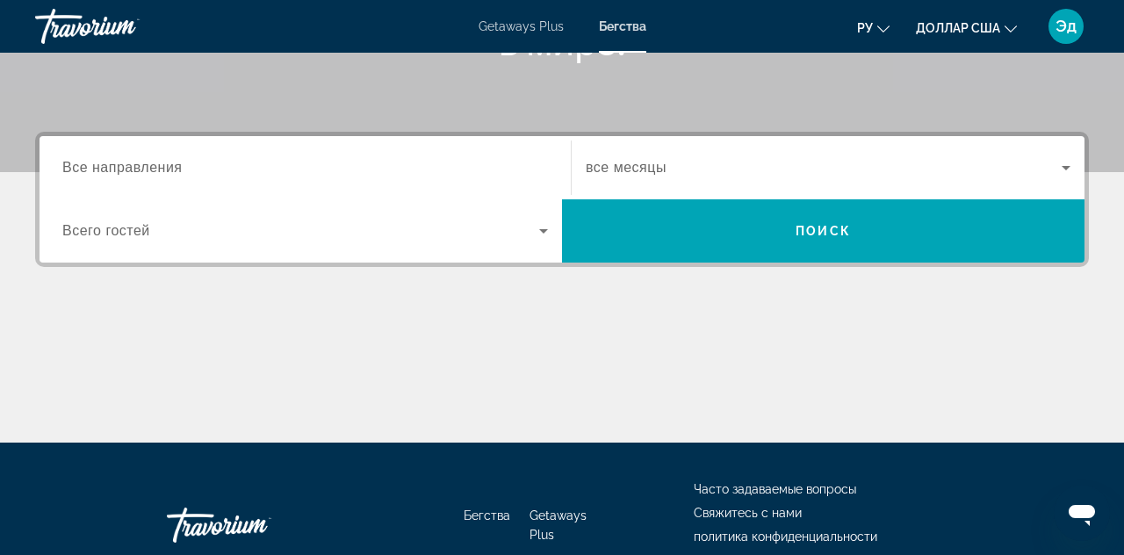
click at [543, 231] on icon "Search widget" at bounding box center [543, 231] width 9 height 4
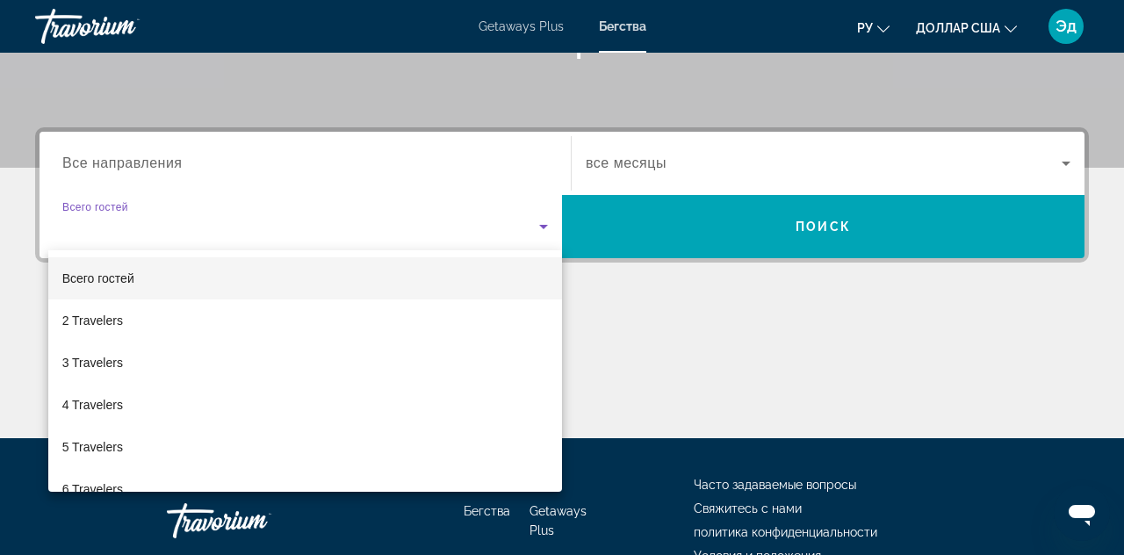
scroll to position [429, 0]
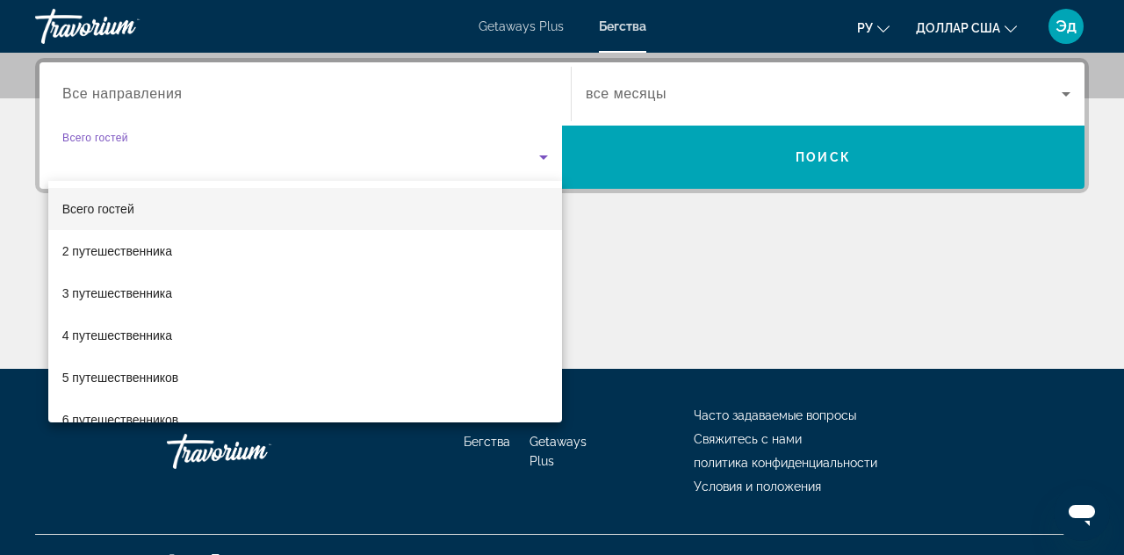
click at [413, 89] on div at bounding box center [562, 277] width 1124 height 555
